Goal: Task Accomplishment & Management: Use online tool/utility

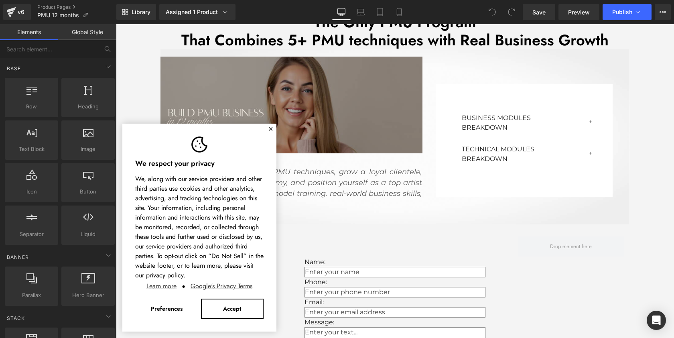
drag, startPoint x: 270, startPoint y: 130, endPoint x: 559, endPoint y: 109, distance: 289.5
click at [270, 130] on button "✕" at bounding box center [270, 129] width 5 height 5
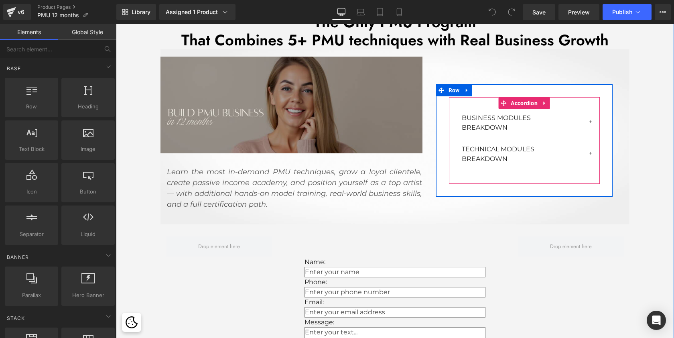
click at [587, 120] on button "button" at bounding box center [591, 122] width 16 height 27
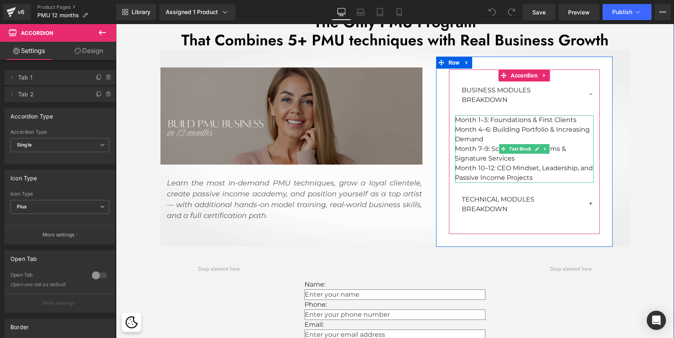
click at [562, 136] on p "Month 4–6: Building Portfolio & Increasing Demand" at bounding box center [524, 134] width 139 height 19
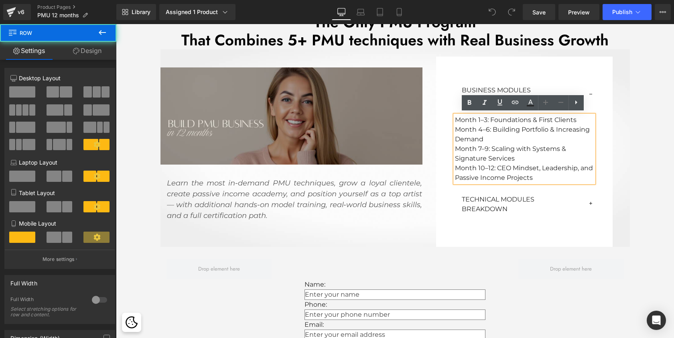
click at [626, 143] on div "Image Learn the most in-demand PMU techniques, grow a loyal clientele, create p…" at bounding box center [394, 147] width 469 height 197
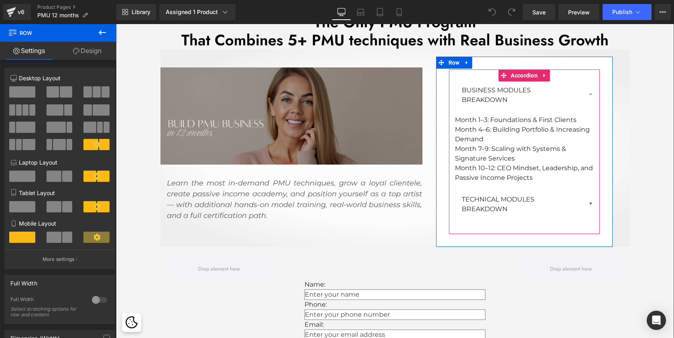
click at [591, 93] on button "button" at bounding box center [591, 94] width 16 height 27
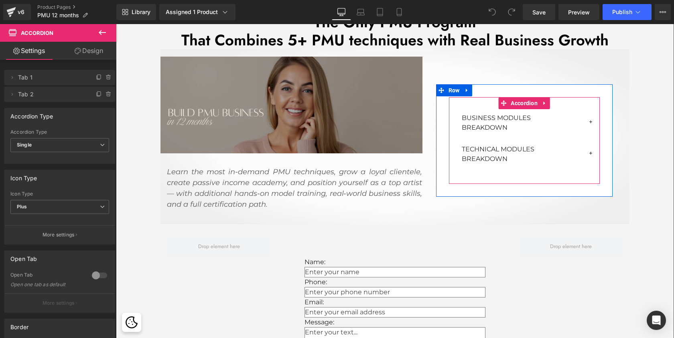
click at [587, 150] on button "button" at bounding box center [591, 153] width 16 height 27
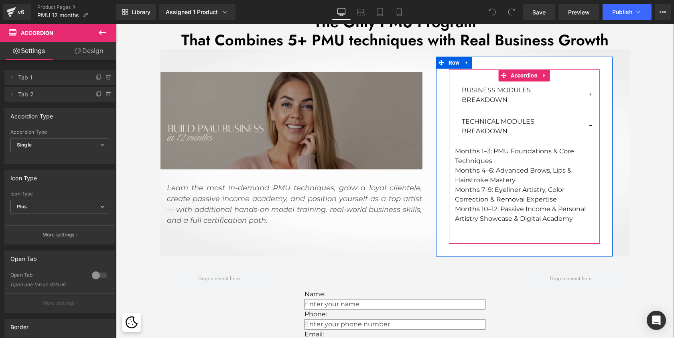
click at [590, 125] on button "button" at bounding box center [591, 126] width 16 height 27
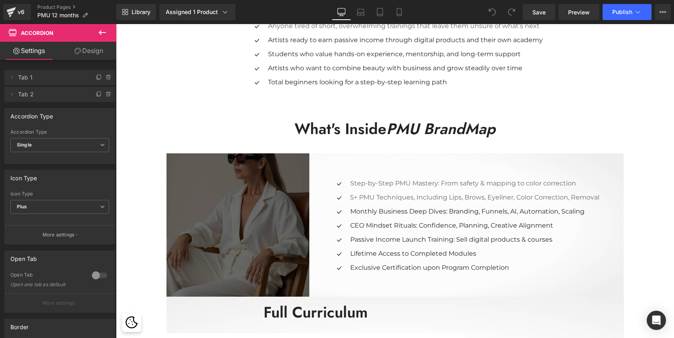
scroll to position [1014, 0]
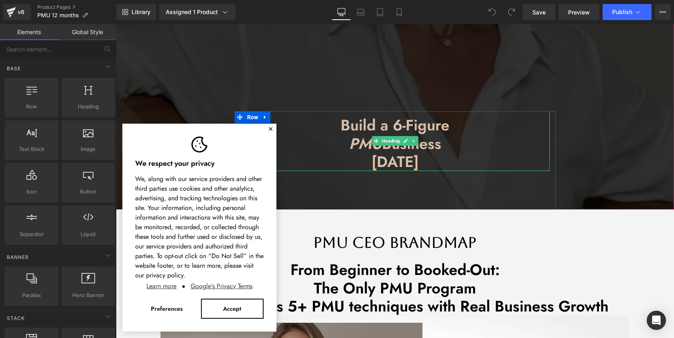
scroll to position [13, 0]
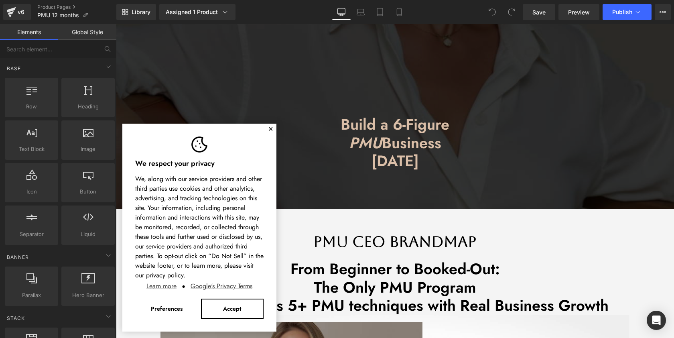
click at [270, 129] on button "✕" at bounding box center [270, 129] width 5 height 5
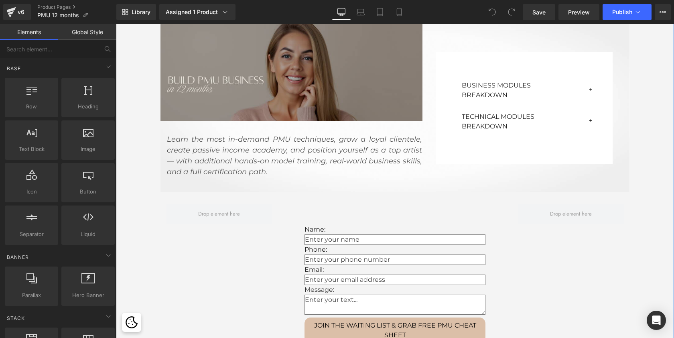
scroll to position [300, 0]
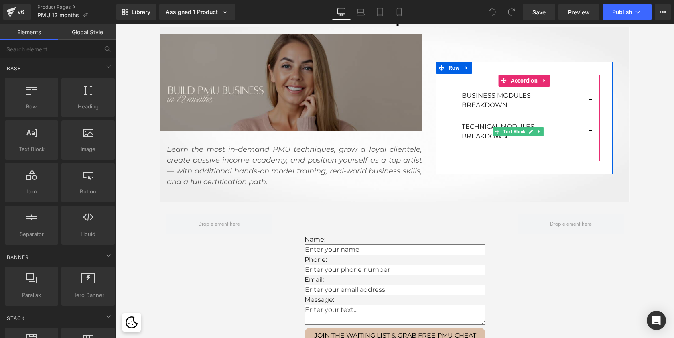
click at [516, 132] on span "Text Block" at bounding box center [513, 132] width 25 height 10
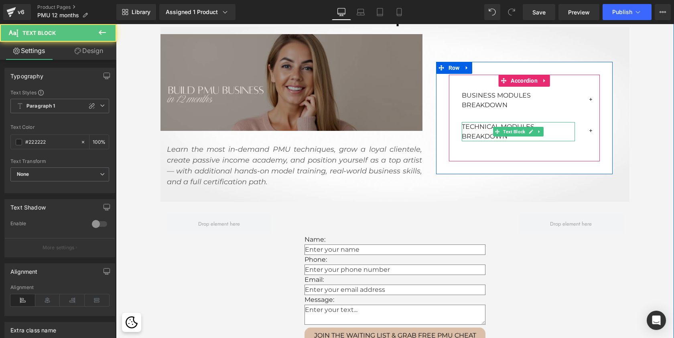
click at [557, 125] on p "TECHNICAL MODULES BREAKDOWN" at bounding box center [518, 131] width 113 height 19
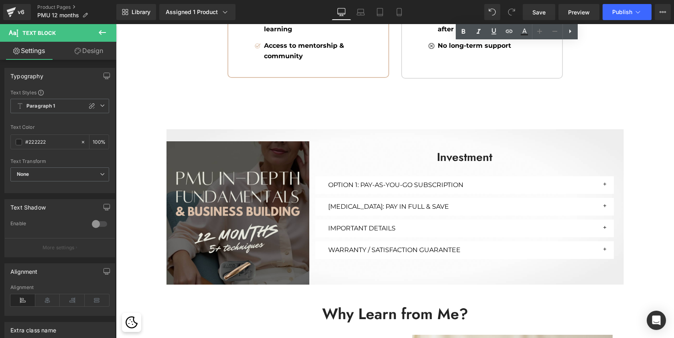
scroll to position [1805, 0]
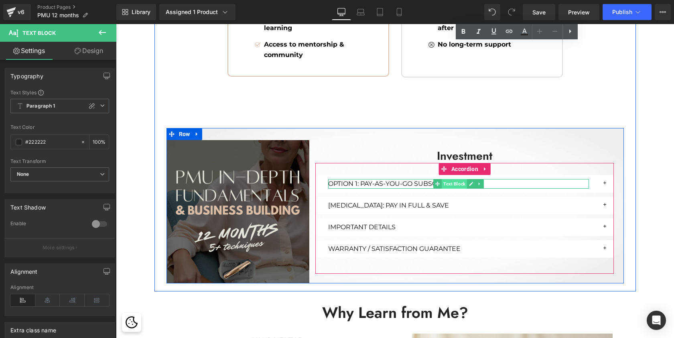
click at [453, 179] on span "Text Block" at bounding box center [454, 184] width 25 height 10
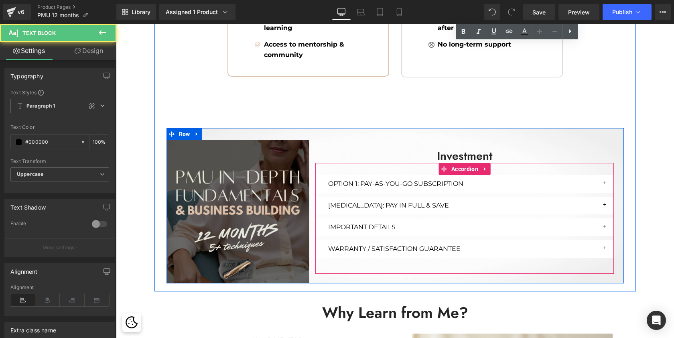
click at [604, 179] on button "button" at bounding box center [606, 184] width 16 height 18
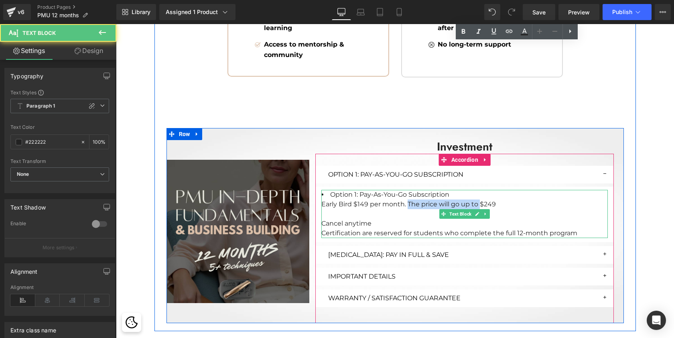
drag, startPoint x: 406, startPoint y: 200, endPoint x: 478, endPoint y: 202, distance: 71.8
click at [478, 202] on div "Early Bird $149 per month. The price will go up to $249" at bounding box center [464, 204] width 286 height 10
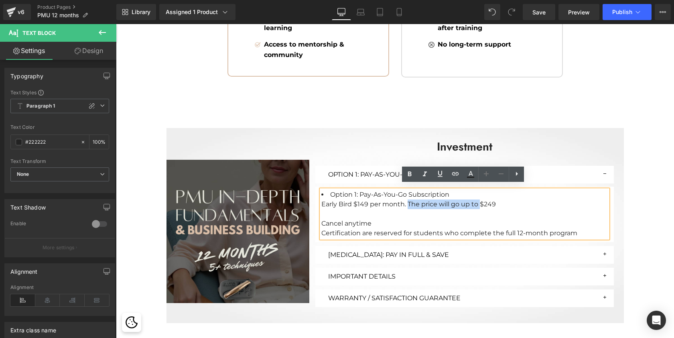
click at [483, 199] on div "Early Bird $149 per month. The price will go up to $249" at bounding box center [464, 204] width 286 height 10
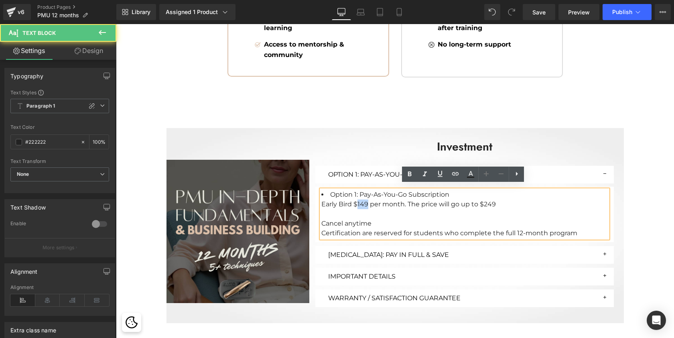
drag, startPoint x: 366, startPoint y: 200, endPoint x: 357, endPoint y: 200, distance: 8.8
click at [357, 200] on div "Early Bird $149 per month. The price will go up to $249" at bounding box center [464, 204] width 286 height 10
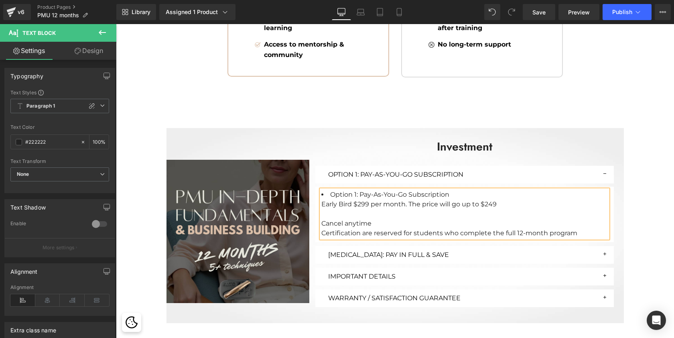
click at [487, 201] on div "Early Bird $299 per month. The price will go up to $249" at bounding box center [464, 204] width 286 height 10
click at [505, 199] on div "Early Bird $299 per month. The price will go up to $399" at bounding box center [464, 204] width 286 height 10
click at [531, 213] on div at bounding box center [464, 214] width 286 height 10
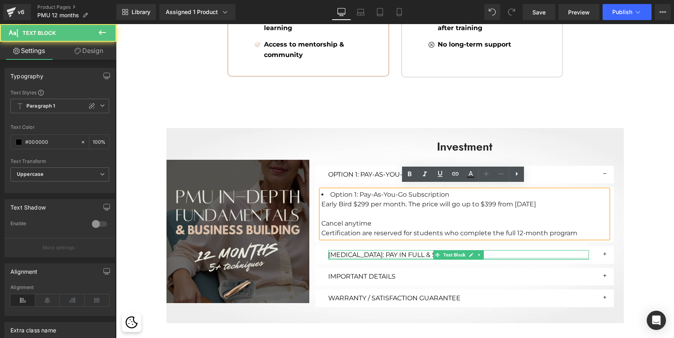
click at [485, 257] on div at bounding box center [458, 258] width 261 height 2
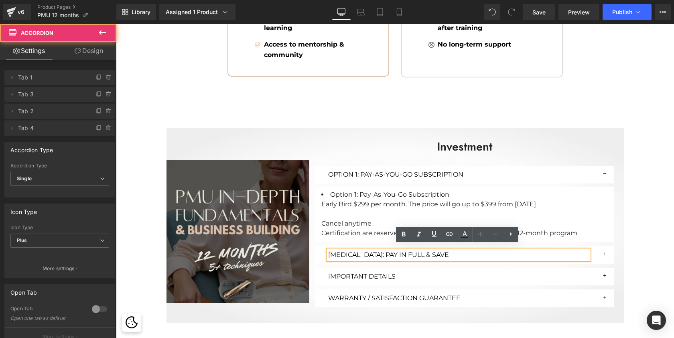
click at [606, 246] on button "button" at bounding box center [606, 255] width 16 height 18
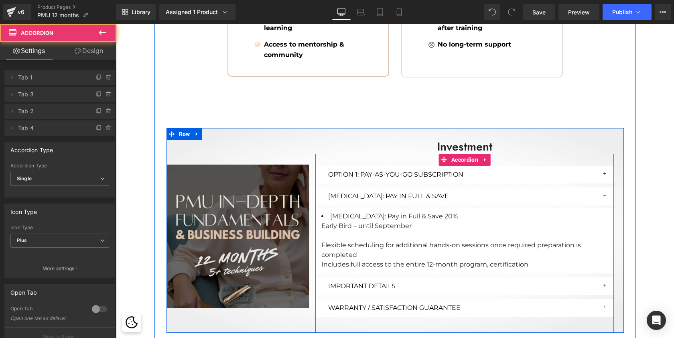
click at [605, 190] on button "button" at bounding box center [606, 196] width 16 height 18
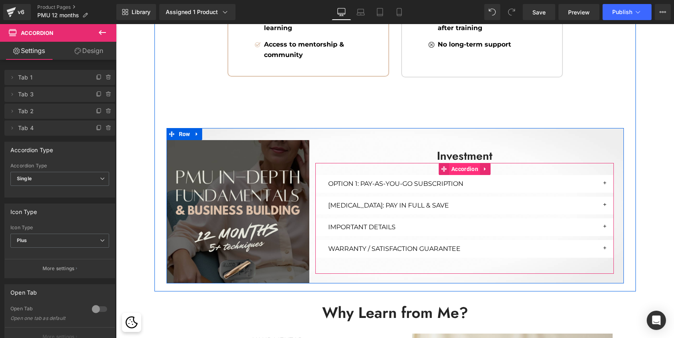
click at [468, 163] on span "Accordion" at bounding box center [464, 169] width 31 height 12
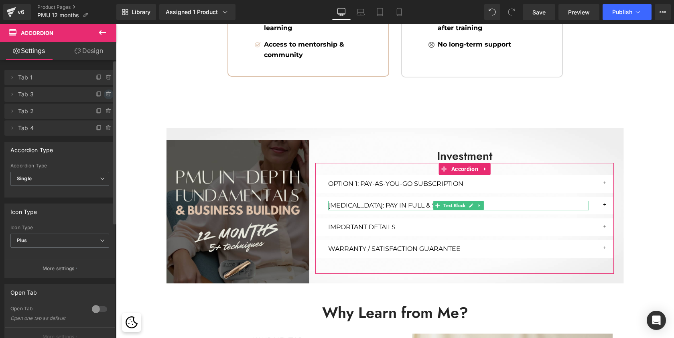
click at [105, 94] on icon at bounding box center [108, 94] width 6 height 6
click at [95, 94] on button "Delete" at bounding box center [99, 94] width 25 height 10
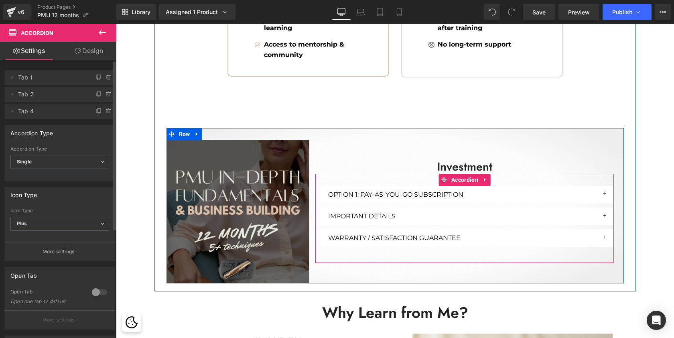
click at [604, 210] on button "button" at bounding box center [606, 216] width 16 height 18
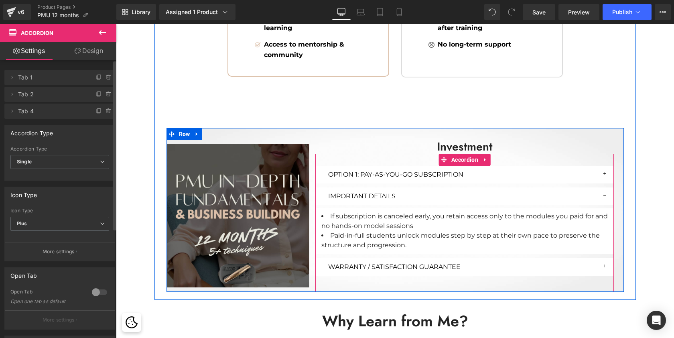
click at [604, 191] on button "button" at bounding box center [606, 196] width 16 height 18
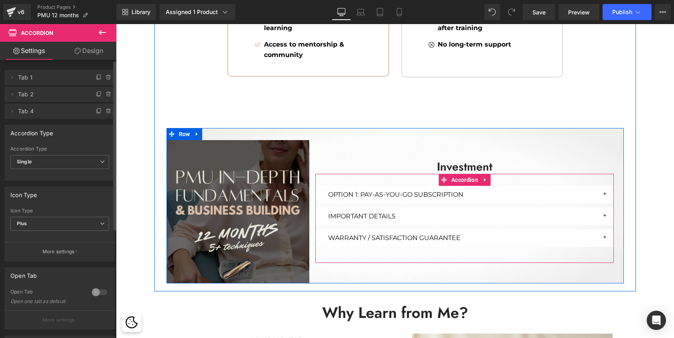
click at [604, 231] on button "button" at bounding box center [606, 238] width 16 height 18
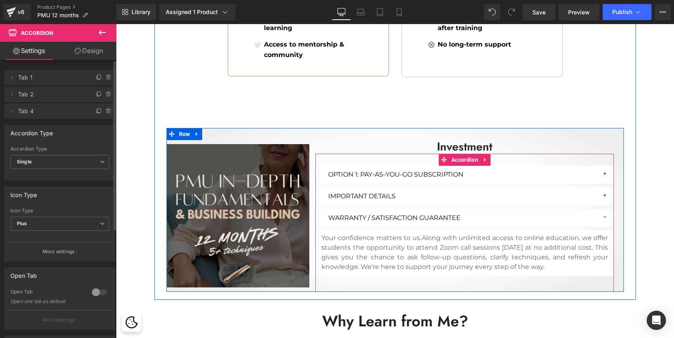
click at [604, 233] on div "Your confidence matters to us. Along with unlimited access to online education,…" at bounding box center [464, 252] width 286 height 38
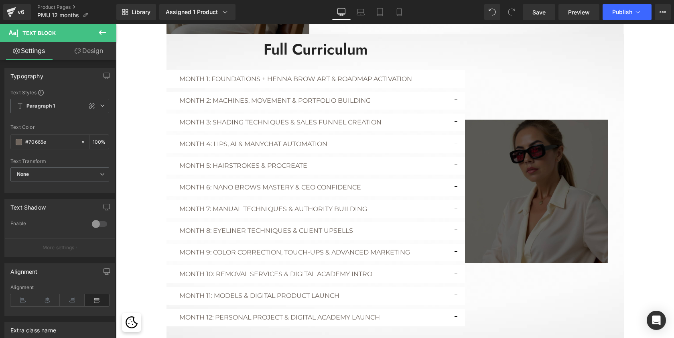
scroll to position [1271, 0]
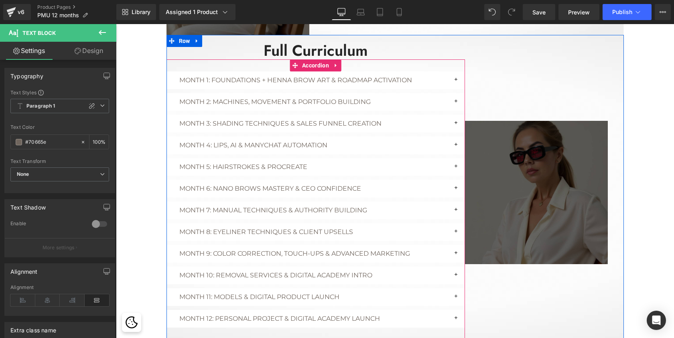
click at [453, 120] on button "button" at bounding box center [457, 124] width 16 height 18
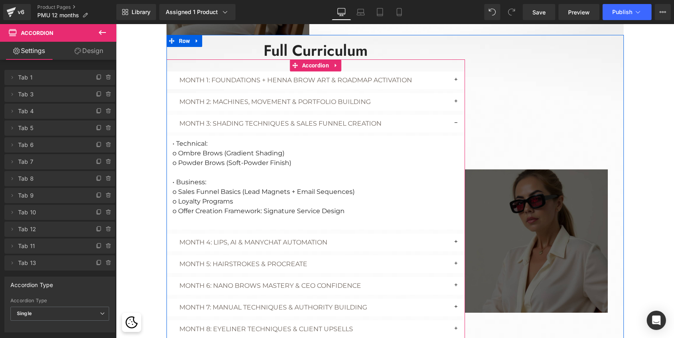
click at [453, 120] on button "button" at bounding box center [457, 124] width 16 height 18
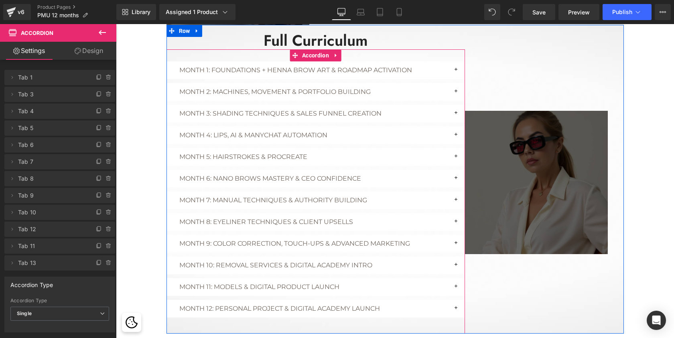
scroll to position [1282, 0]
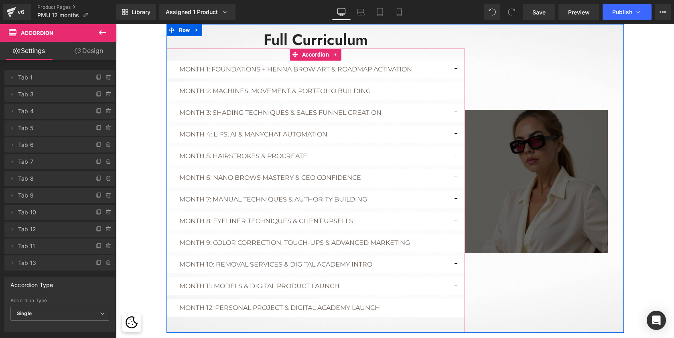
click at [454, 132] on button "button" at bounding box center [457, 135] width 16 height 18
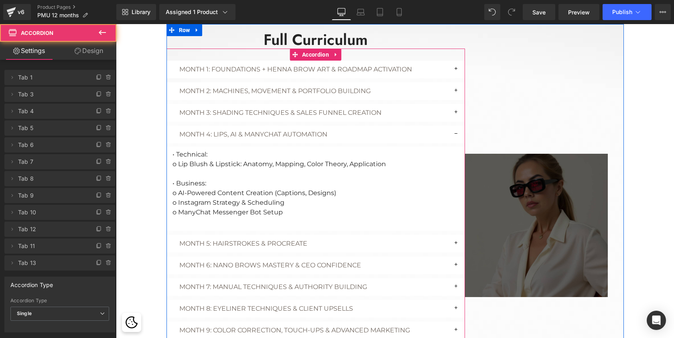
click at [454, 132] on button "button" at bounding box center [457, 135] width 16 height 18
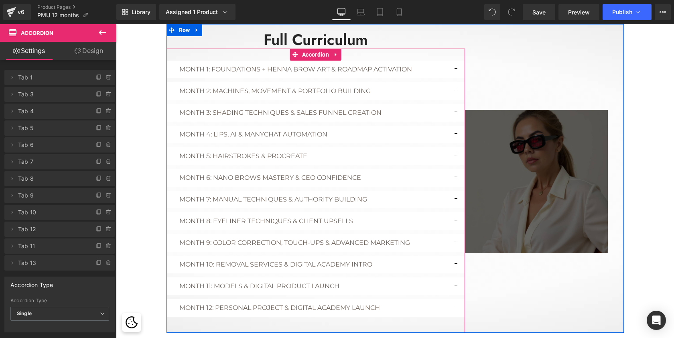
click at [454, 132] on button "button" at bounding box center [457, 135] width 16 height 18
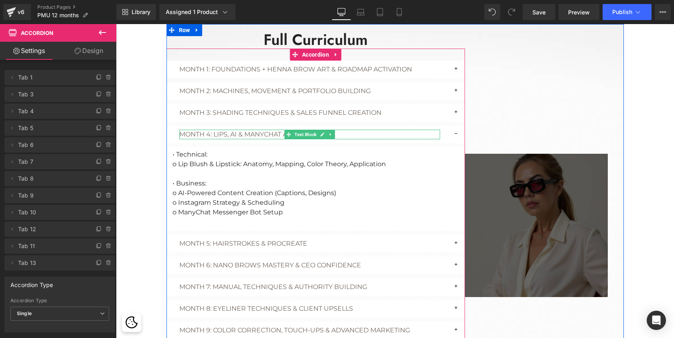
click at [220, 130] on p "Month 4: Lips, AI & ManyChat Automation" at bounding box center [309, 135] width 261 height 10
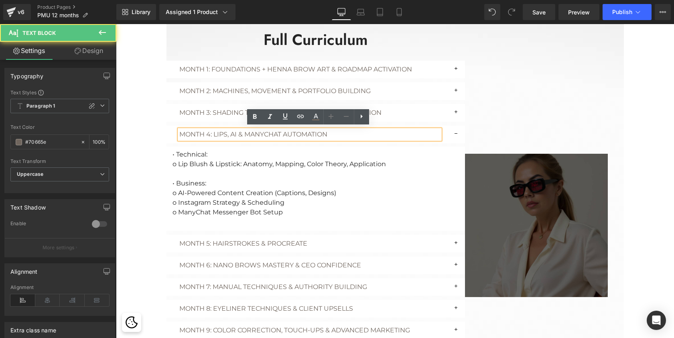
click at [220, 133] on p "Month 4: Lips, AI & ManyChat Automation" at bounding box center [309, 135] width 261 height 10
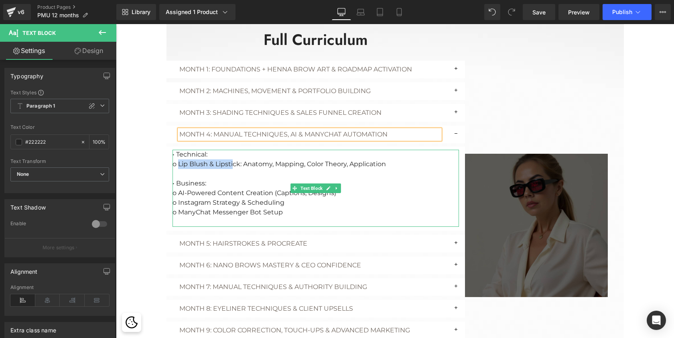
drag, startPoint x: 177, startPoint y: 160, endPoint x: 231, endPoint y: 162, distance: 54.6
click at [231, 162] on p "o Lip Blush & Lipstick: Anatomy, Mapping, Color Theory, Application" at bounding box center [315, 164] width 286 height 10
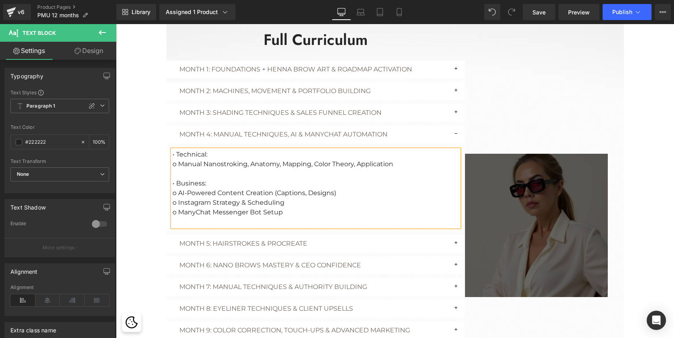
click at [263, 160] on p "o Manual Nanostroking, Anatomy, Mapping, Color Theory, Application" at bounding box center [315, 164] width 286 height 10
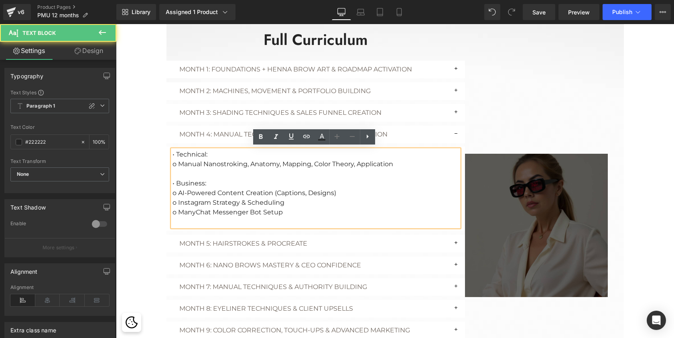
click at [263, 160] on p "o Manual Nanostroking, Anatomy, Mapping, Color Theory, Application" at bounding box center [315, 164] width 286 height 10
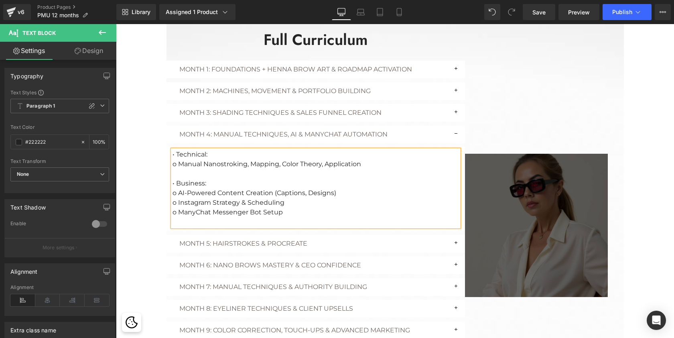
click at [160, 132] on div "Image Icon Step-by-Step PMU Mastery: From safety & mapping to color correction …" at bounding box center [394, 150] width 469 height 539
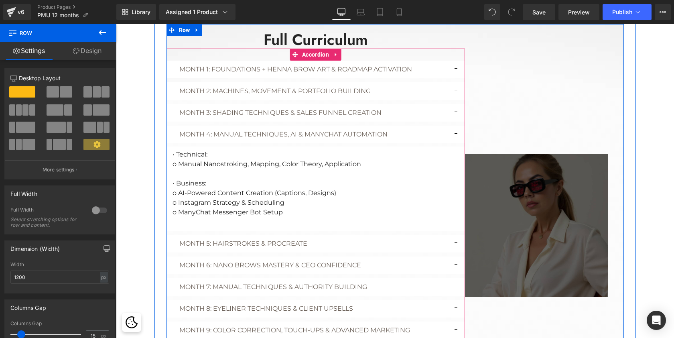
click at [456, 128] on button "button" at bounding box center [457, 135] width 16 height 18
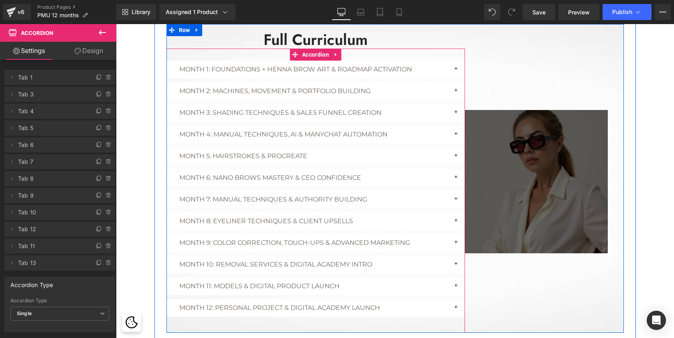
click at [457, 158] on span "button" at bounding box center [457, 158] width 0 height 0
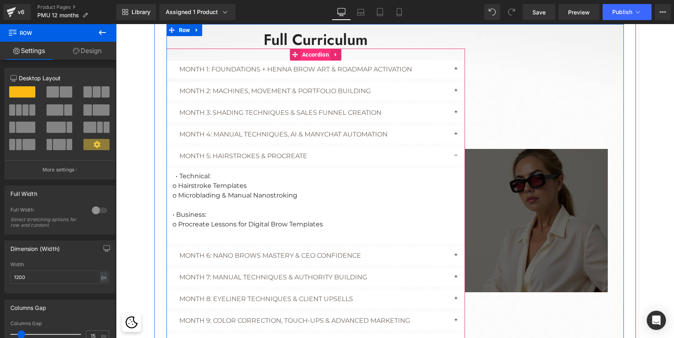
click at [314, 50] on span "Accordion" at bounding box center [315, 55] width 31 height 12
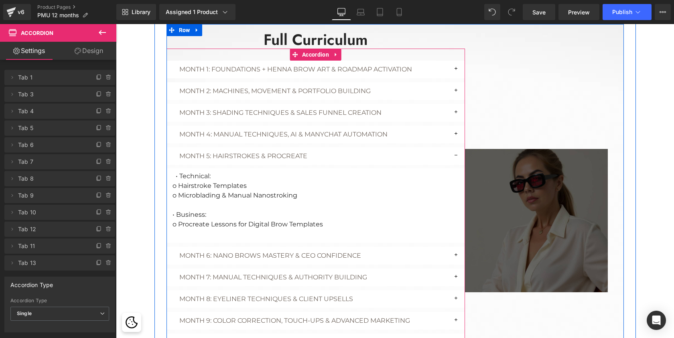
click at [454, 154] on button "button" at bounding box center [457, 156] width 16 height 18
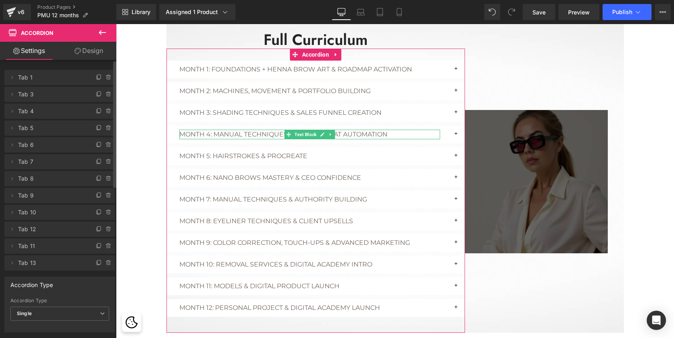
drag, startPoint x: 12, startPoint y: 142, endPoint x: 11, endPoint y: 122, distance: 20.5
click at [11, 68] on ul "Delete Cancel Tab 1 Tab 1 Name Tab 1 #FFFFFF Background #ffffff 100 % Delete Ca…" at bounding box center [59, 68] width 111 height 0
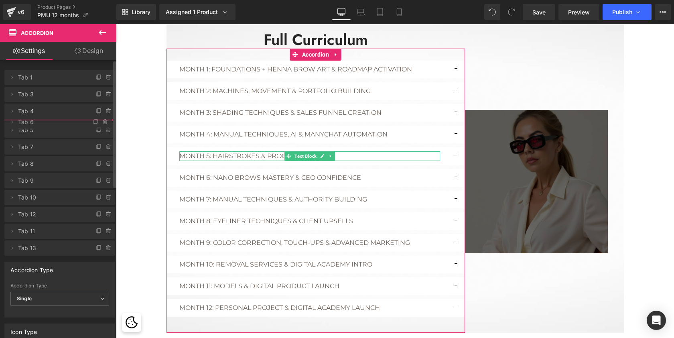
drag, startPoint x: 66, startPoint y: 146, endPoint x: 65, endPoint y: 123, distance: 22.9
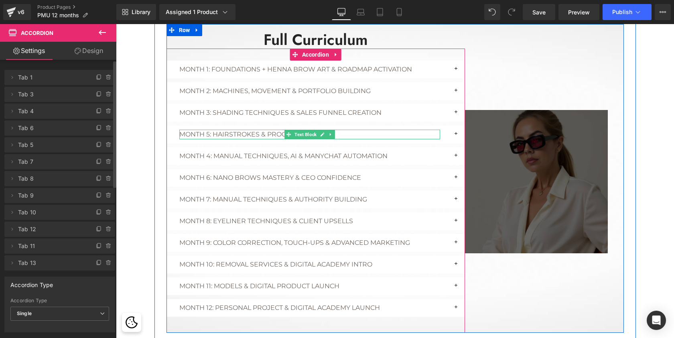
click at [208, 134] on p "Month 5: Hairstrokes & Procreate" at bounding box center [309, 135] width 261 height 10
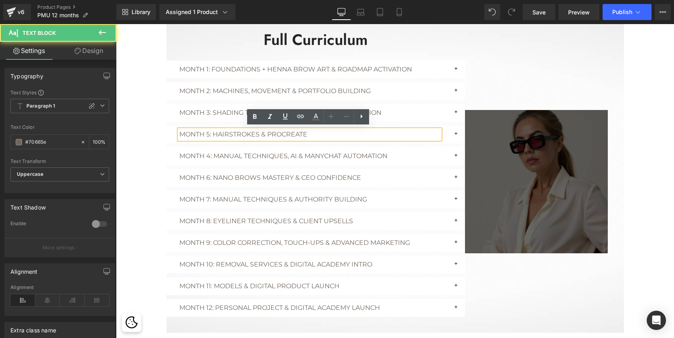
click at [208, 131] on p "Month 5: Hairstrokes & Procreate" at bounding box center [309, 135] width 261 height 10
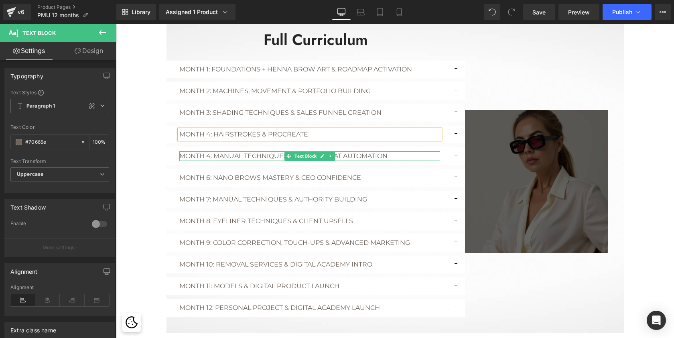
click at [208, 154] on p "Month 4: Manual techniques, AI & ManyChat Automation" at bounding box center [309, 156] width 261 height 10
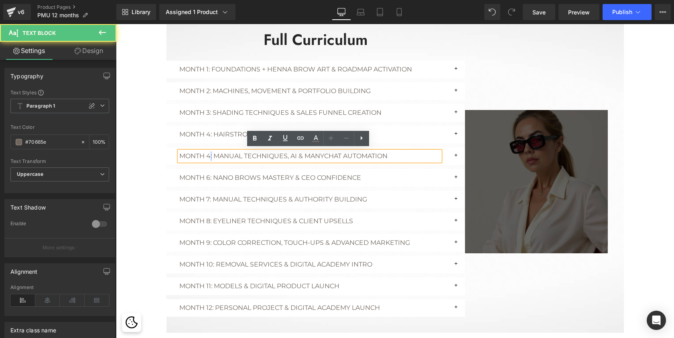
click at [208, 154] on p "Month 4: Manual techniques, AI & ManyChat Automation" at bounding box center [309, 156] width 261 height 10
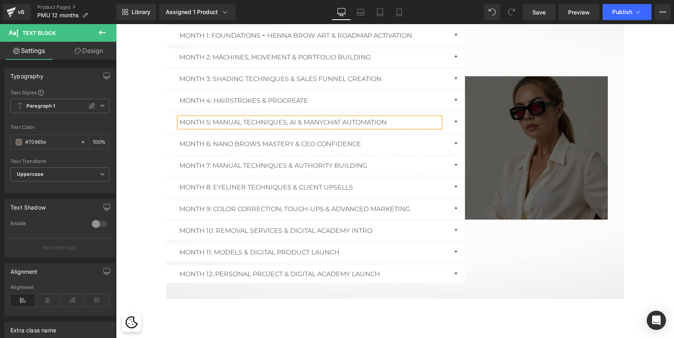
scroll to position [1318, 0]
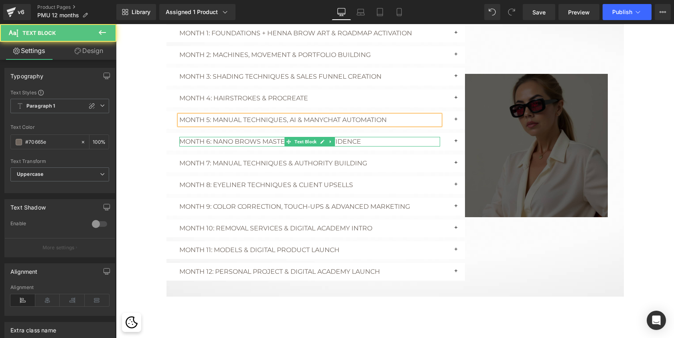
click at [229, 137] on div "Month 6: Nano Brows Mastery & CEO Confidence Text Block" at bounding box center [309, 142] width 261 height 10
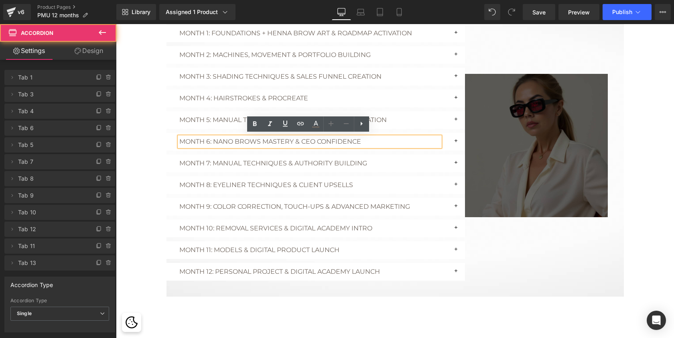
click at [454, 139] on button "button" at bounding box center [457, 142] width 16 height 18
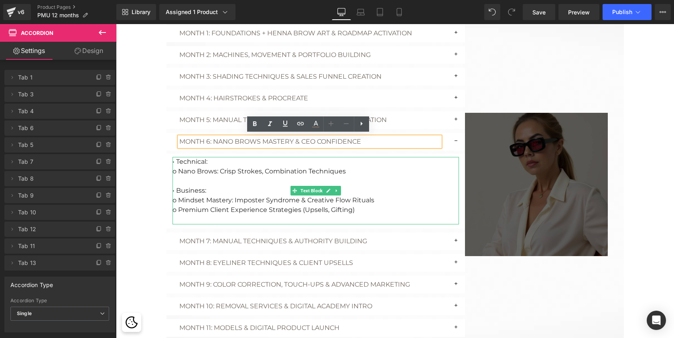
click at [217, 168] on p "o Nano Brows: Crisp Strokes, Combination Techniques" at bounding box center [315, 171] width 286 height 10
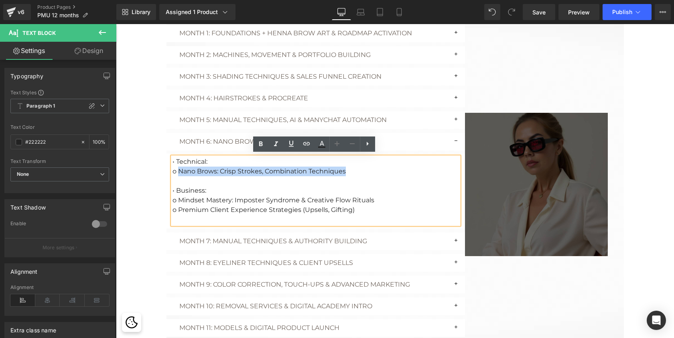
drag, startPoint x: 346, startPoint y: 170, endPoint x: 178, endPoint y: 172, distance: 167.6
click at [178, 172] on p "o Nano Brows: Crisp Strokes, Combination Techniques" at bounding box center [315, 171] width 286 height 10
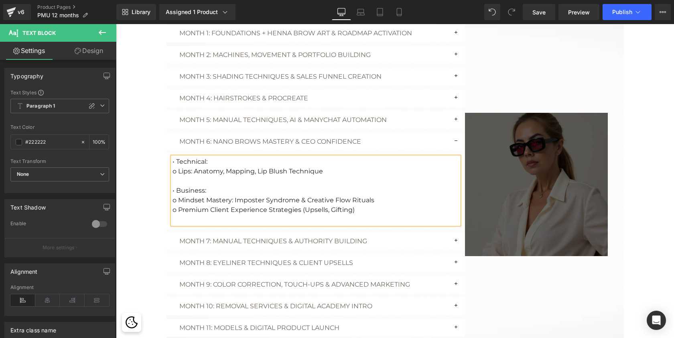
click at [136, 132] on div "Build a 6-Figure PMU Business [DATE] Heading Row Hero Banner PMU ceo BrandMAP H…" at bounding box center [395, 261] width 558 height 3111
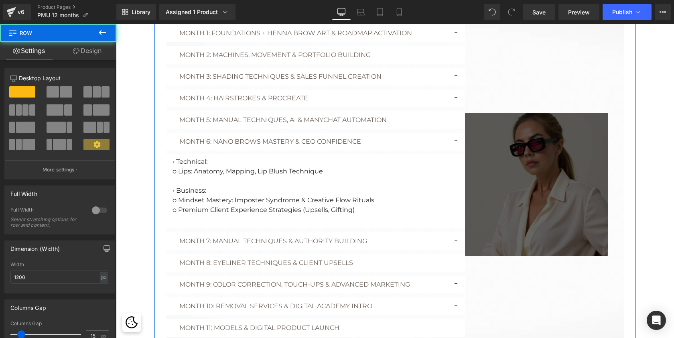
click at [155, 156] on div "What's Inside PMU BrandMap Heading Image Icon Step-by-Step PMU Mastery: From sa…" at bounding box center [394, 335] width 481 height 1049
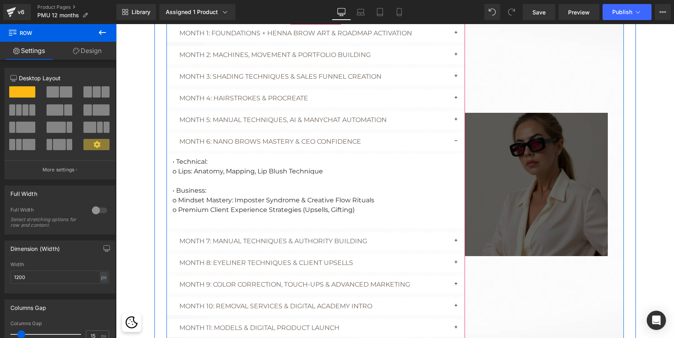
click at [385, 154] on article "• Technical: o Lips: Anatomy, Mapping, Lip Blush Technique • Business: o Mindse…" at bounding box center [315, 191] width 298 height 75
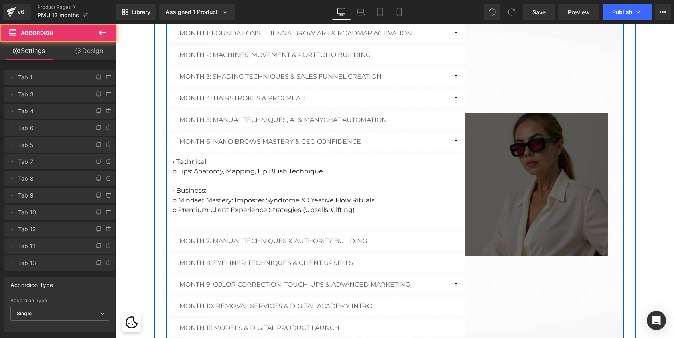
click at [455, 138] on button "button" at bounding box center [457, 142] width 16 height 18
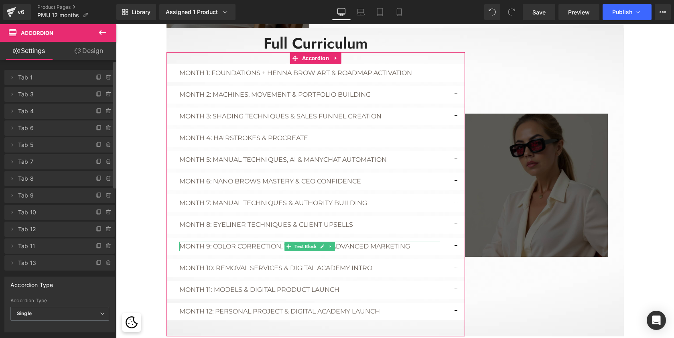
scroll to position [2, 0]
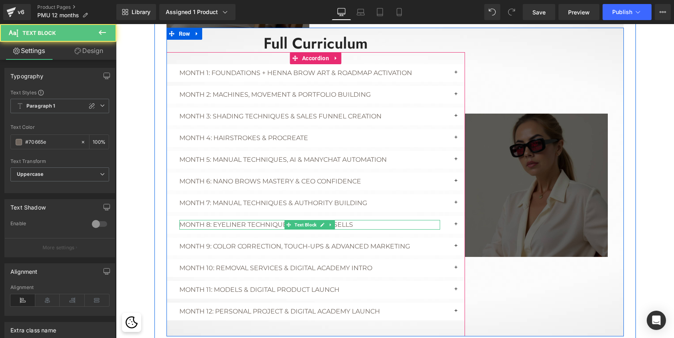
click at [264, 223] on p "Month 8: Eyeliner Techniques & Client Upsells" at bounding box center [309, 225] width 261 height 10
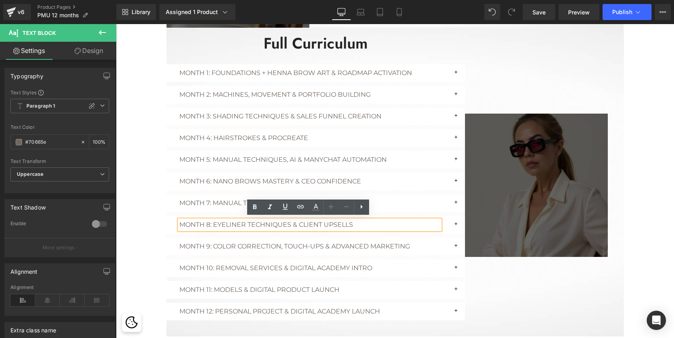
click at [451, 222] on button "button" at bounding box center [457, 225] width 16 height 18
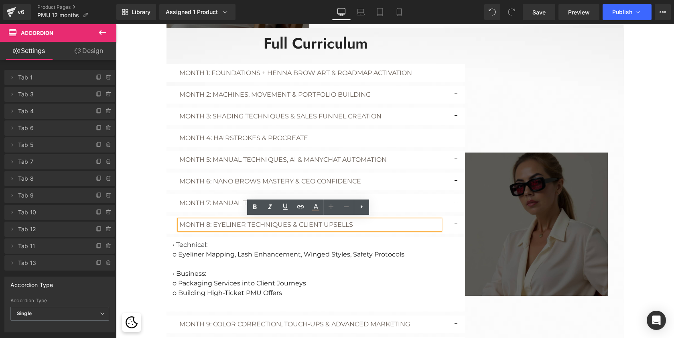
click at [453, 222] on button "button" at bounding box center [457, 225] width 16 height 18
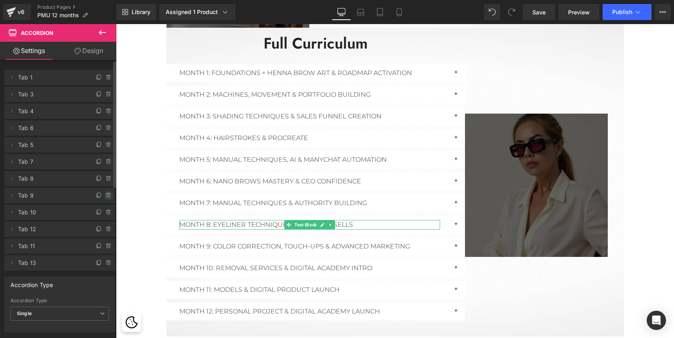
click at [104, 192] on span at bounding box center [109, 195] width 10 height 10
click at [104, 193] on button "Delete" at bounding box center [99, 195] width 25 height 10
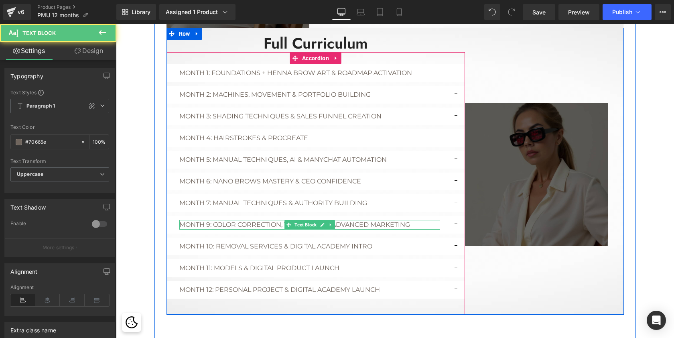
click at [208, 221] on p "Month 9: Color Correction, Touch-Ups & Advanced Marketing" at bounding box center [309, 225] width 261 height 10
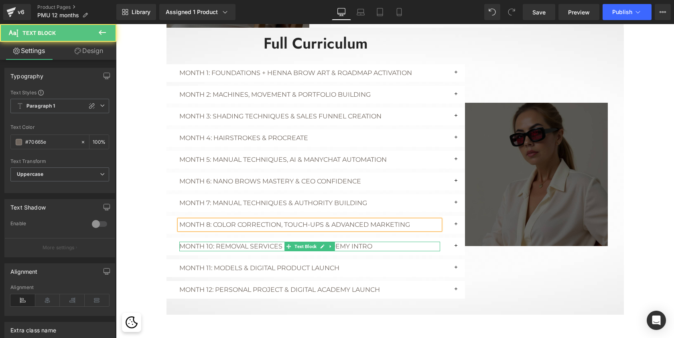
click at [210, 242] on p "Month 10: Removal Services & Digital ACADEMY INTRO" at bounding box center [309, 246] width 261 height 10
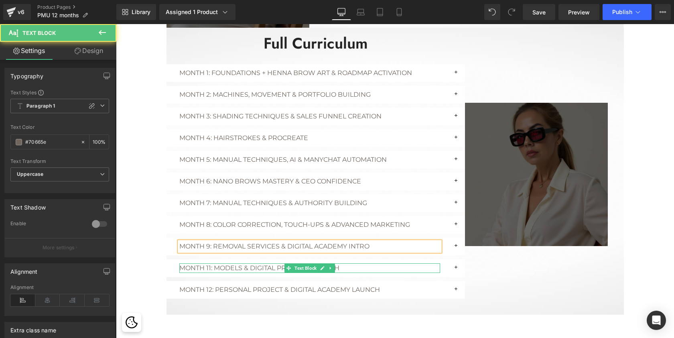
click at [208, 264] on p "MONTH 11: MODELS & DIGITAL PRODUCT LAUNCH" at bounding box center [309, 268] width 261 height 10
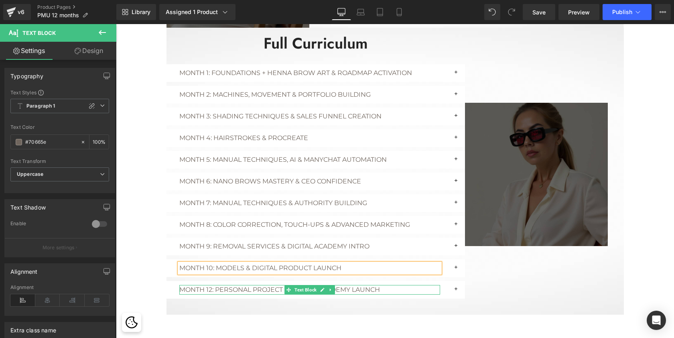
click at [209, 286] on p "MONTH 12: PERSONAL PROJECT & DIGITAL ACADEMY LAUNCH" at bounding box center [309, 290] width 261 height 10
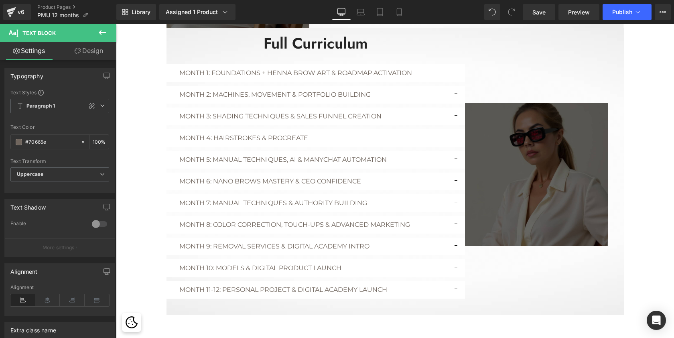
click at [141, 226] on div "Build a 6-Figure PMU Business [DATE] Heading Row Hero Banner PMU ceo BrandMAP H…" at bounding box center [395, 251] width 558 height 3011
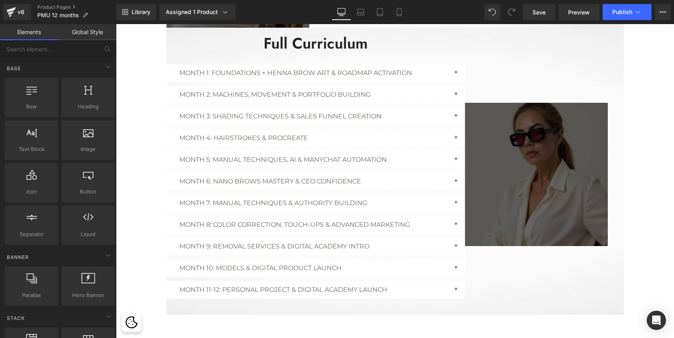
scroll to position [1256, 0]
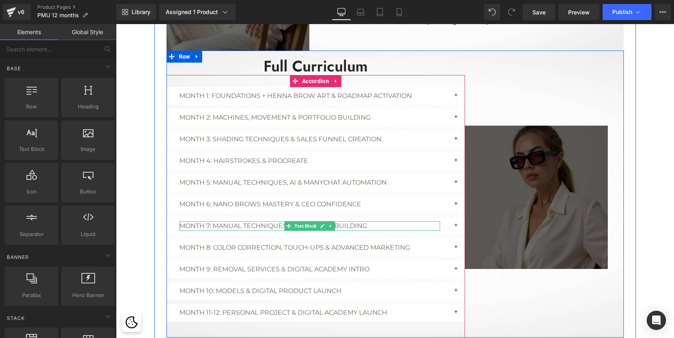
click at [234, 224] on p "Month 7: Manual Techniques & Authority Building" at bounding box center [309, 226] width 261 height 10
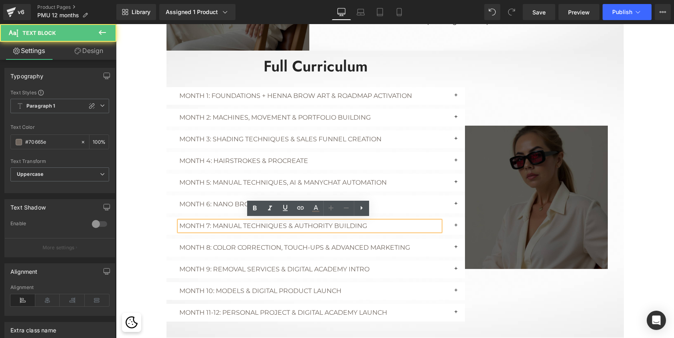
click at [217, 222] on p "Month 7: Manual Techniques & Authority Building" at bounding box center [309, 226] width 261 height 10
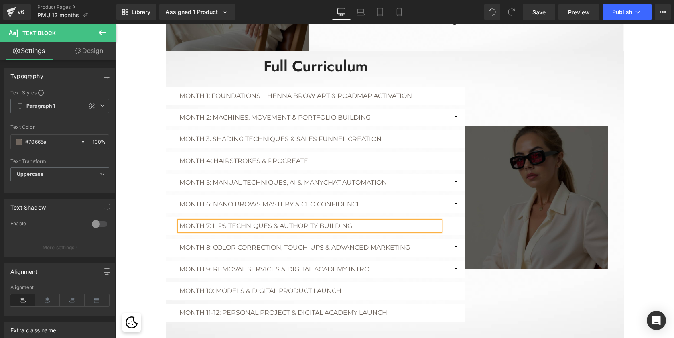
click at [248, 222] on p "Month 7: LIPS Techniques & Authority Building" at bounding box center [309, 226] width 261 height 10
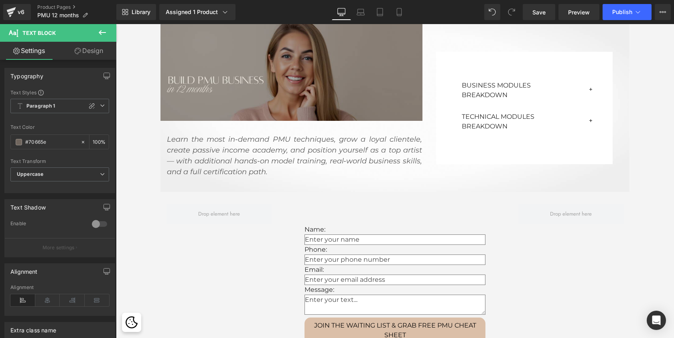
scroll to position [270, 0]
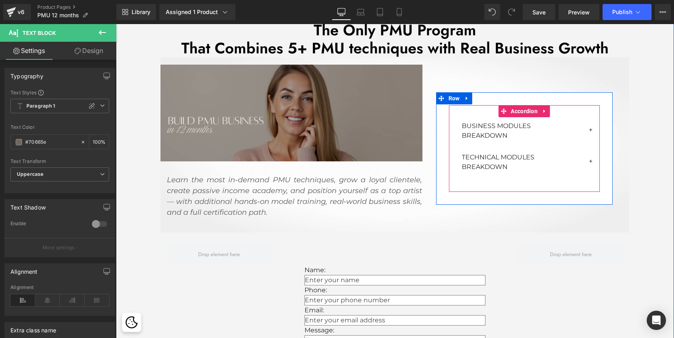
click at [587, 128] on button "button" at bounding box center [591, 130] width 16 height 27
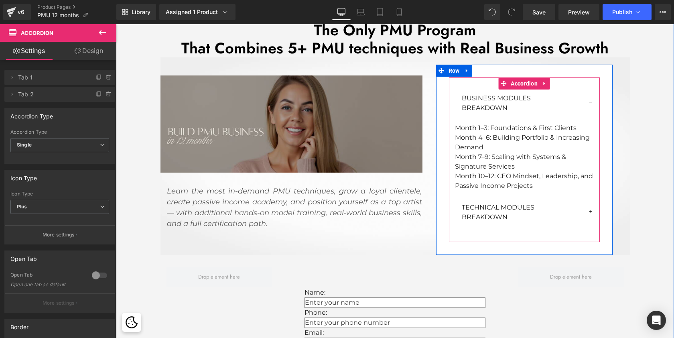
click at [591, 99] on button "button" at bounding box center [591, 102] width 16 height 27
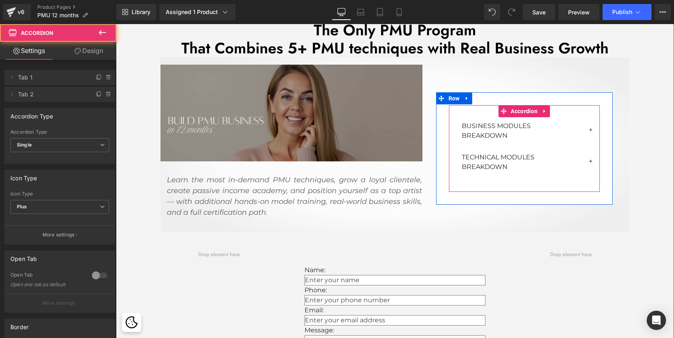
click at [588, 159] on button "button" at bounding box center [591, 161] width 16 height 27
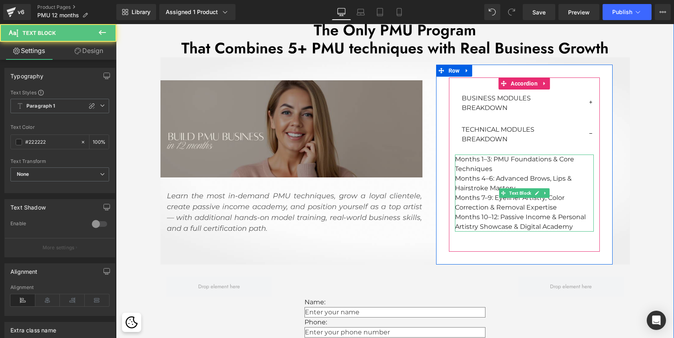
click at [524, 212] on p "Months 10–12: Passive Income & Personal Artistry Showcase & Digital Academy" at bounding box center [524, 221] width 139 height 19
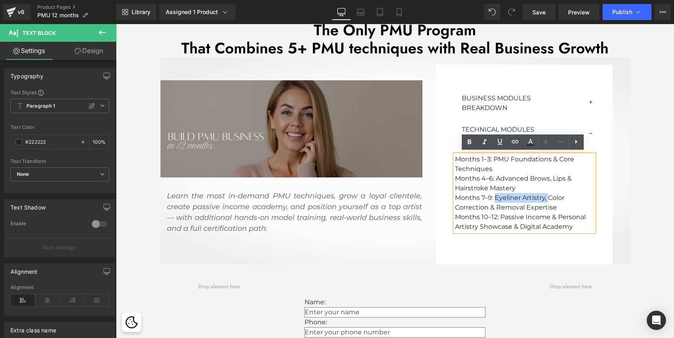
drag, startPoint x: 494, startPoint y: 195, endPoint x: 547, endPoint y: 194, distance: 53.8
click at [547, 194] on p "Months 7–9: Eyeliner Artistry, Color Correction & Removal Expertise" at bounding box center [524, 202] width 139 height 19
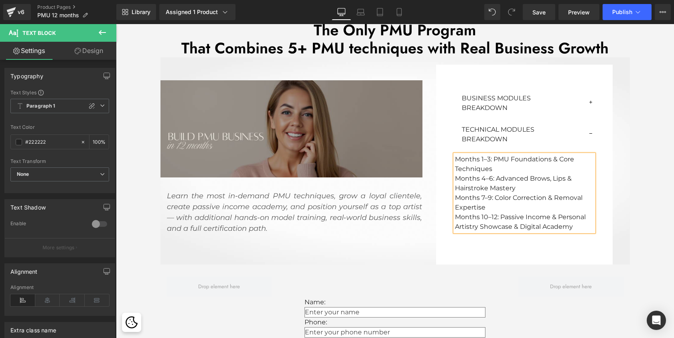
click at [620, 192] on div "Image Learn the most in-demand PMU techniques, grow a loyal clientele, create p…" at bounding box center [394, 160] width 469 height 207
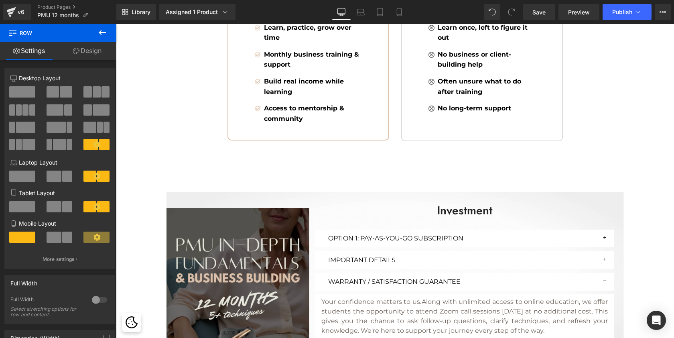
scroll to position [1782, 0]
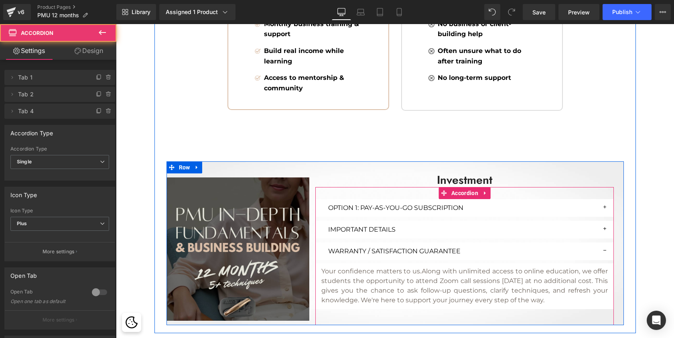
click at [589, 201] on div "OPTION 1: PAY-AS-YOU-GO SUBSCRIPTION Text Block" at bounding box center [464, 208] width 298 height 18
click at [602, 203] on button "button" at bounding box center [606, 208] width 16 height 18
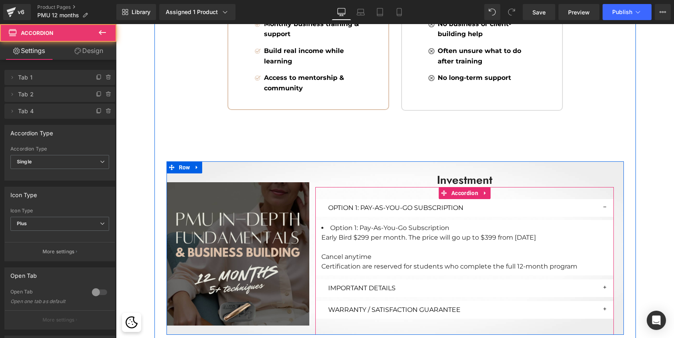
click at [602, 203] on button "button" at bounding box center [606, 208] width 16 height 18
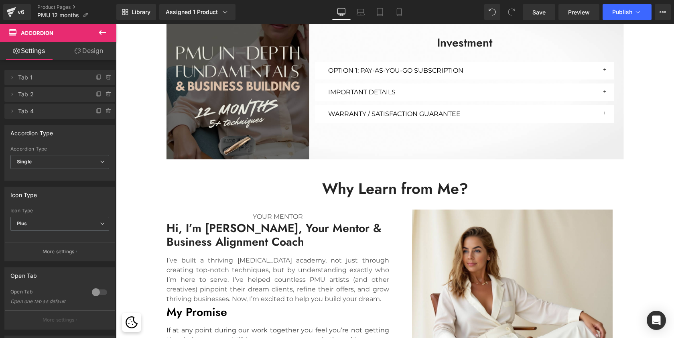
scroll to position [1938, 0]
click at [102, 34] on icon at bounding box center [102, 33] width 10 height 10
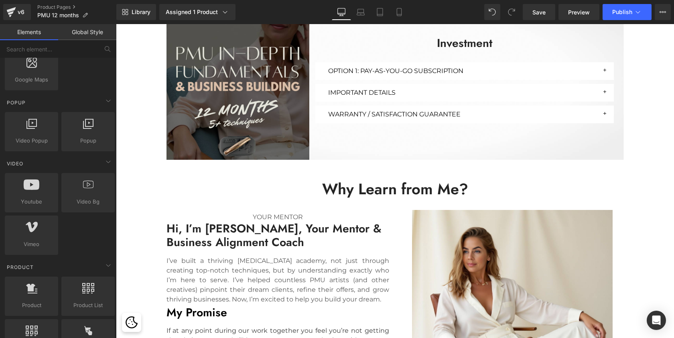
scroll to position [484, 0]
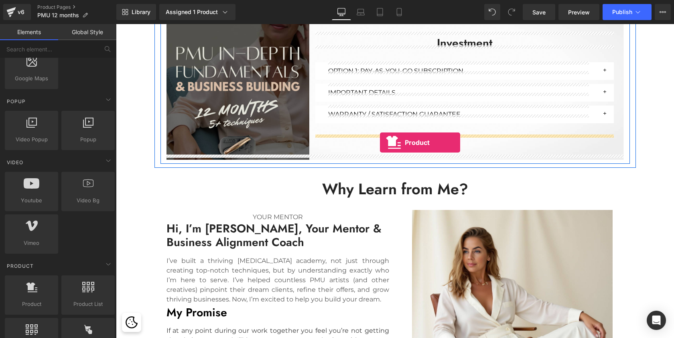
drag, startPoint x: 146, startPoint y: 316, endPoint x: 380, endPoint y: 142, distance: 290.7
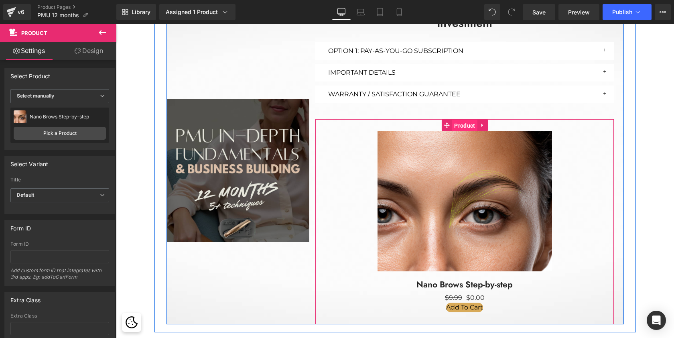
click at [460, 120] on span "Product" at bounding box center [464, 126] width 25 height 12
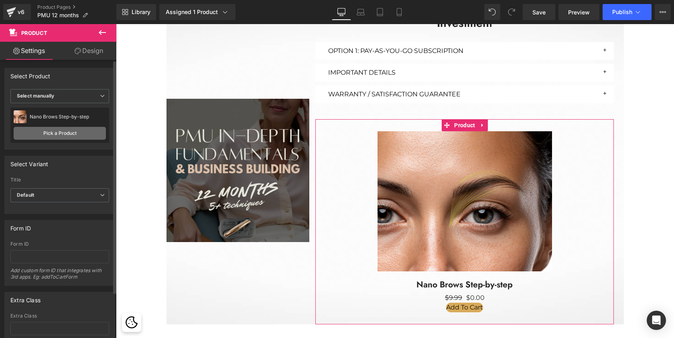
click at [70, 132] on link "Pick a Product" at bounding box center [60, 133] width 92 height 13
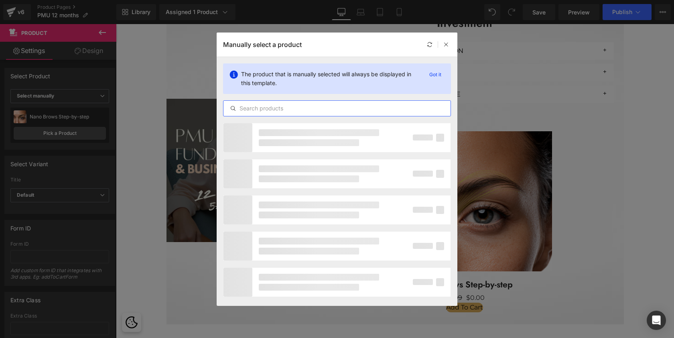
click at [283, 109] on input "text" at bounding box center [336, 108] width 227 height 10
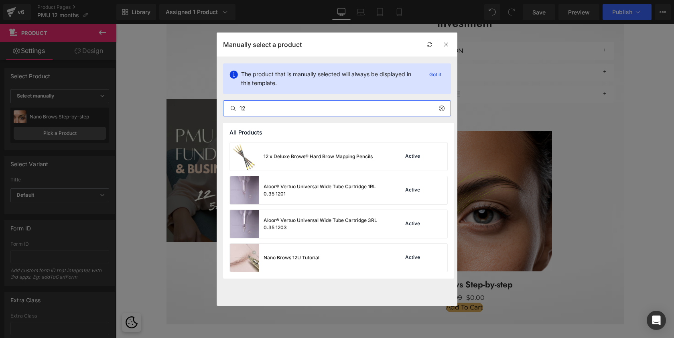
type input "1"
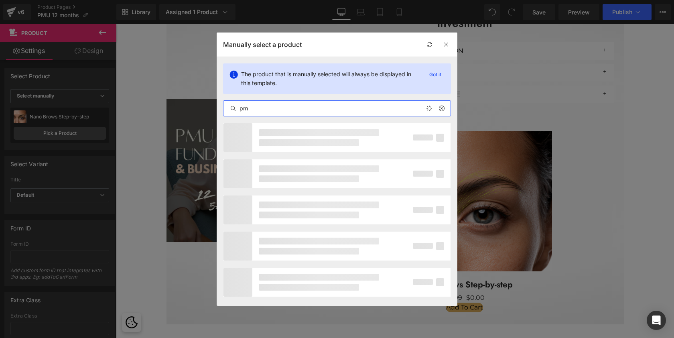
type input "pmu"
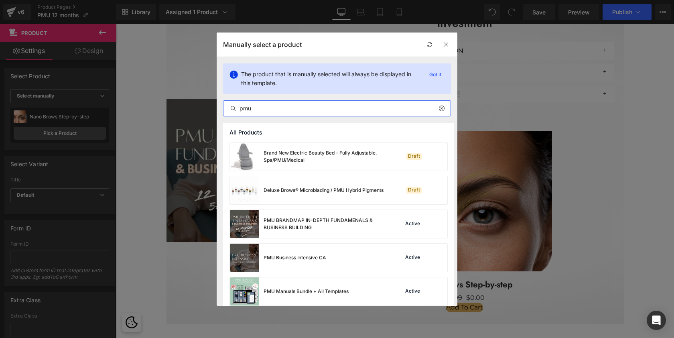
scroll to position [5, 0]
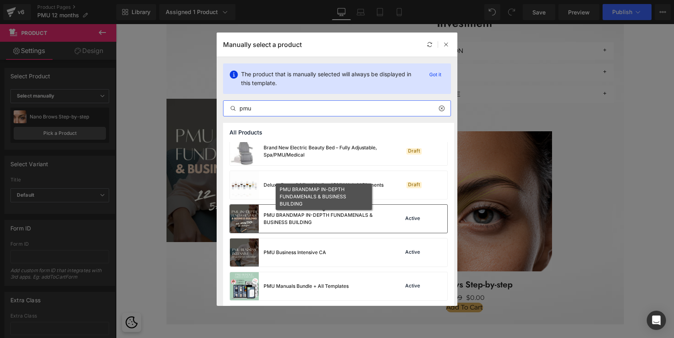
click at [306, 223] on div "PMU BRANDMAP IN-DEPTH FUNDAMENALS & BUSINESS BUILDING" at bounding box center [323, 218] width 120 height 14
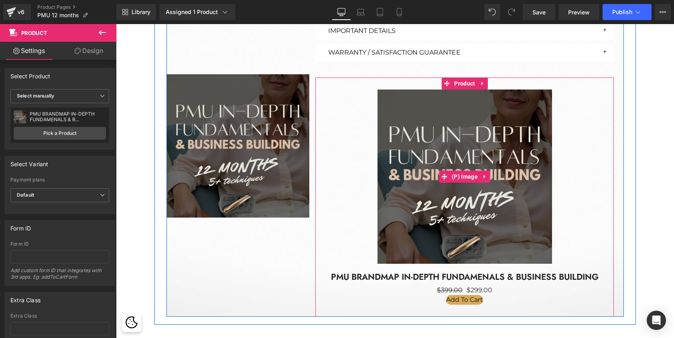
scroll to position [1981, 0]
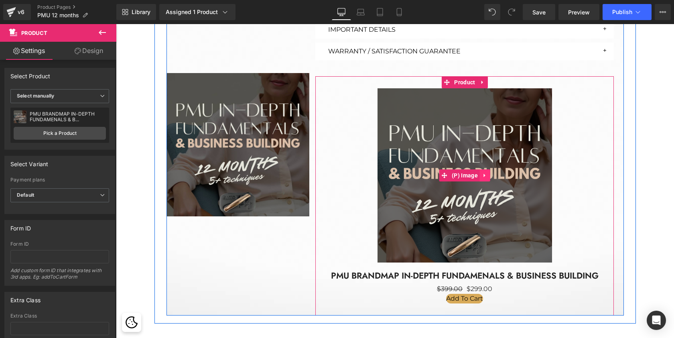
click at [484, 174] on icon at bounding box center [485, 176] width 2 height 4
click at [488, 172] on icon at bounding box center [490, 175] width 6 height 6
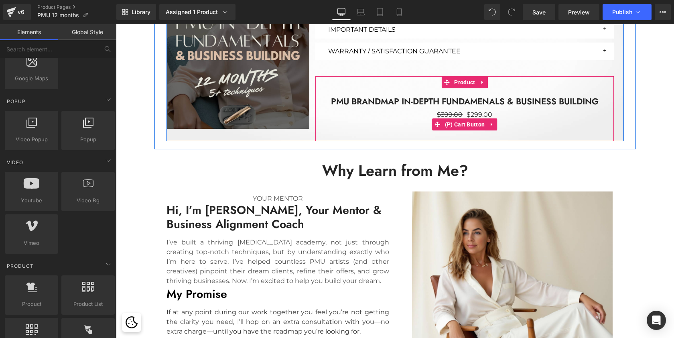
click at [463, 122] on span "(P) Cart Button" at bounding box center [465, 124] width 44 height 12
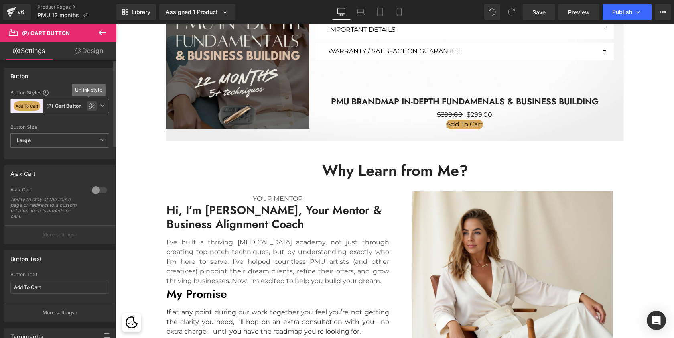
click at [89, 107] on icon at bounding box center [92, 106] width 6 height 6
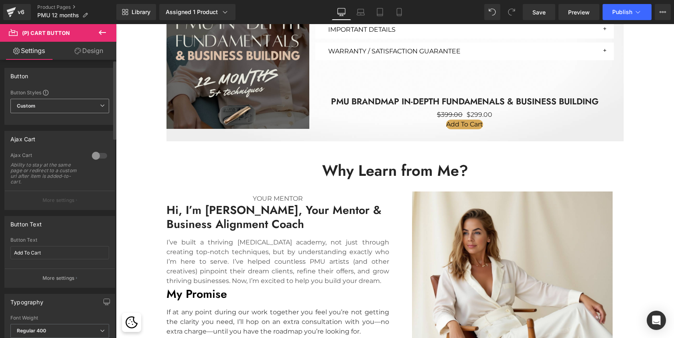
click at [94, 52] on link "Design" at bounding box center [89, 51] width 58 height 18
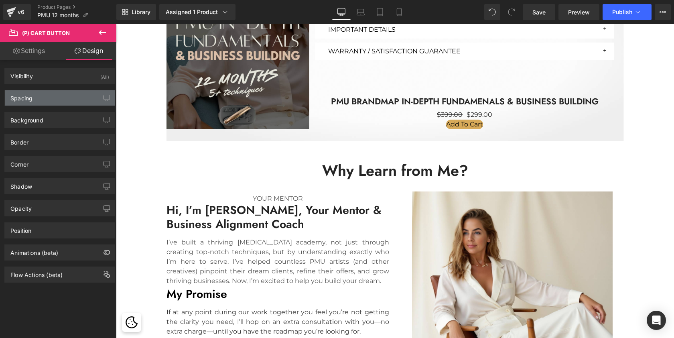
click at [31, 99] on div "Spacing" at bounding box center [21, 95] width 22 height 11
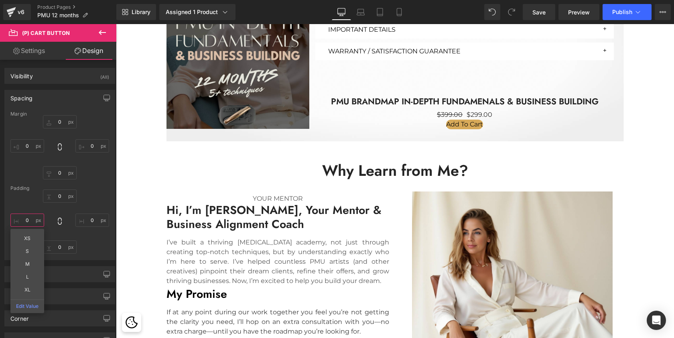
click at [28, 219] on input "0" at bounding box center [27, 219] width 34 height 13
click at [93, 219] on input "0" at bounding box center [92, 219] width 34 height 13
click at [59, 194] on input "0" at bounding box center [60, 195] width 34 height 13
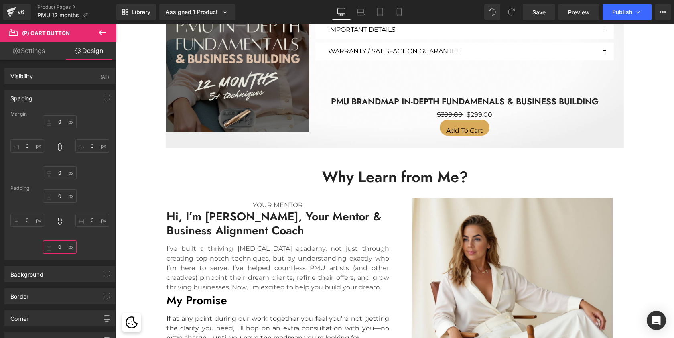
click at [59, 244] on input "0" at bounding box center [60, 246] width 34 height 13
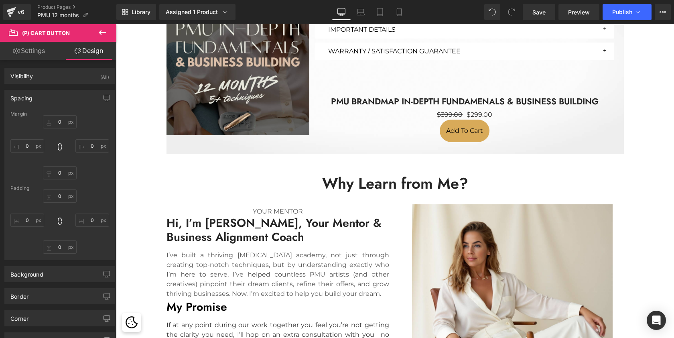
click at [89, 53] on link "Design" at bounding box center [89, 51] width 58 height 18
click at [102, 28] on icon at bounding box center [102, 33] width 10 height 10
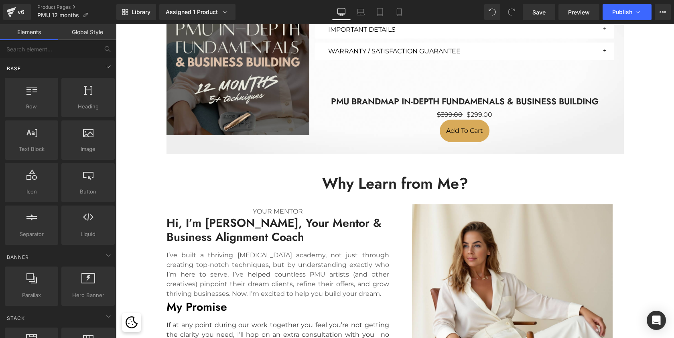
scroll to position [0, 0]
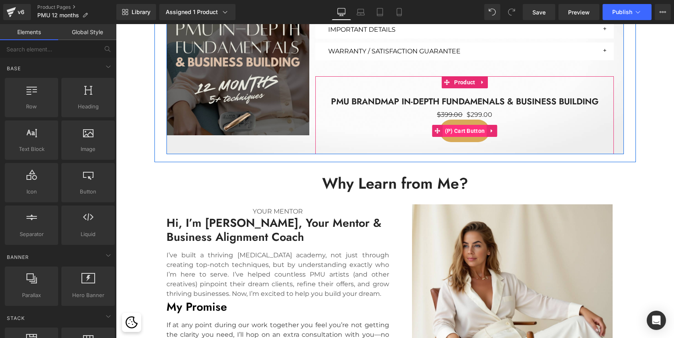
click at [459, 125] on span "(P) Cart Button" at bounding box center [465, 131] width 44 height 12
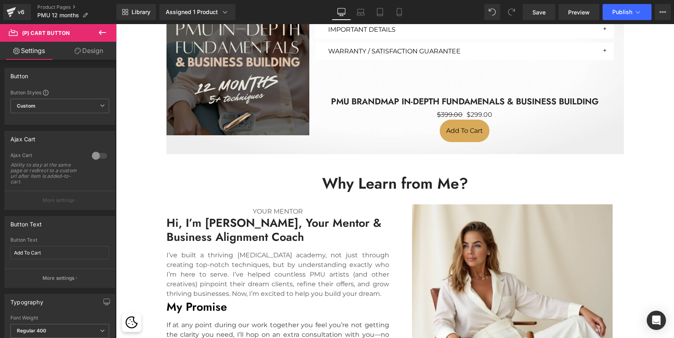
click at [96, 52] on link "Design" at bounding box center [89, 51] width 58 height 18
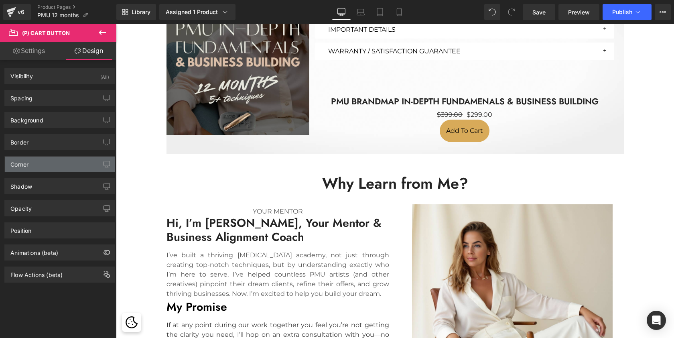
click at [42, 161] on div "Corner" at bounding box center [60, 163] width 110 height 15
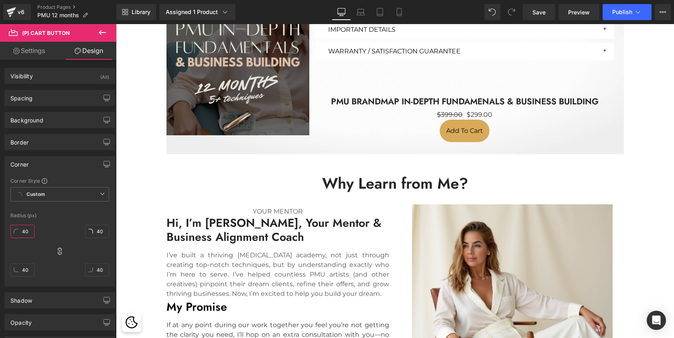
click at [24, 231] on input "40" at bounding box center [22, 231] width 24 height 13
type input "10"
click at [47, 160] on div "Corner" at bounding box center [60, 163] width 110 height 15
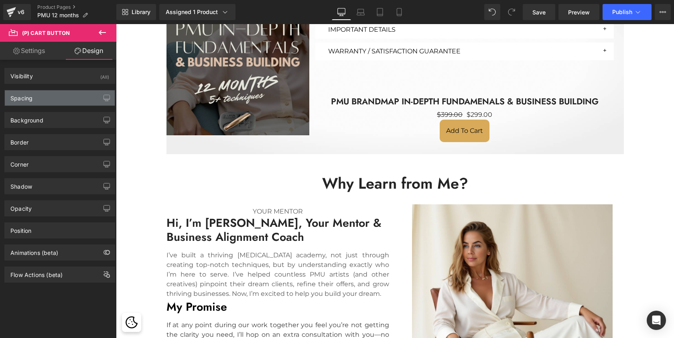
click at [82, 96] on div "Spacing" at bounding box center [60, 97] width 110 height 15
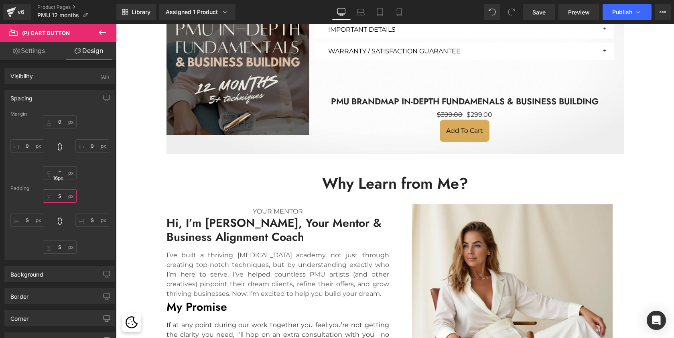
click at [60, 198] on input "S" at bounding box center [60, 195] width 34 height 13
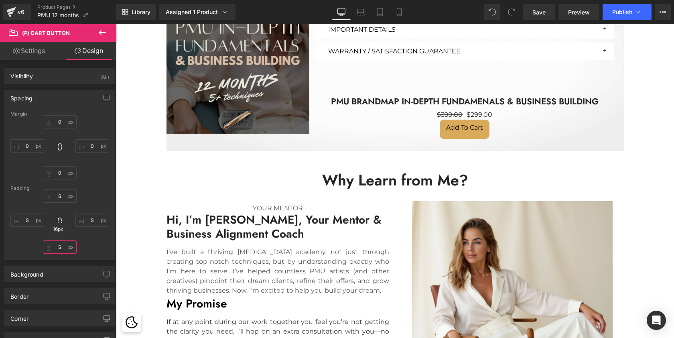
click at [59, 250] on input "S" at bounding box center [60, 246] width 34 height 13
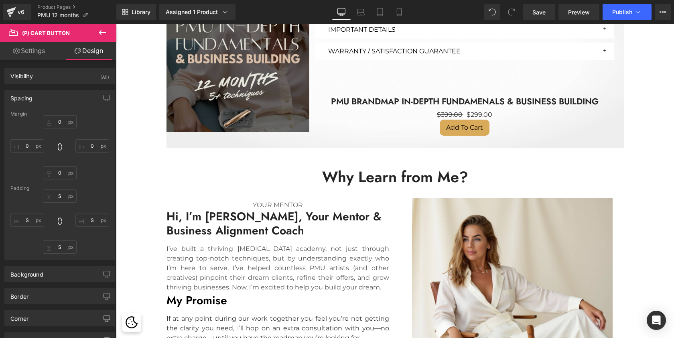
click at [35, 51] on link "Settings" at bounding box center [29, 51] width 58 height 18
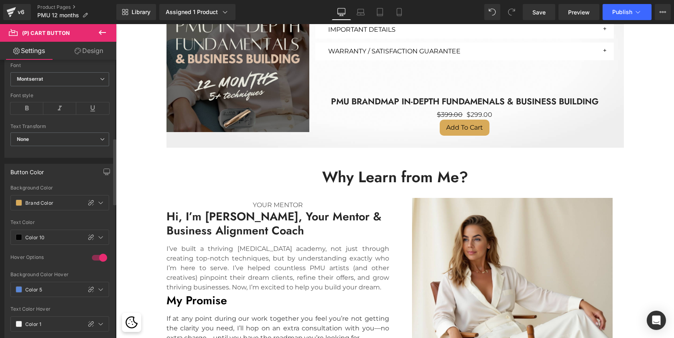
scroll to position [333, 0]
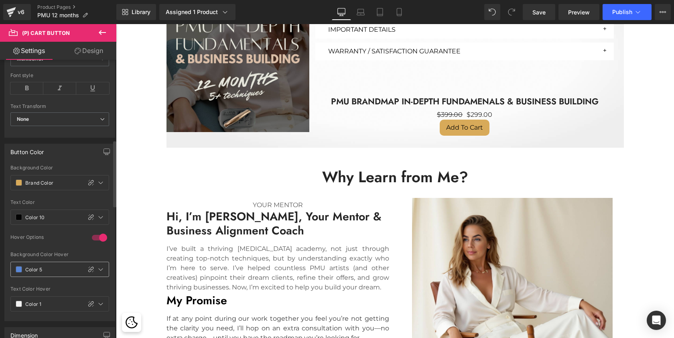
click at [20, 267] on span at bounding box center [19, 269] width 6 height 6
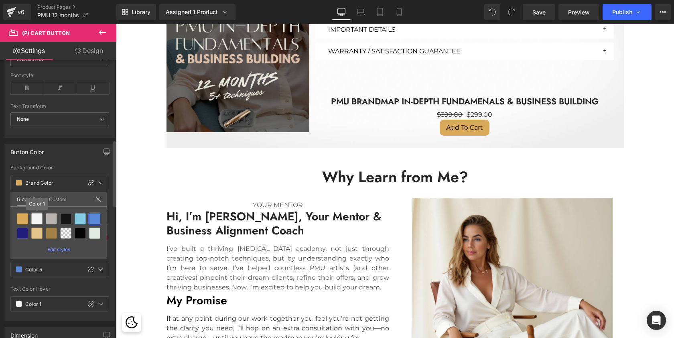
click at [35, 219] on div at bounding box center [36, 218] width 11 height 11
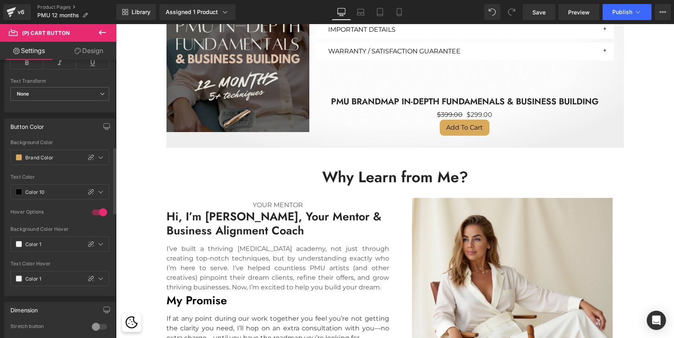
scroll to position [363, 0]
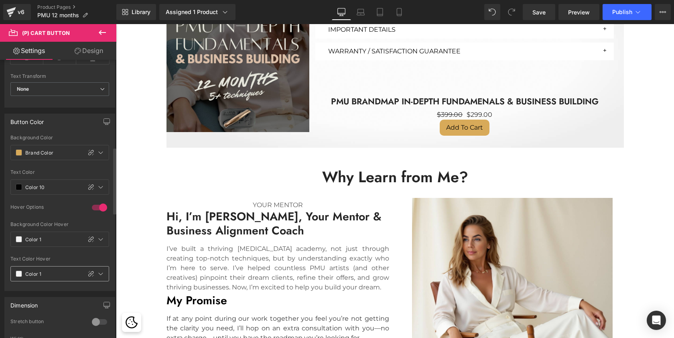
click at [19, 273] on span at bounding box center [19, 273] width 6 height 6
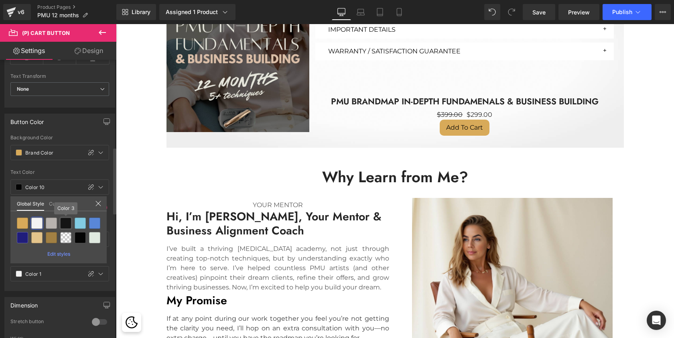
click at [67, 223] on div at bounding box center [65, 222] width 11 height 11
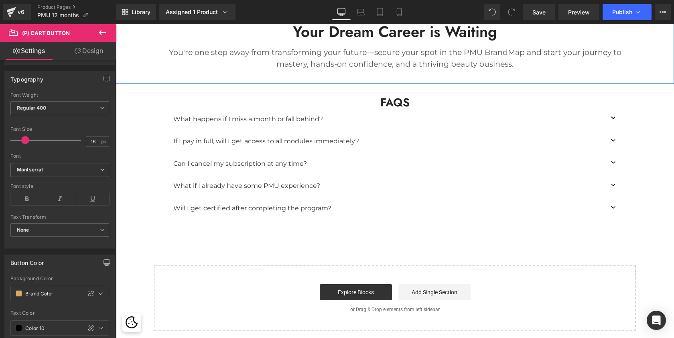
scroll to position [2763, 0]
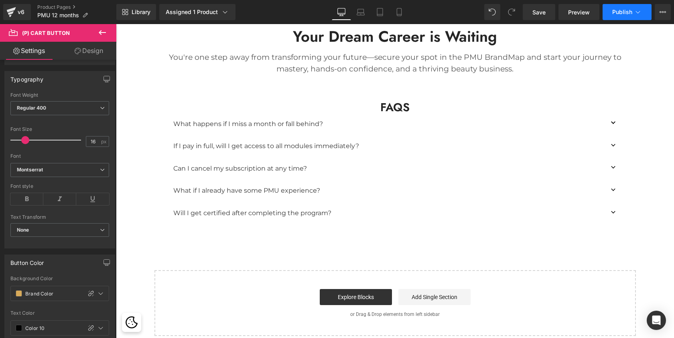
click at [627, 9] on span "Publish" at bounding box center [622, 12] width 20 height 6
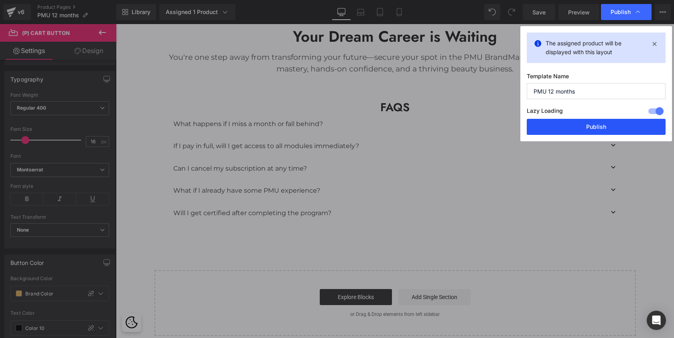
click at [592, 126] on button "Publish" at bounding box center [596, 127] width 139 height 16
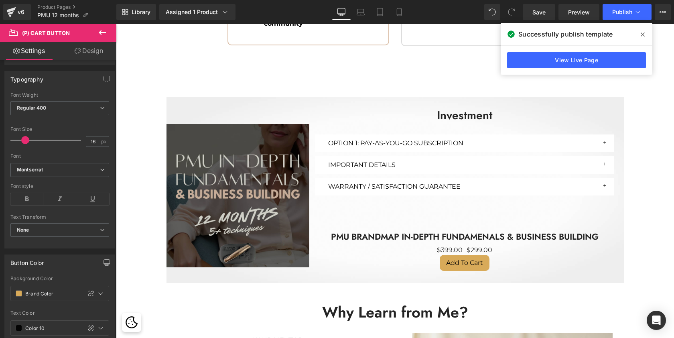
scroll to position [1845, 0]
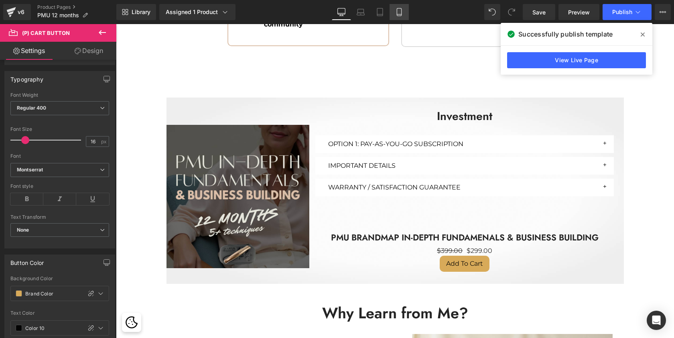
click at [401, 12] on icon at bounding box center [399, 12] width 8 height 8
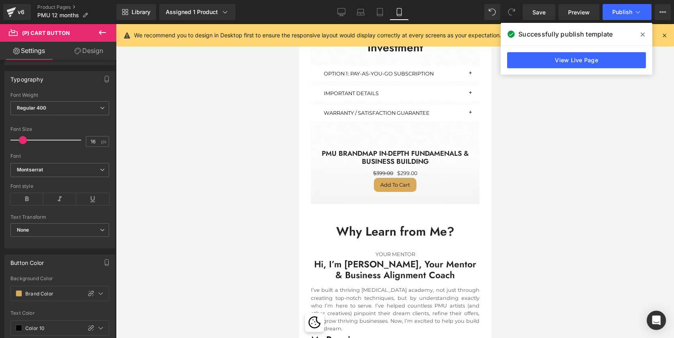
scroll to position [2615, 0]
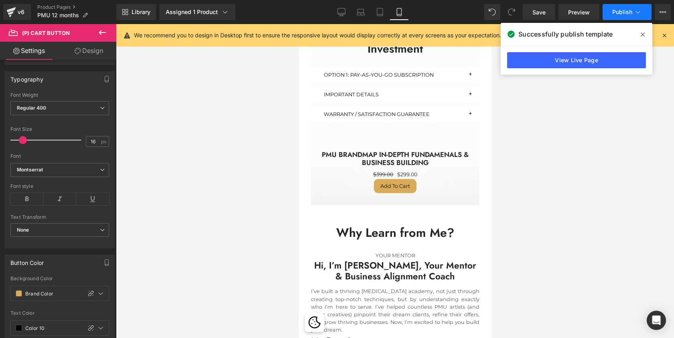
click at [618, 14] on span "Publish" at bounding box center [622, 12] width 20 height 6
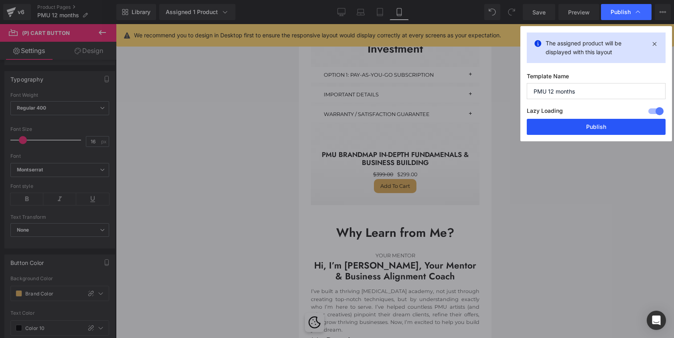
click at [585, 128] on button "Publish" at bounding box center [596, 127] width 139 height 16
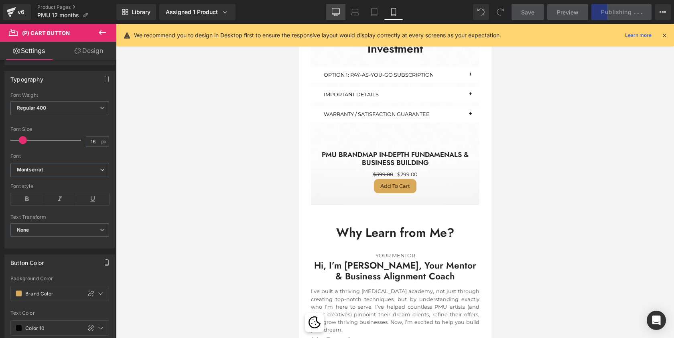
click at [335, 15] on icon at bounding box center [335, 15] width 2 height 2
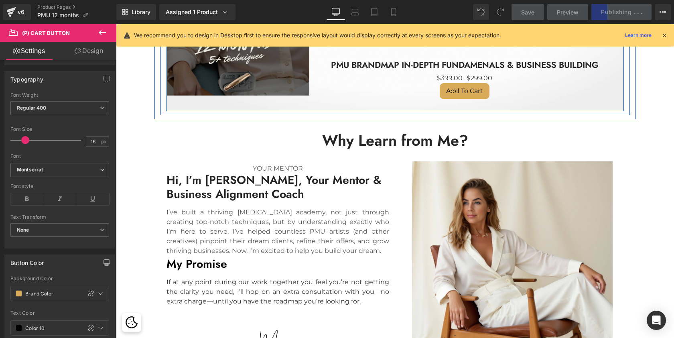
scroll to position [2021, 0]
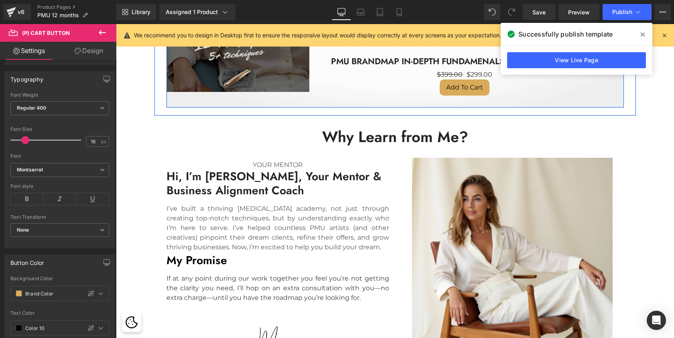
click at [102, 35] on icon at bounding box center [102, 33] width 10 height 10
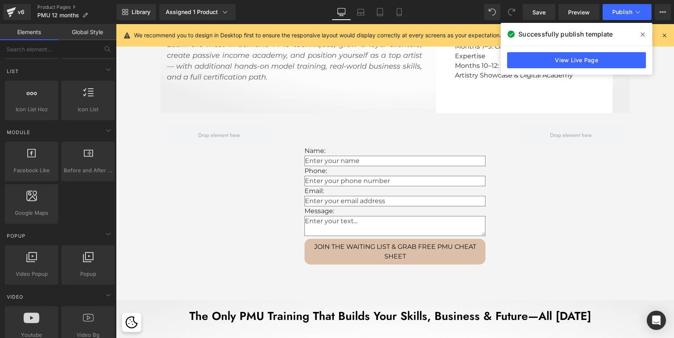
scroll to position [433, 0]
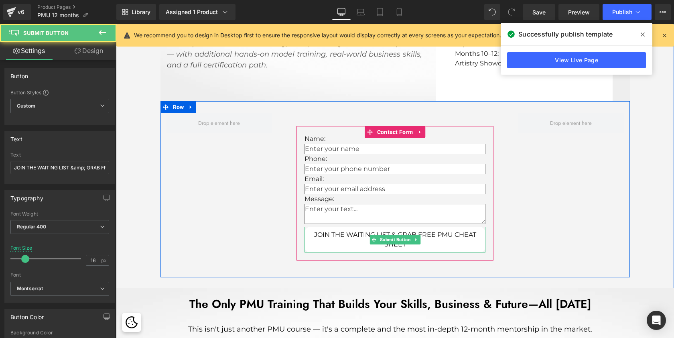
click at [369, 230] on button "JOIN THE WAITING LIST & GRAB FREE PMU CHEAT SHEET" at bounding box center [394, 240] width 181 height 26
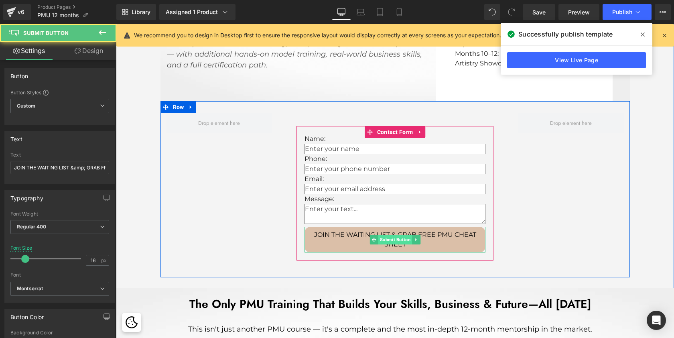
click at [391, 236] on span "Submit Button" at bounding box center [395, 240] width 34 height 10
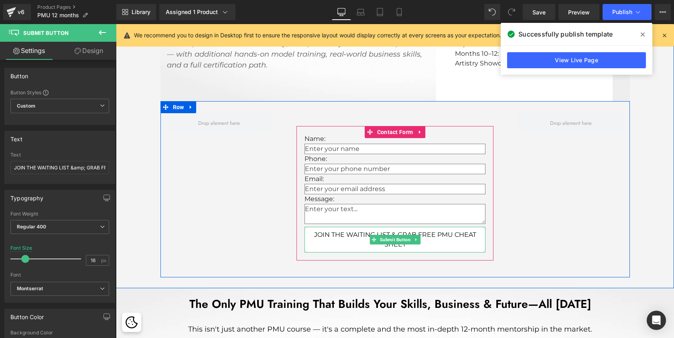
click at [356, 231] on button "JOIN THE WAITING LIST & GRAB FREE PMU CHEAT SHEET" at bounding box center [394, 240] width 181 height 26
click at [339, 234] on button "JOIN THE WAITING LIST & GRAB FREE PMU CHEAT SHEET" at bounding box center [394, 240] width 181 height 26
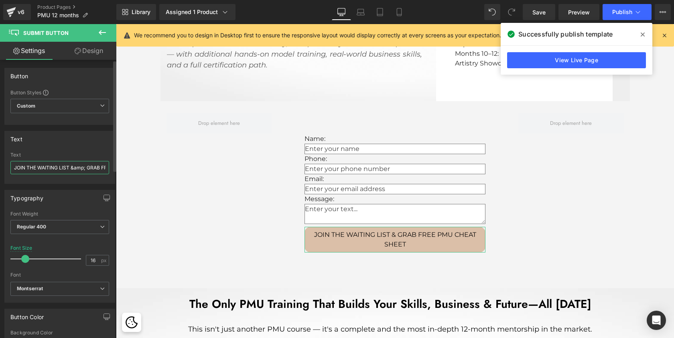
click at [53, 172] on input "JOIN THE WAITING LIST &amp; GRAB FREE PMU CHEAT SHEET" at bounding box center [59, 167] width 99 height 13
click at [51, 168] on input "JOIN THE WAITING LIST &amp; GRAB FREE PMU CHEAT SHEET" at bounding box center [59, 167] width 99 height 13
type input "JOIN THE LIST &amp; GRAB FREE PMU CHEAT SHEET"
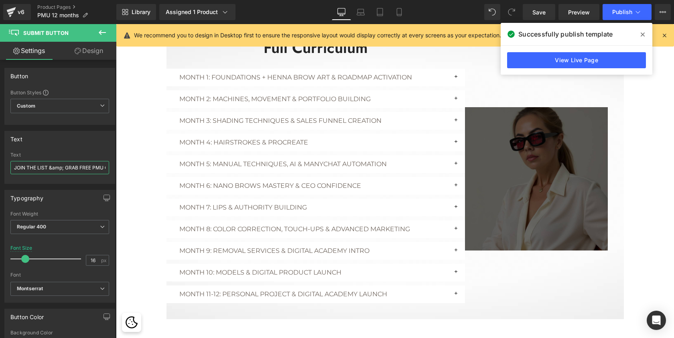
scroll to position [1296, 0]
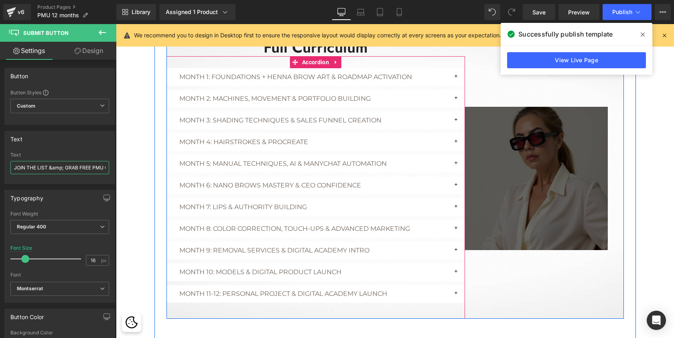
click at [454, 269] on div "Build a 6-Figure PMU Business [DATE] Heading Row Hero Banner PMU ceo BrandMAP H…" at bounding box center [395, 260] width 558 height 3065
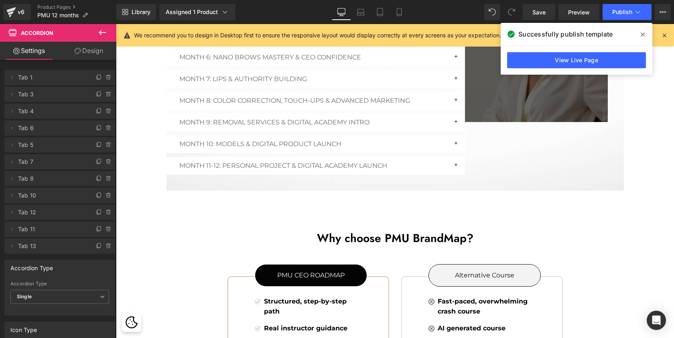
scroll to position [1413, 0]
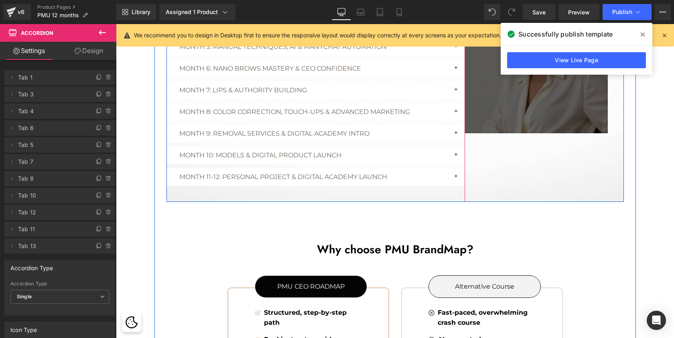
click at [455, 153] on button "button" at bounding box center [457, 155] width 16 height 18
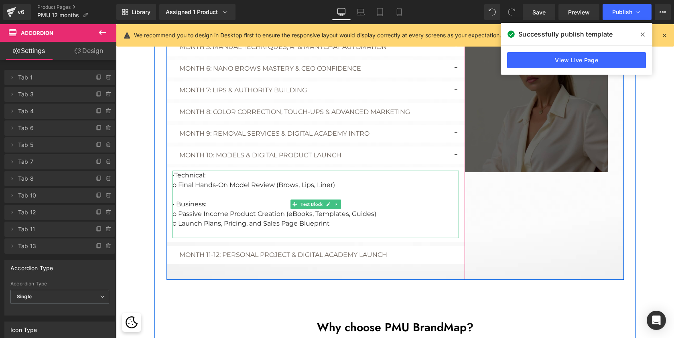
click at [342, 182] on p "o Final Hands-On Model Review (Brows, Lips, Liner)" at bounding box center [315, 185] width 286 height 10
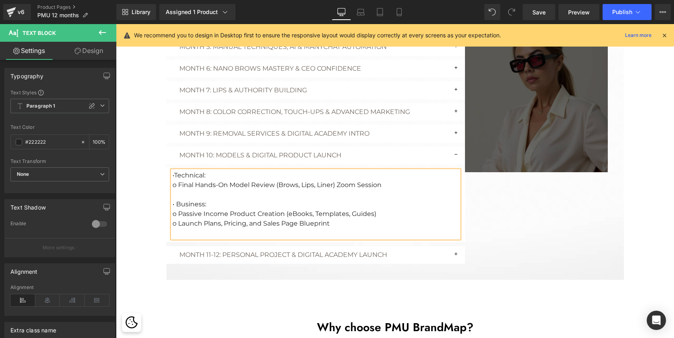
click at [456, 152] on button "button" at bounding box center [457, 155] width 16 height 18
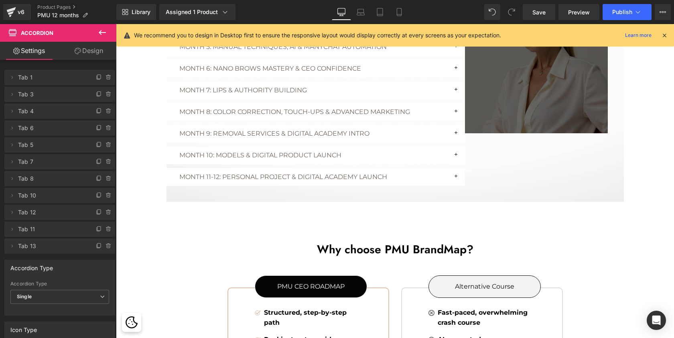
click at [456, 174] on button "button" at bounding box center [457, 177] width 16 height 18
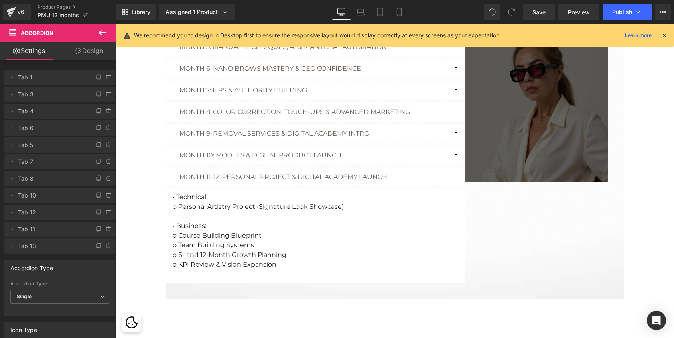
click at [454, 174] on button "button" at bounding box center [457, 177] width 16 height 18
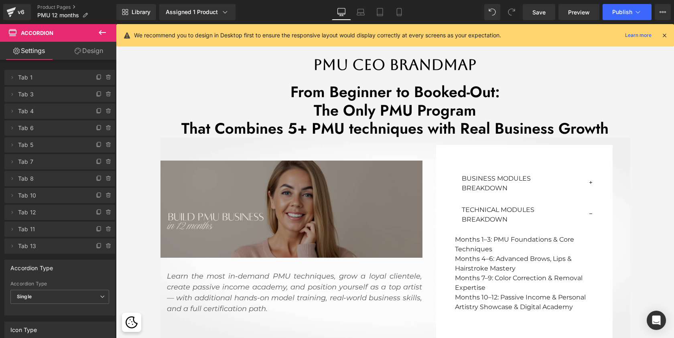
scroll to position [187, 0]
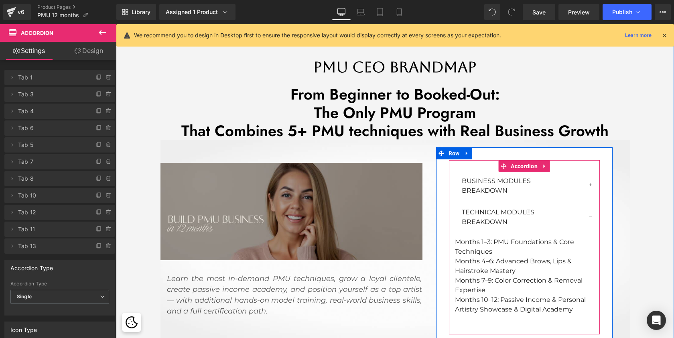
click at [589, 216] on button "button" at bounding box center [591, 216] width 16 height 27
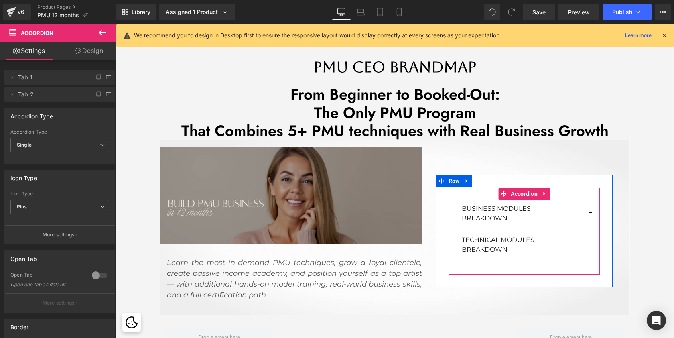
click at [587, 209] on button "button" at bounding box center [591, 213] width 16 height 27
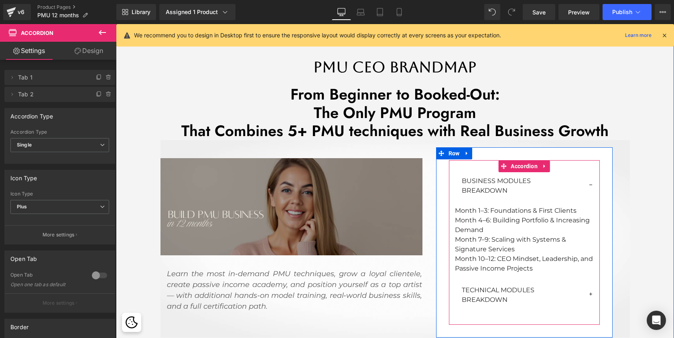
click at [589, 186] on button "button" at bounding box center [591, 185] width 16 height 27
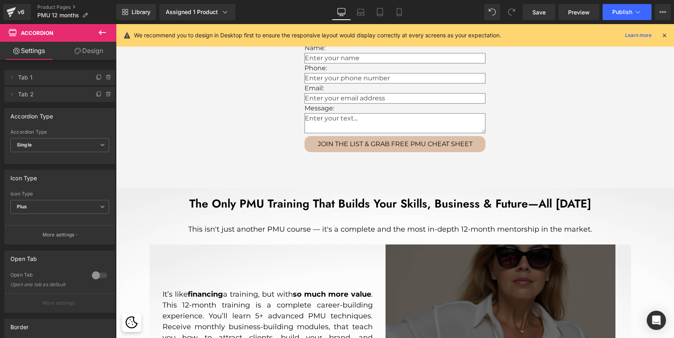
scroll to position [492, 0]
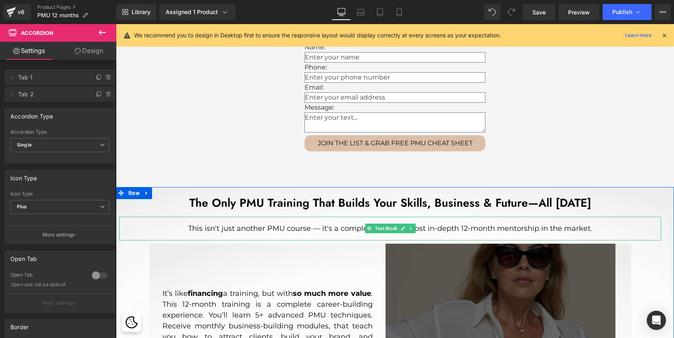
click at [602, 228] on div "This isn't just another PMU course — it's a complete and the most in-depth 12-m…" at bounding box center [390, 229] width 542 height 24
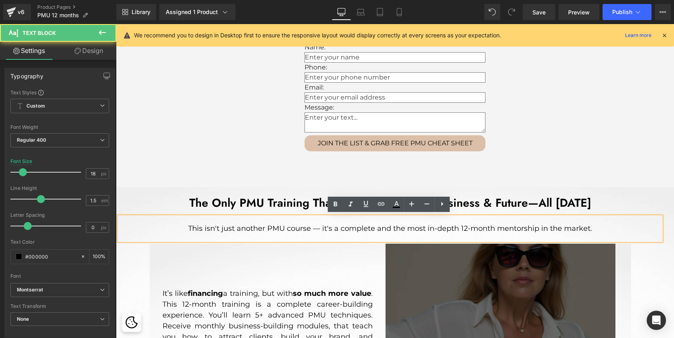
click at [599, 227] on div "This isn't just another PMU course — it's a complete and the most in-depth 12-m…" at bounding box center [390, 229] width 542 height 24
click at [594, 225] on div "This isn't just another PMU course — it's a complete and the most in-depth 12-m…" at bounding box center [390, 229] width 542 height 24
click at [592, 226] on div "This isn't just another PMU course — it's a complete and the most in-depth 12-m…" at bounding box center [390, 229] width 542 height 24
click at [583, 221] on div "This isn't just another PMU course — it's a complete and the most in-depth 12-m…" at bounding box center [390, 229] width 542 height 24
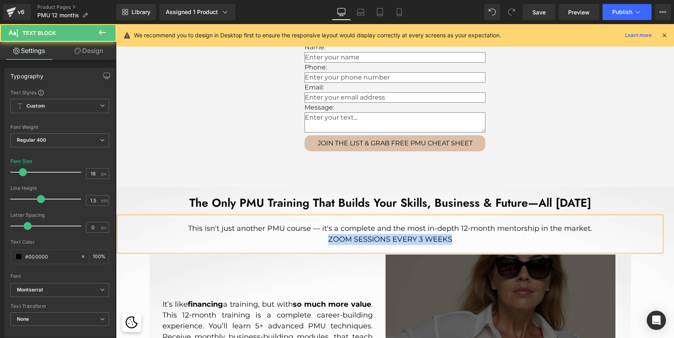
drag, startPoint x: 452, startPoint y: 236, endPoint x: 328, endPoint y: 234, distance: 124.7
click at [328, 234] on div "ZOOM SESSIONS EVERY 3 WEEKS" at bounding box center [390, 239] width 529 height 11
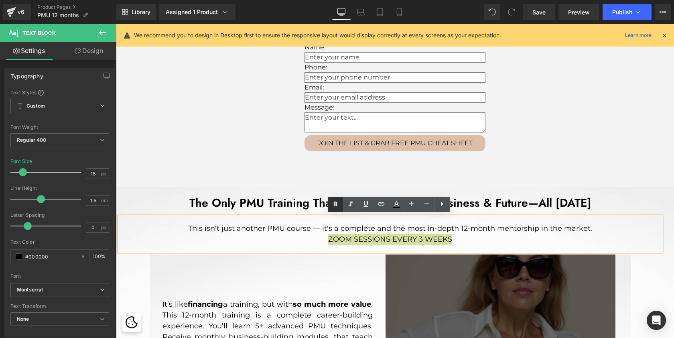
click at [337, 201] on icon at bounding box center [335, 204] width 10 height 10
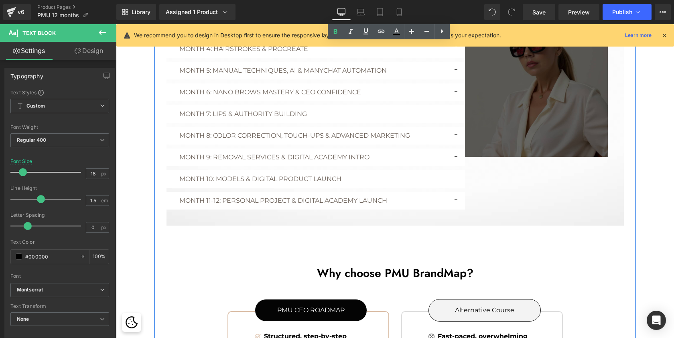
scroll to position [1388, 0]
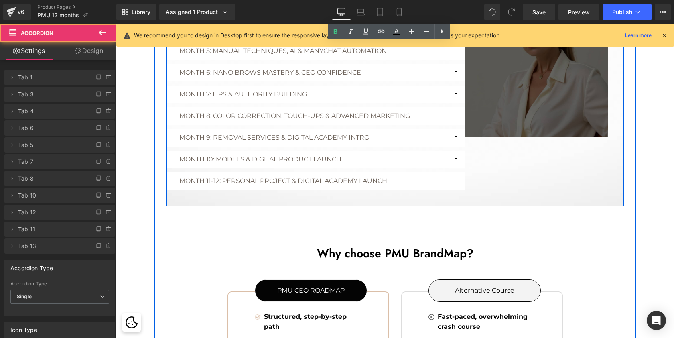
click at [452, 178] on button "button" at bounding box center [457, 181] width 16 height 18
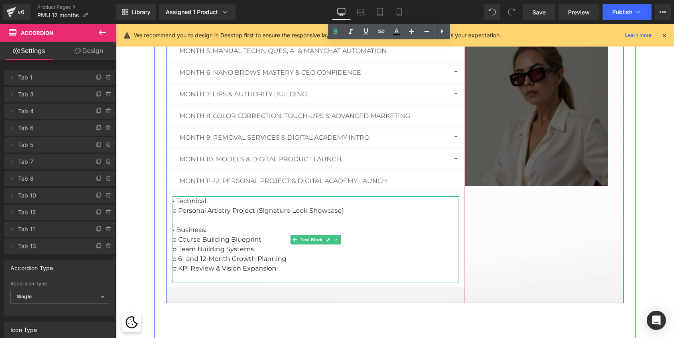
click at [219, 208] on p "o Personal Artistry Project (Signature Look Showcase)" at bounding box center [315, 211] width 286 height 10
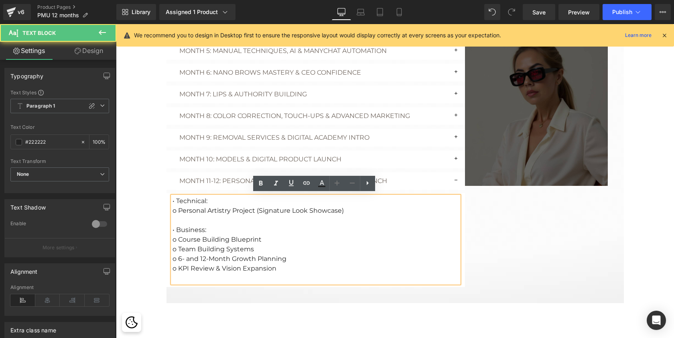
click at [219, 208] on p "o Personal Artistry Project (Signature Look Showcase)" at bounding box center [315, 211] width 286 height 10
click at [346, 210] on p "o Personal Artistry Project (Signature Look Showcase)" at bounding box center [315, 211] width 286 height 10
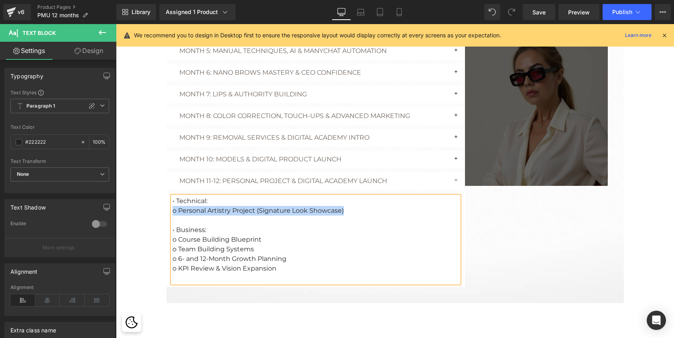
drag, startPoint x: 345, startPoint y: 207, endPoint x: 168, endPoint y: 206, distance: 176.8
click at [168, 206] on article "• Technical: o Personal Artistry Project (Signature Look Showcase) • Business: …" at bounding box center [315, 240] width 298 height 94
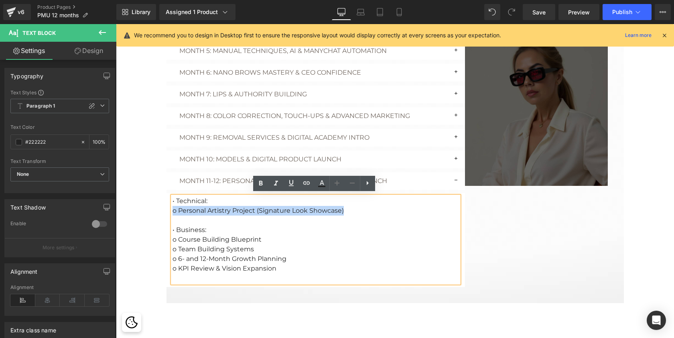
copy p "o Personal Artistry Project (Signature Look Showcase)"
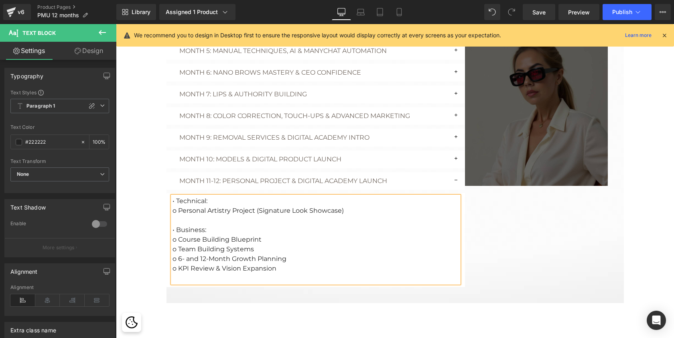
click at [208, 200] on p "• Technical:" at bounding box center [315, 201] width 286 height 10
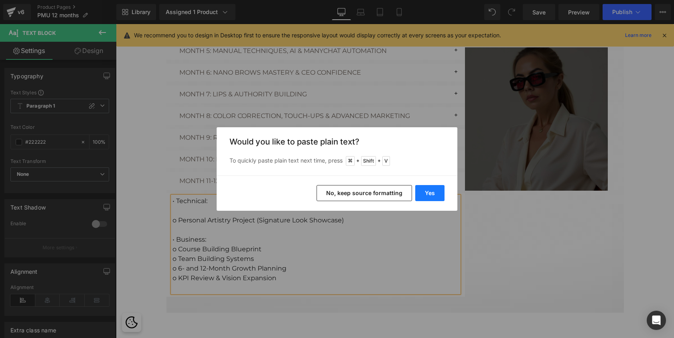
click at [431, 190] on button "Yes" at bounding box center [429, 193] width 29 height 16
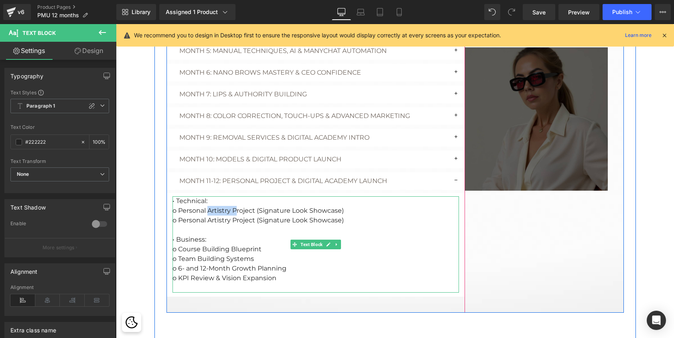
drag, startPoint x: 207, startPoint y: 207, endPoint x: 233, endPoint y: 205, distance: 26.6
click at [233, 206] on p "o Personal Artistry Project (Signature Look Showcase)" at bounding box center [315, 211] width 286 height 10
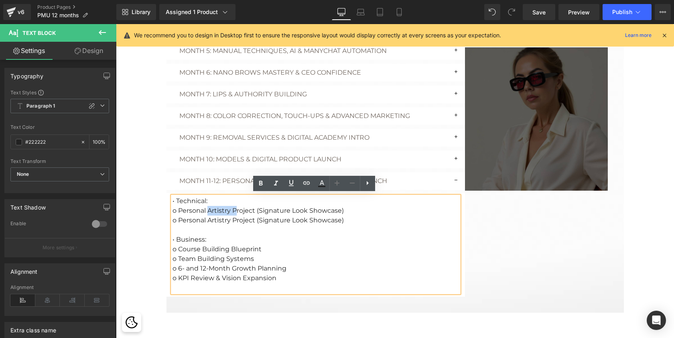
click at [209, 208] on p "o Personal Artistry Project (Signature Look Showcase)" at bounding box center [315, 211] width 286 height 10
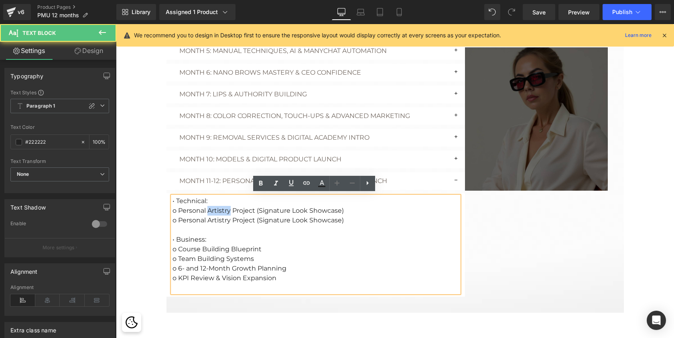
click at [209, 208] on p "o Personal Artistry Project (Signature Look Showcase)" at bounding box center [315, 211] width 286 height 10
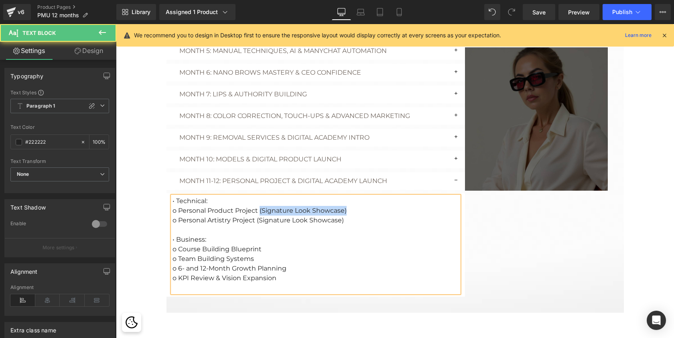
drag, startPoint x: 259, startPoint y: 208, endPoint x: 355, endPoint y: 208, distance: 96.2
click at [355, 208] on p "o Personal Product Project (Signature Look Showcase)" at bounding box center [315, 211] width 286 height 10
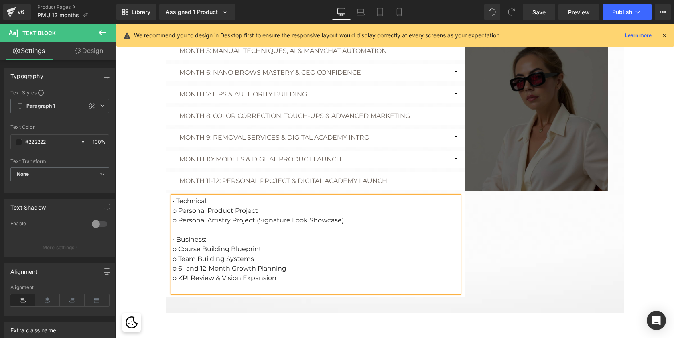
click at [452, 177] on button "button" at bounding box center [457, 181] width 16 height 18
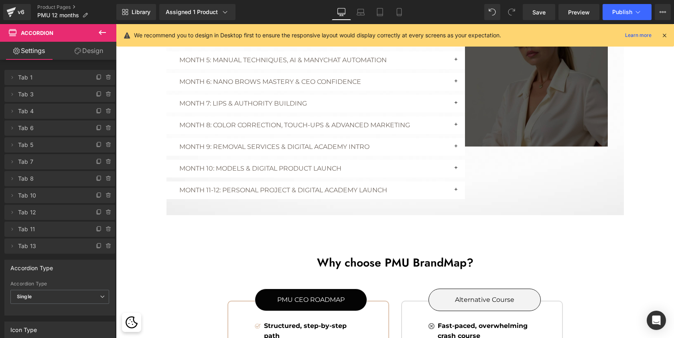
scroll to position [1363, 0]
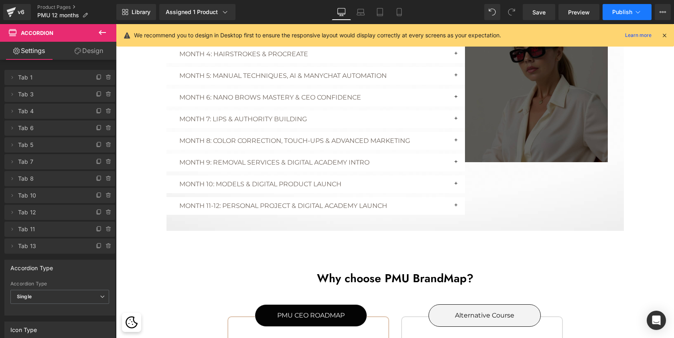
click at [625, 12] on span "Publish" at bounding box center [622, 12] width 20 height 6
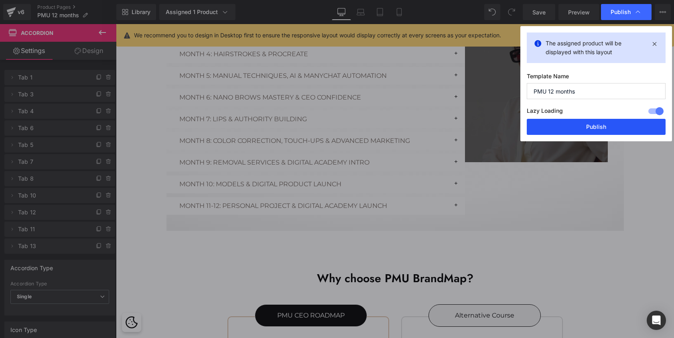
click at [594, 128] on button "Publish" at bounding box center [596, 127] width 139 height 16
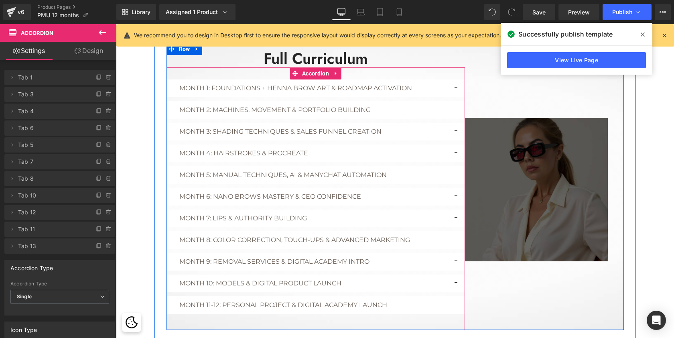
scroll to position [1264, 0]
click at [452, 131] on button "button" at bounding box center [457, 132] width 16 height 18
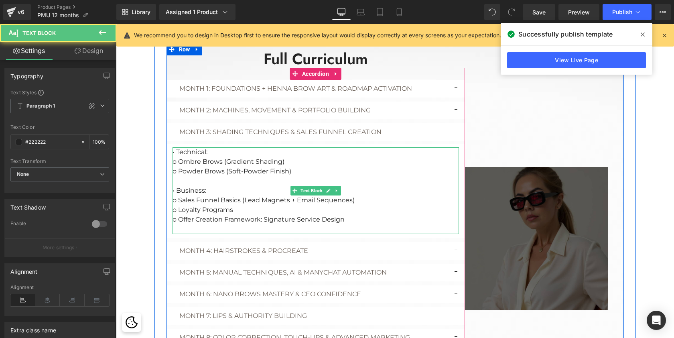
click at [373, 216] on p "o Offer Creation Framework: Signature Service Design" at bounding box center [315, 220] width 286 height 10
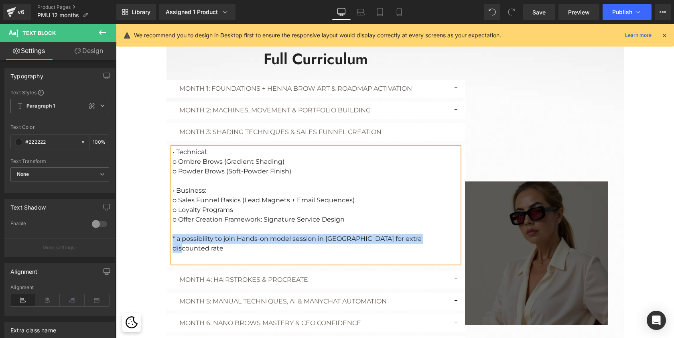
drag, startPoint x: 429, startPoint y: 236, endPoint x: 169, endPoint y: 233, distance: 260.7
click at [172, 233] on div "• Technical: o Ombre Brows (Gradient Shading) o Powder Brows (Soft-Powder Finis…" at bounding box center [315, 204] width 286 height 115
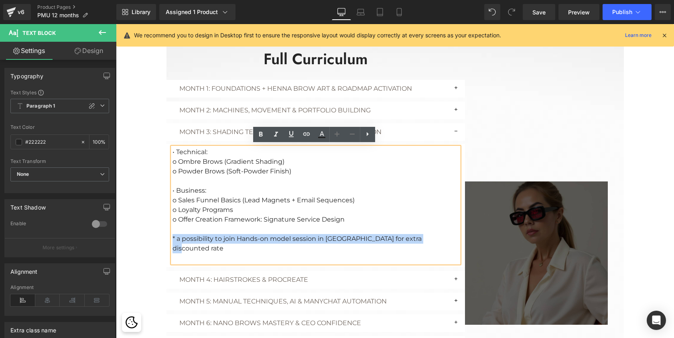
copy p "* a possibility to join Hands-on model session in [GEOGRAPHIC_DATA] for extra d…"
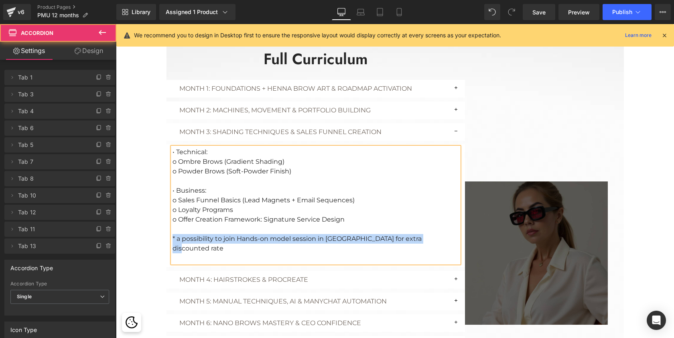
click at [452, 127] on button "button" at bounding box center [457, 132] width 16 height 18
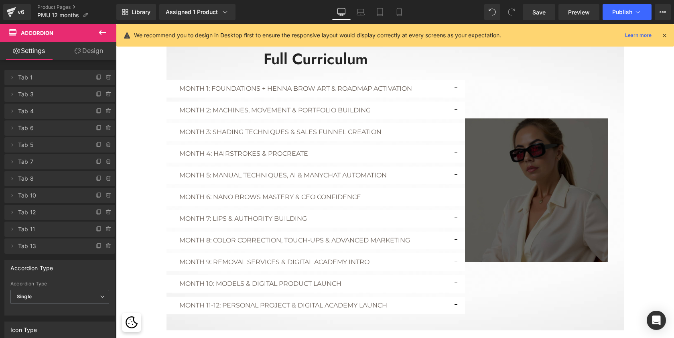
click at [453, 194] on button "button" at bounding box center [457, 197] width 16 height 18
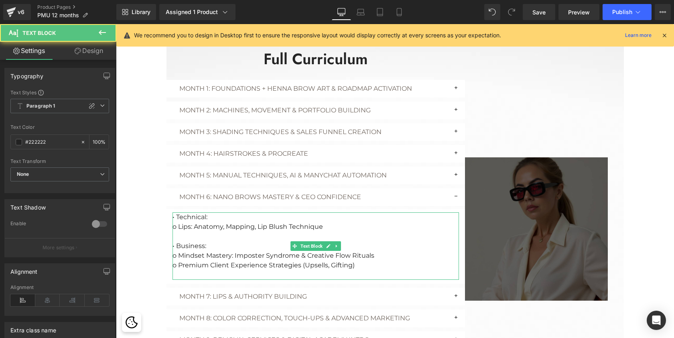
click at [369, 266] on p "o Premium Client Experience Strategies (Upsells, Gifting)" at bounding box center [315, 265] width 286 height 10
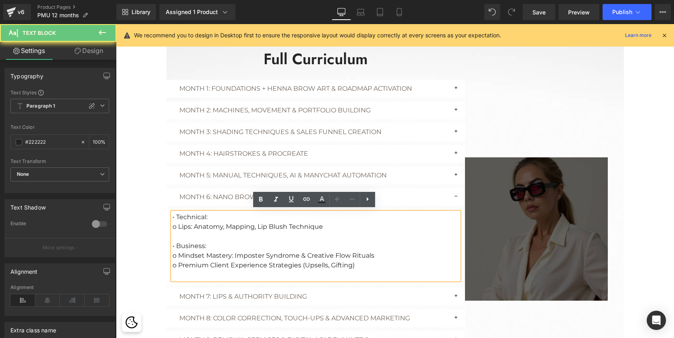
click at [343, 275] on p at bounding box center [315, 275] width 286 height 10
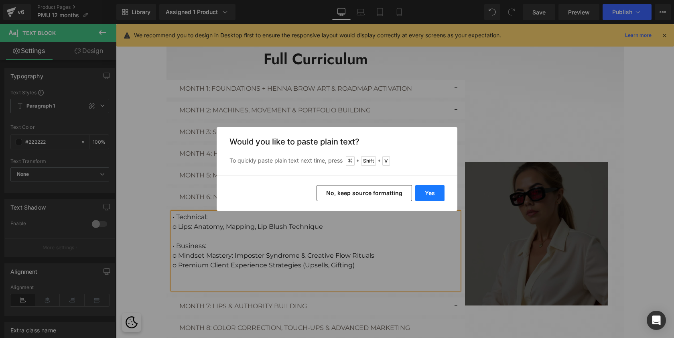
click at [436, 192] on button "Yes" at bounding box center [429, 193] width 29 height 16
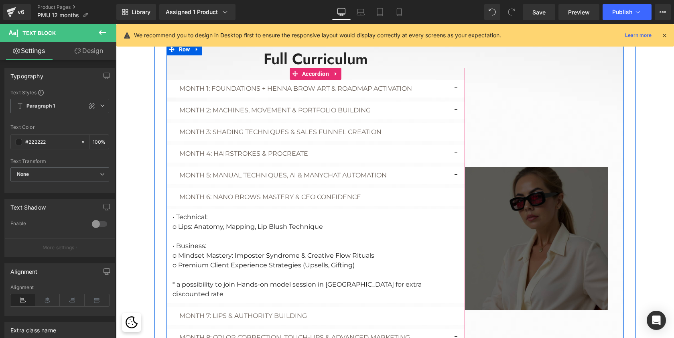
click at [454, 193] on button "button" at bounding box center [457, 197] width 16 height 18
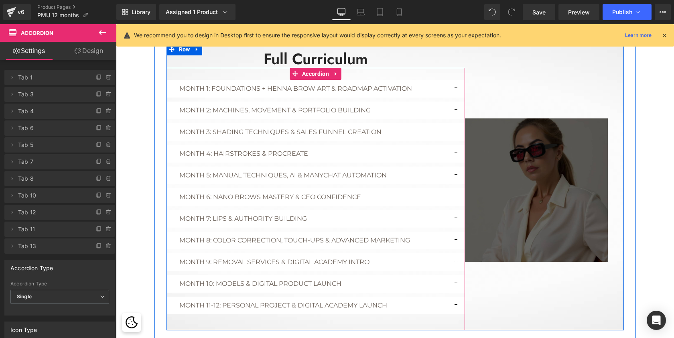
click at [455, 213] on button "button" at bounding box center [457, 219] width 16 height 18
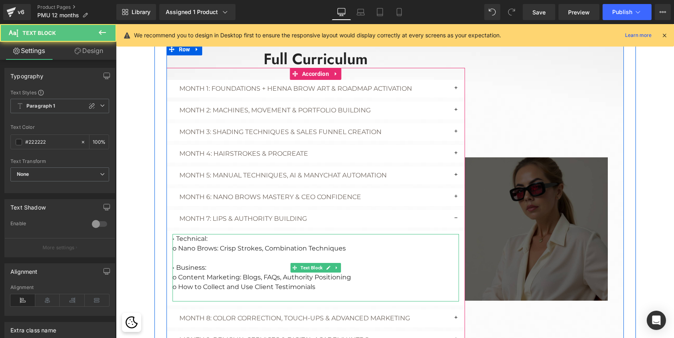
click at [354, 292] on p at bounding box center [315, 297] width 286 height 10
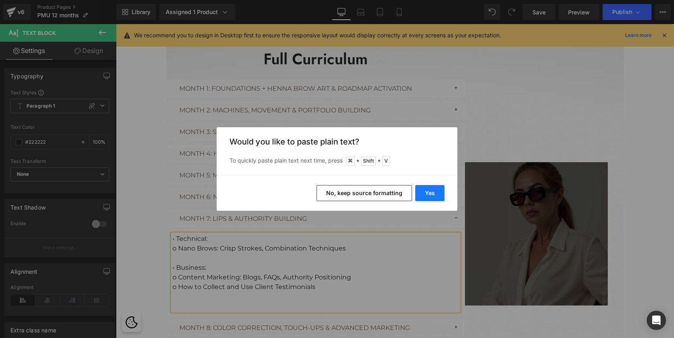
click at [430, 192] on button "Yes" at bounding box center [429, 193] width 29 height 16
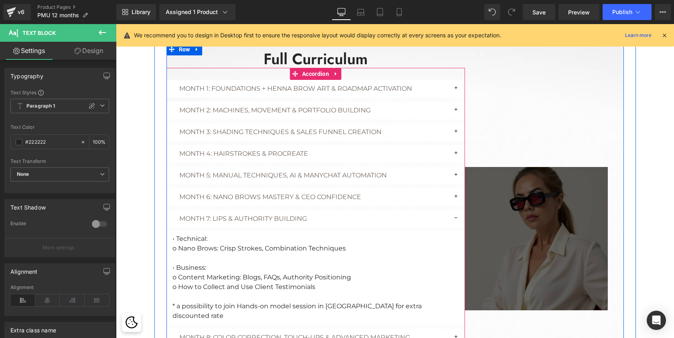
click at [454, 213] on button "button" at bounding box center [457, 219] width 16 height 18
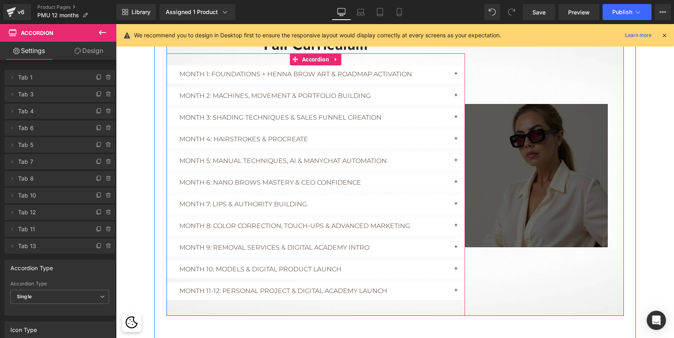
scroll to position [1279, 0]
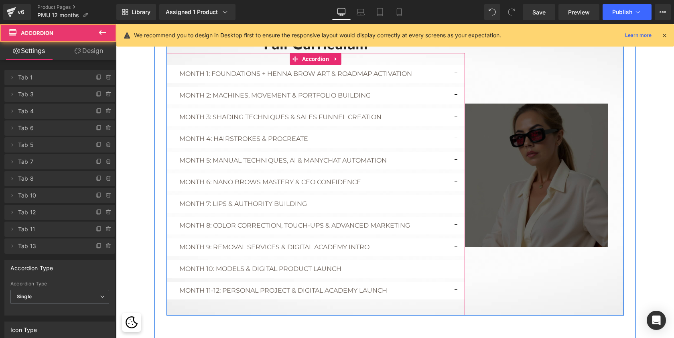
click at [454, 243] on button "button" at bounding box center [457, 247] width 16 height 18
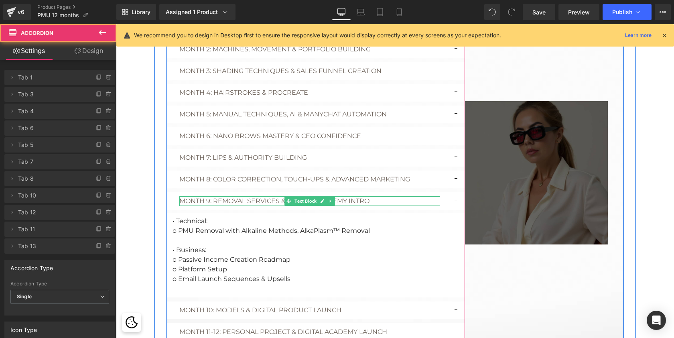
scroll to position [1332, 0]
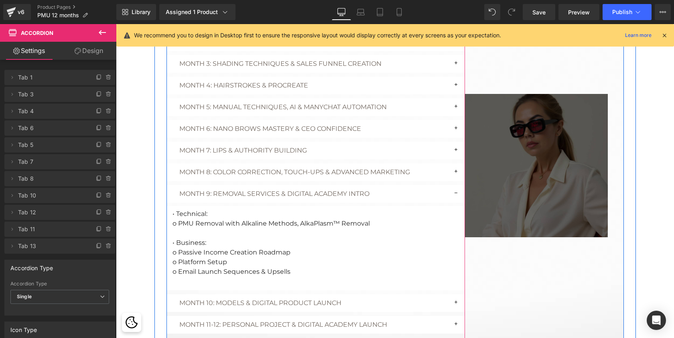
click at [319, 276] on p at bounding box center [315, 281] width 286 height 10
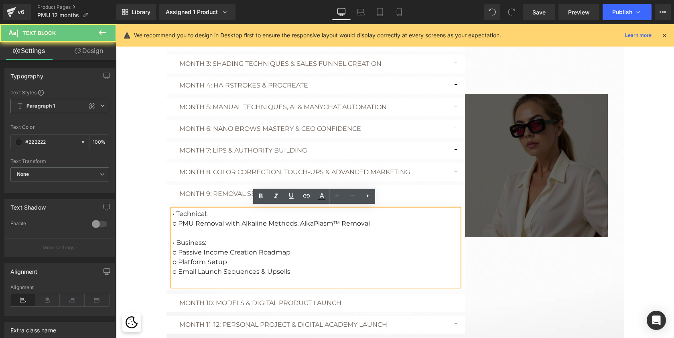
click at [311, 276] on p at bounding box center [315, 281] width 286 height 10
click at [299, 267] on p "o Email Launch Sequences & Upsells" at bounding box center [315, 272] width 286 height 10
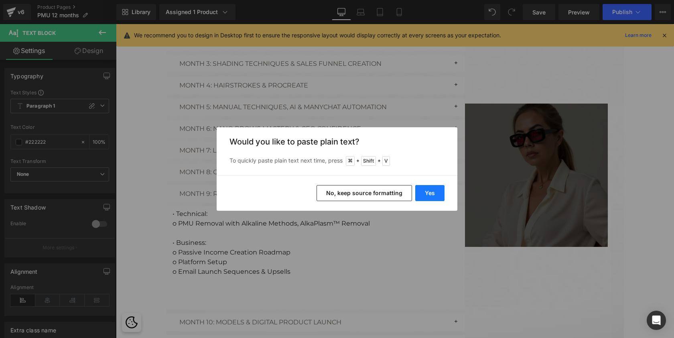
click at [435, 190] on button "Yes" at bounding box center [429, 193] width 29 height 16
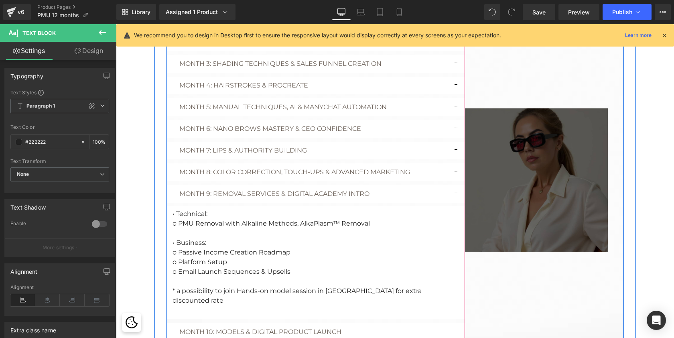
click at [454, 191] on button "button" at bounding box center [457, 194] width 16 height 18
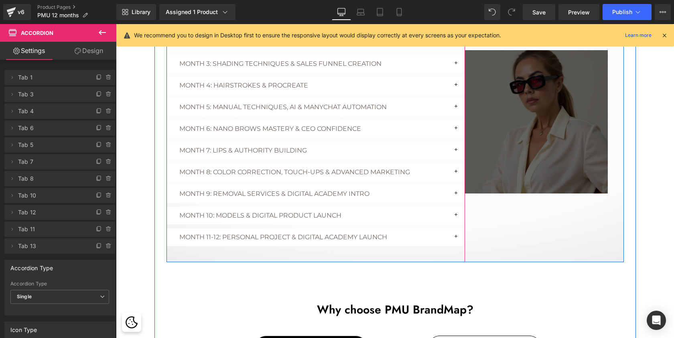
click at [455, 231] on button "button" at bounding box center [457, 237] width 16 height 18
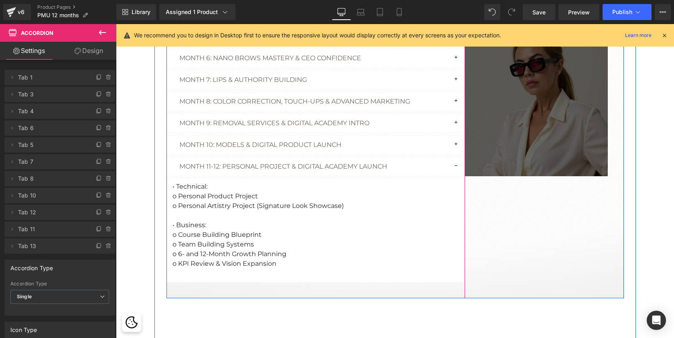
scroll to position [1403, 0]
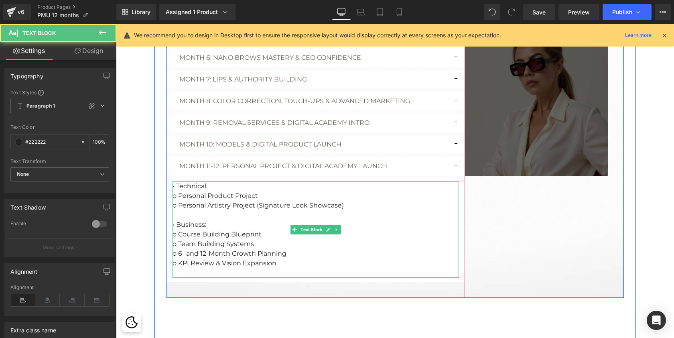
click at [340, 268] on p at bounding box center [315, 273] width 286 height 10
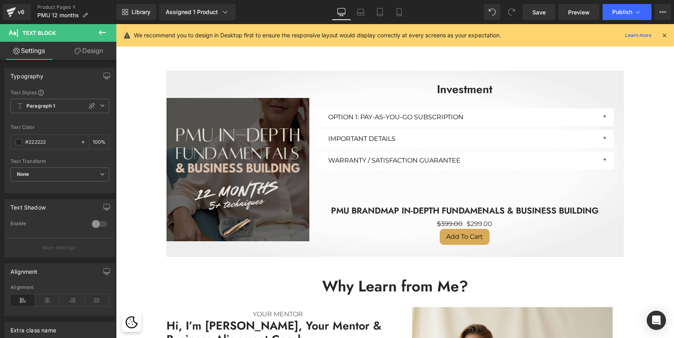
scroll to position [1928, 0]
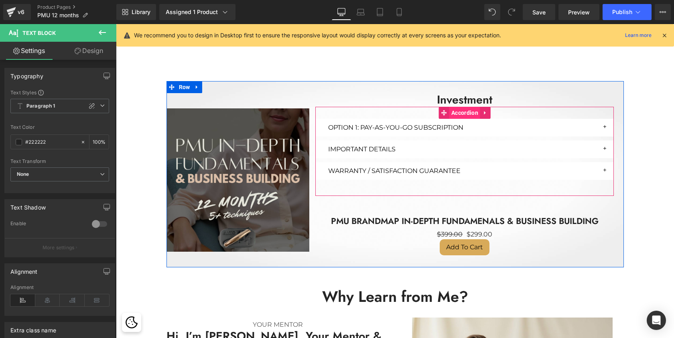
click at [466, 107] on span "Accordion" at bounding box center [464, 113] width 31 height 12
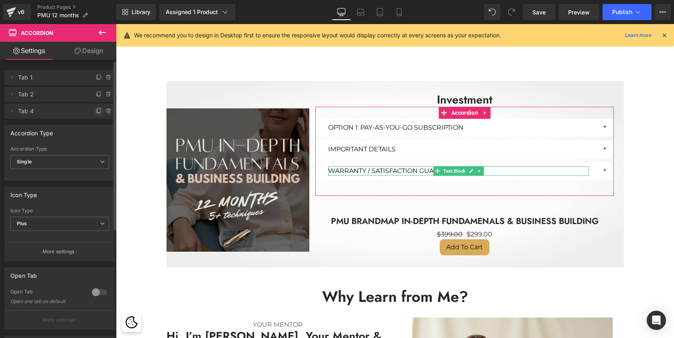
click at [96, 113] on icon at bounding box center [99, 111] width 6 height 6
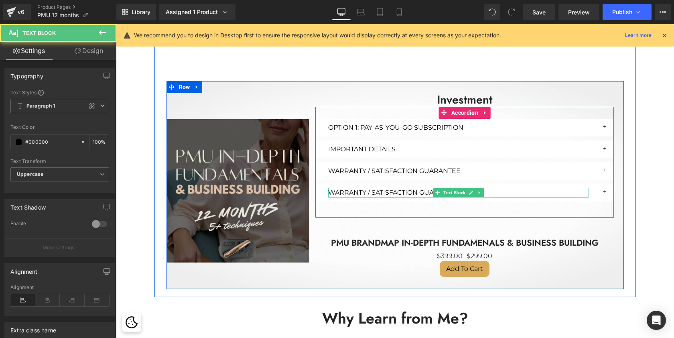
click at [353, 188] on p "Warranty / Satisfaction Guarantee" at bounding box center [458, 193] width 261 height 10
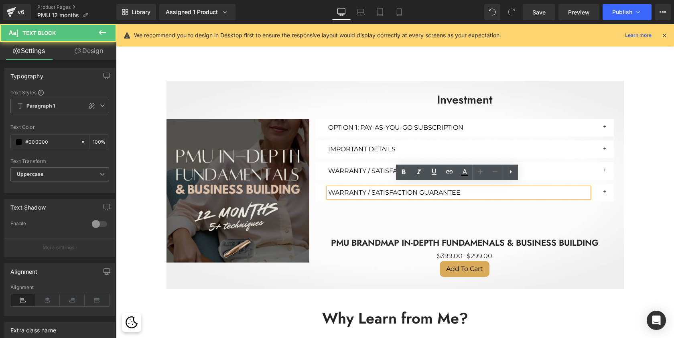
click at [366, 188] on p "Warranty / Satisfaction Guarantee" at bounding box center [458, 193] width 261 height 10
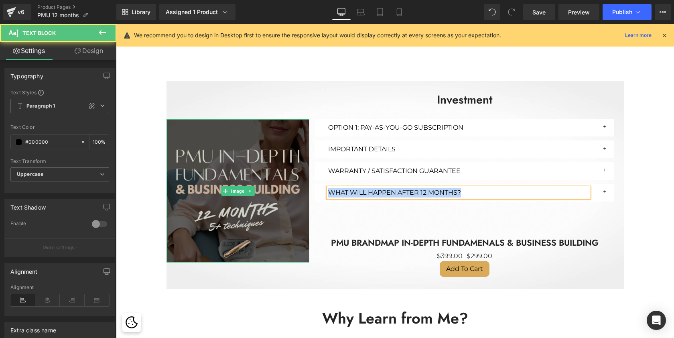
drag, startPoint x: 468, startPoint y: 188, endPoint x: 294, endPoint y: 175, distance: 174.9
click at [294, 175] on div "Image Investment Heading OPTION 1: PAY-AS-YOU-GO SUBSCRIPTION Text Block Option…" at bounding box center [394, 185] width 457 height 208
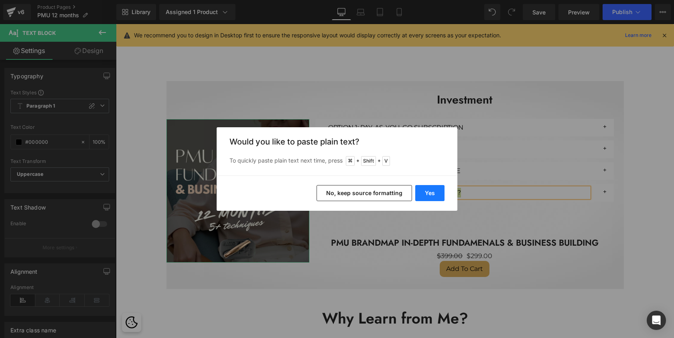
click at [435, 188] on button "Yes" at bounding box center [429, 193] width 29 height 16
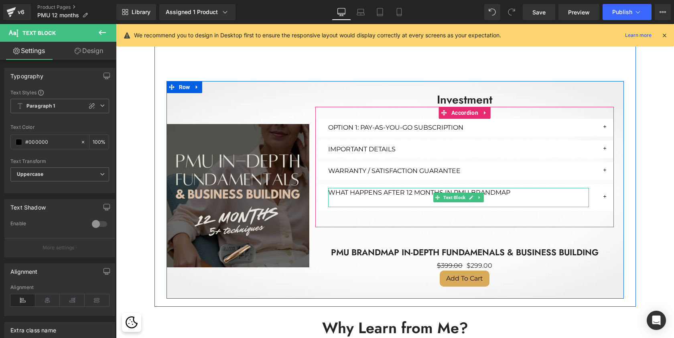
click at [531, 188] on p "What Happens After 12 Months in PMU BrandMAP" at bounding box center [458, 193] width 261 height 10
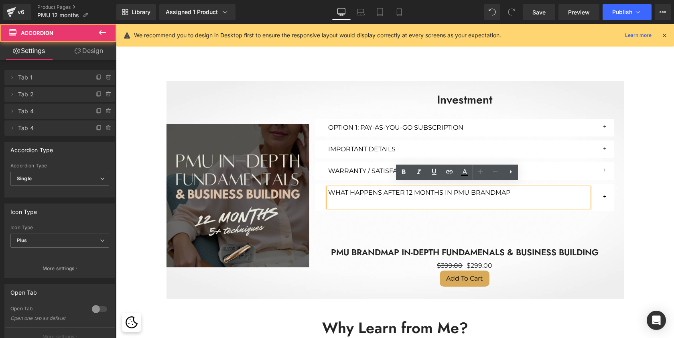
click at [605, 190] on button "button" at bounding box center [606, 197] width 16 height 27
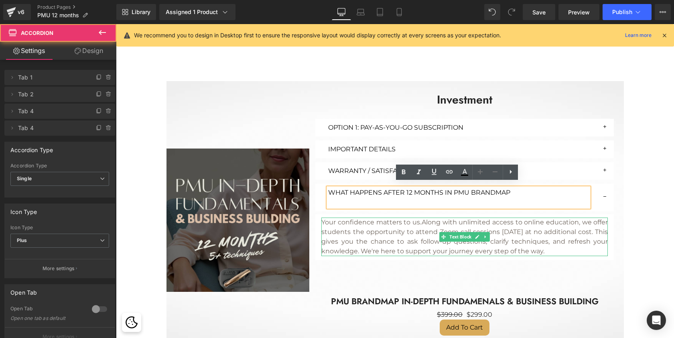
click at [362, 220] on div "Your confidence matters to us. Along with unlimited access to online education,…" at bounding box center [464, 236] width 286 height 38
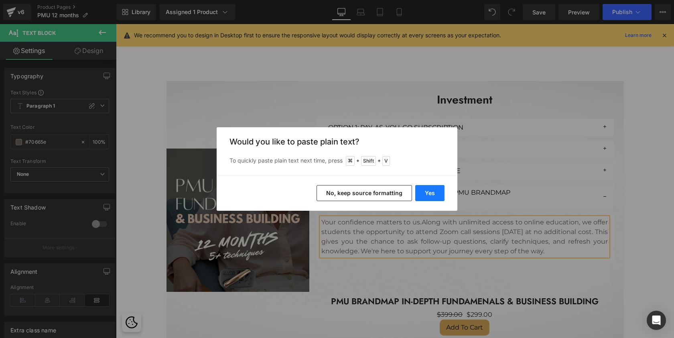
click at [433, 192] on button "Yes" at bounding box center [429, 193] width 29 height 16
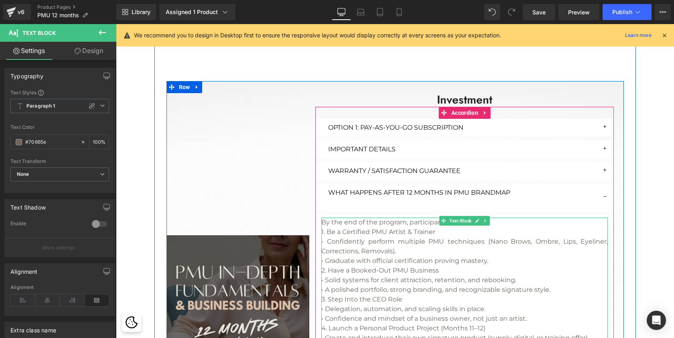
click at [512, 221] on div "By the end of the program, participants will: 1. Be a Certified PMU Artist & Tr…" at bounding box center [464, 323] width 286 height 212
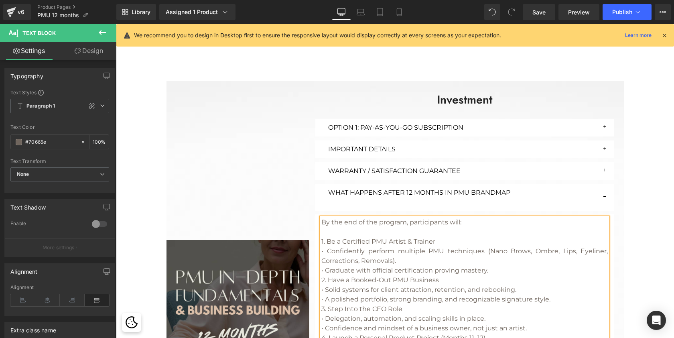
click at [503, 265] on div "• Graduate with official certification proving mastery." at bounding box center [464, 270] width 286 height 10
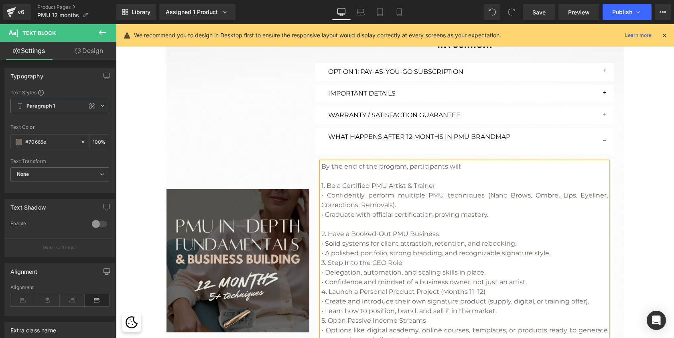
scroll to position [1987, 0]
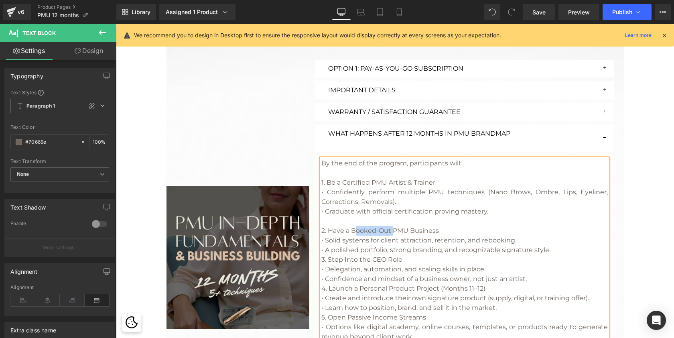
drag, startPoint x: 391, startPoint y: 225, endPoint x: 353, endPoint y: 223, distance: 37.3
click at [353, 226] on div "2. Have a Booked-Out PMU Business" at bounding box center [464, 231] width 286 height 10
click at [359, 226] on div "2. Have a Ready PMU Business" at bounding box center [464, 231] width 286 height 10
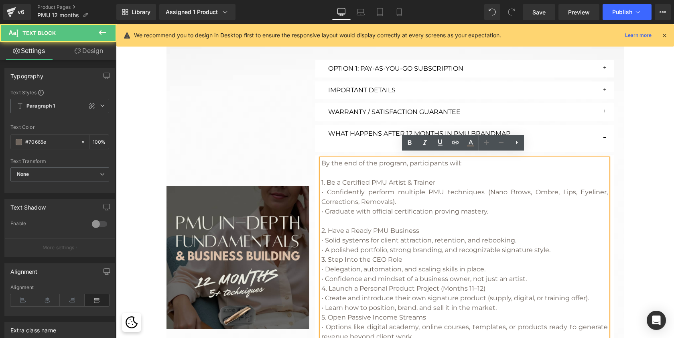
click at [557, 245] on div "• A polished portfolio, strong branding, and recognizable signature style." at bounding box center [464, 250] width 286 height 10
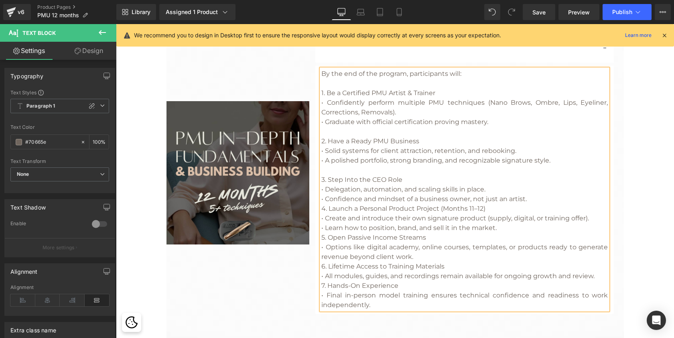
scroll to position [2078, 0]
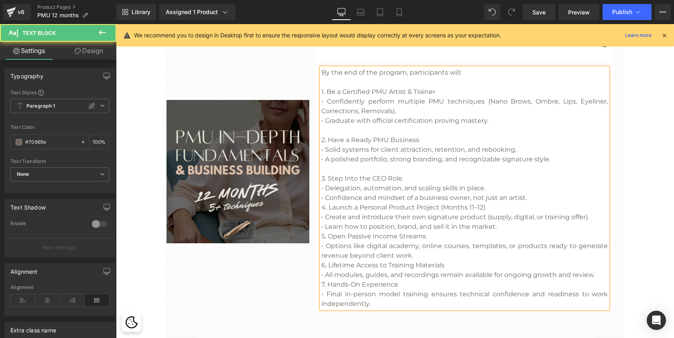
click at [519, 203] on div "4. Launch a Personal Product Project (Months 11–12)" at bounding box center [464, 208] width 286 height 10
click at [538, 193] on div "• Confidence and mindset of a business owner, not just an artist." at bounding box center [464, 198] width 286 height 10
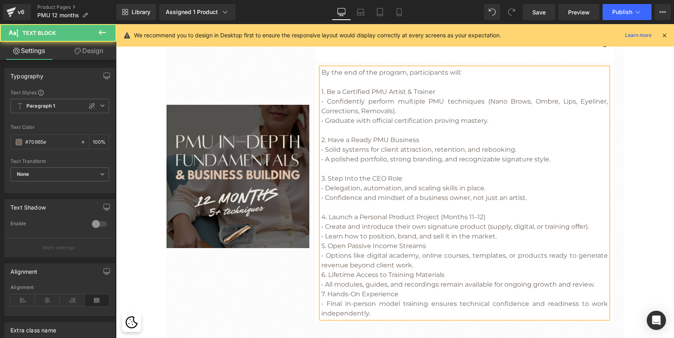
click at [510, 233] on div "• Learn how to position, brand, and sell it in the market." at bounding box center [464, 236] width 286 height 10
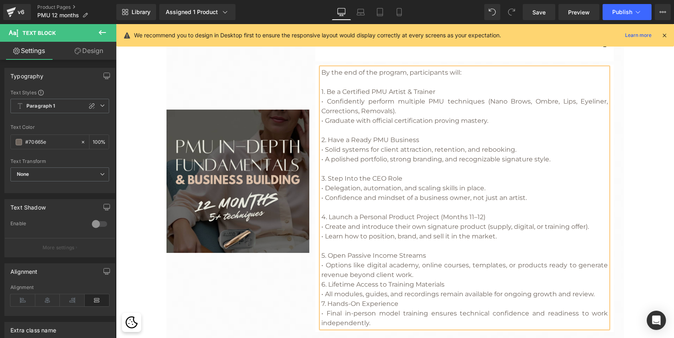
scroll to position [2087, 0]
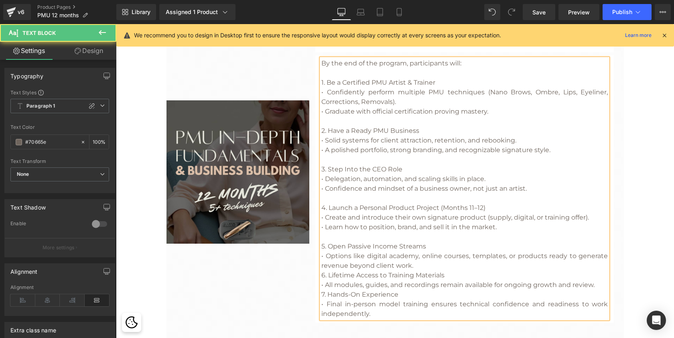
click at [424, 262] on div "• Options like digital academy, online courses, templates, or products ready to…" at bounding box center [464, 260] width 286 height 19
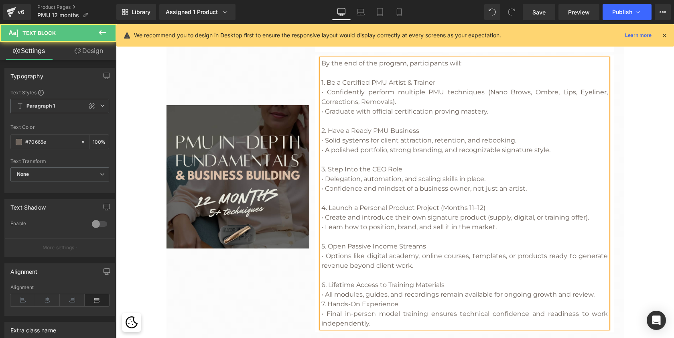
scroll to position [2109, 0]
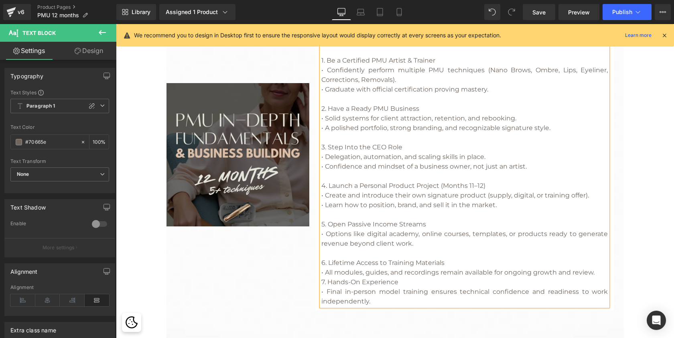
click at [599, 268] on div "• All modules, guides, and recordings remain available for ongoing growth and r…" at bounding box center [464, 272] width 286 height 10
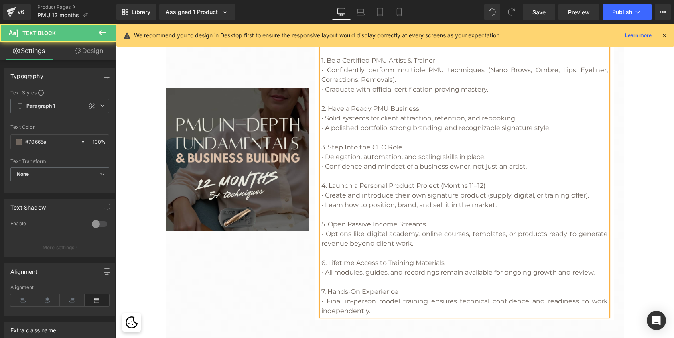
scroll to position [2118, 0]
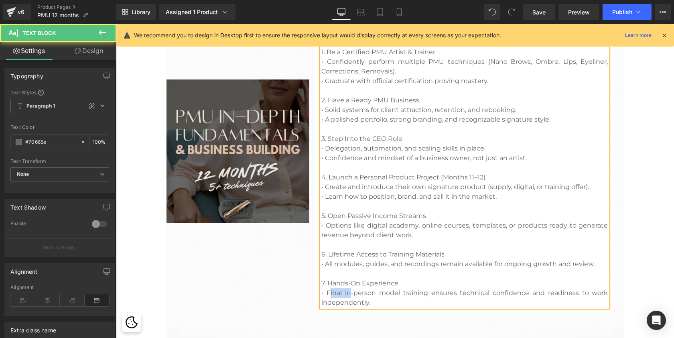
drag, startPoint x: 348, startPoint y: 288, endPoint x: 328, endPoint y: 287, distance: 19.7
click at [328, 288] on div "• Final in-person model training ensures technical confidence and readiness to …" at bounding box center [464, 297] width 286 height 19
drag, startPoint x: 393, startPoint y: 287, endPoint x: 393, endPoint y: 293, distance: 5.6
click at [393, 293] on div "• In-person model training ensures technical confidence and readiness to work i…" at bounding box center [464, 297] width 286 height 19
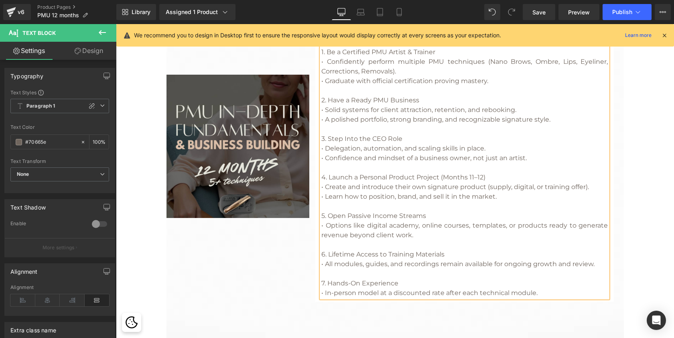
click at [358, 288] on div "• In-person model at a discounted rate after each technical module." at bounding box center [464, 293] width 286 height 10
click at [414, 288] on div "• In-person hands-on model at a discounted rate after each technical module." at bounding box center [464, 293] width 286 height 10
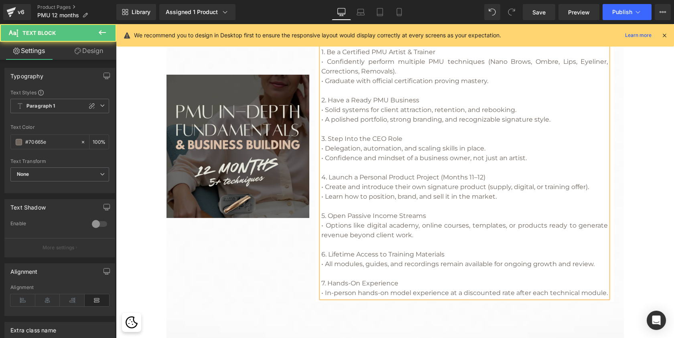
click at [353, 297] on div "• In-person hands-on model experience at a discounted rate after each technical…" at bounding box center [464, 293] width 286 height 10
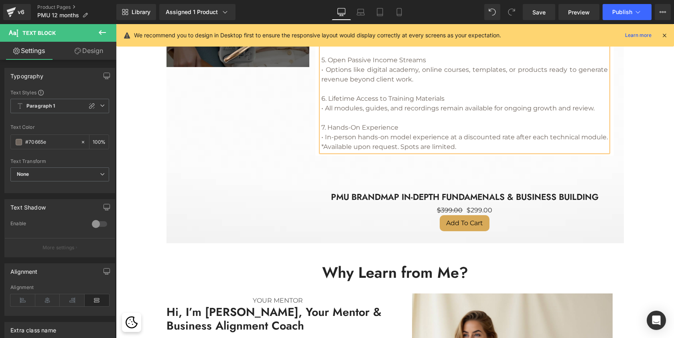
scroll to position [2274, 0]
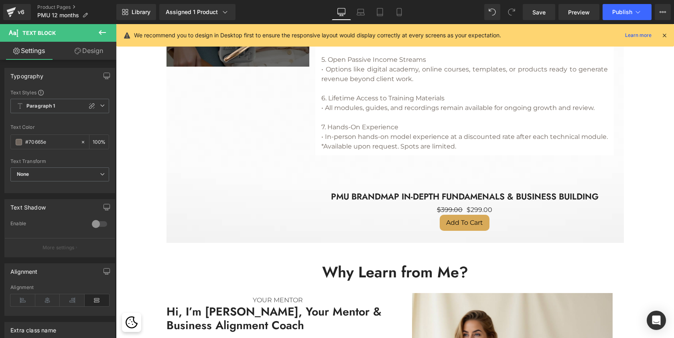
click at [102, 30] on icon at bounding box center [102, 33] width 10 height 10
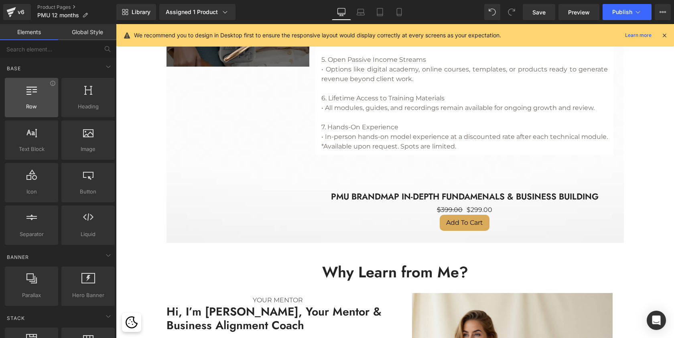
scroll to position [0, 0]
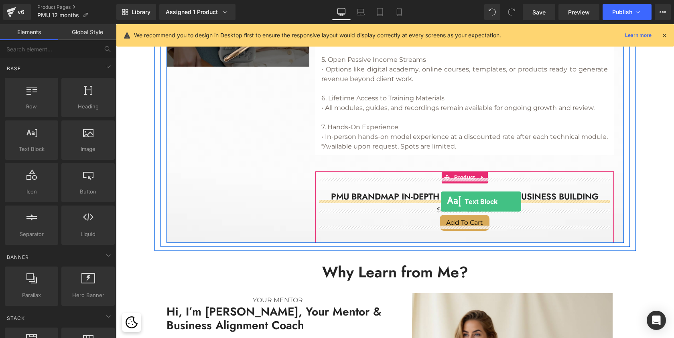
drag, startPoint x: 150, startPoint y: 168, endPoint x: 441, endPoint y: 201, distance: 293.0
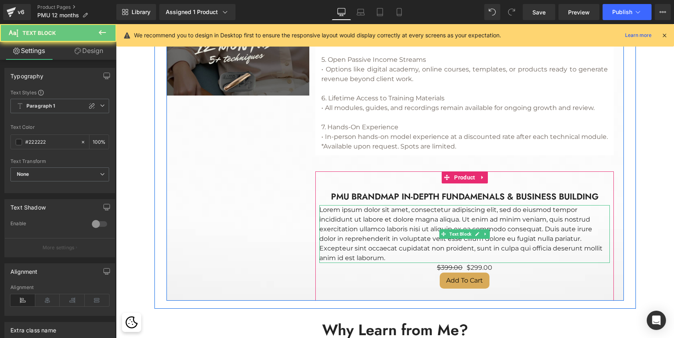
click at [447, 216] on p "Lorem ipsum dolor sit amet, consectetur adipiscing elit, sed do eiusmod tempor …" at bounding box center [464, 234] width 290 height 58
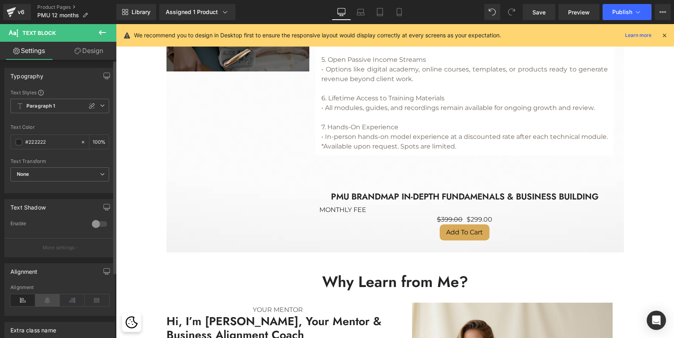
click at [52, 299] on icon at bounding box center [47, 300] width 25 height 12
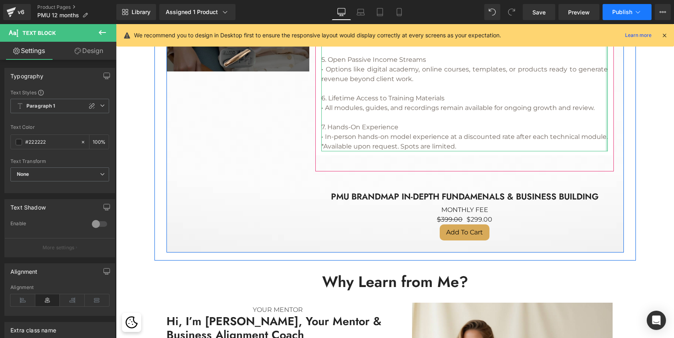
click at [625, 18] on button "Publish" at bounding box center [626, 12] width 49 height 16
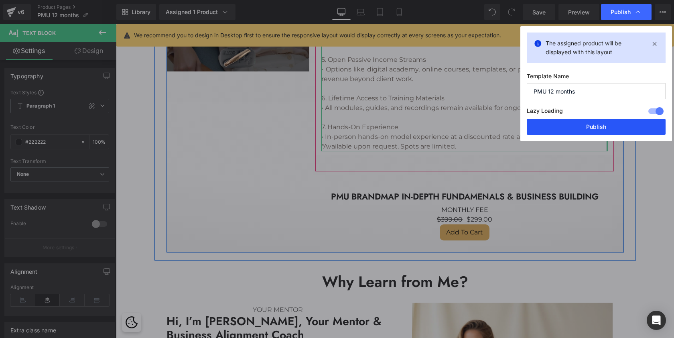
click at [573, 134] on button "Publish" at bounding box center [596, 127] width 139 height 16
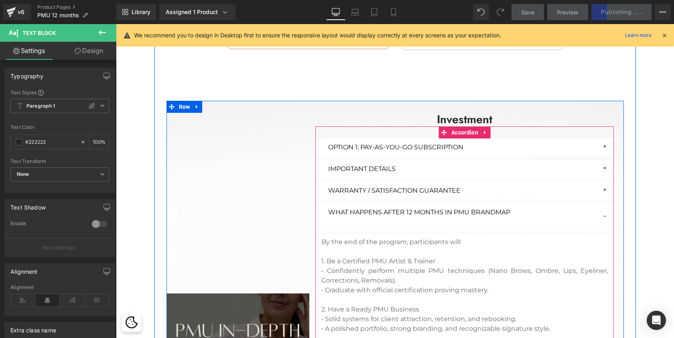
scroll to position [1922, 0]
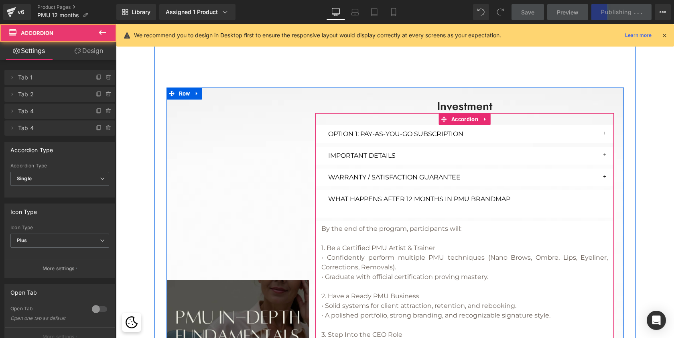
click at [606, 197] on button "button" at bounding box center [606, 203] width 16 height 27
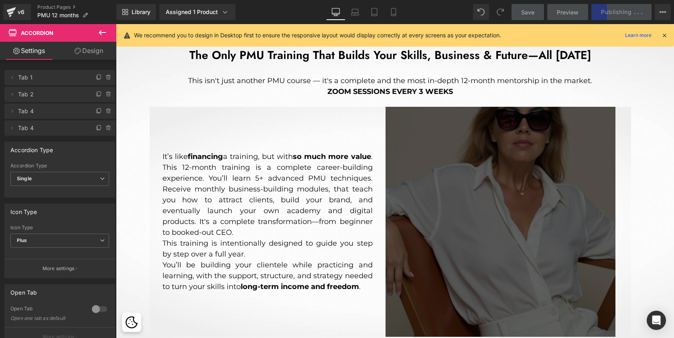
scroll to position [637, 0]
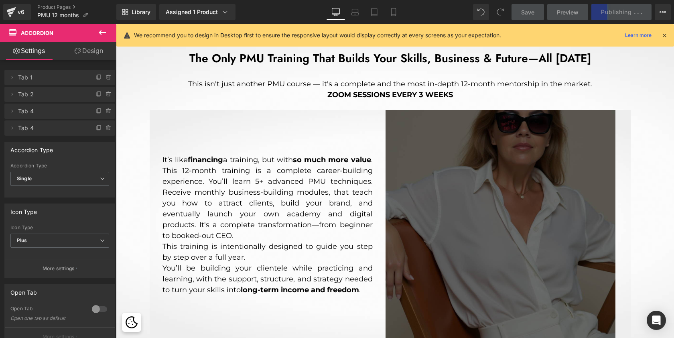
click at [104, 34] on icon at bounding box center [102, 33] width 10 height 10
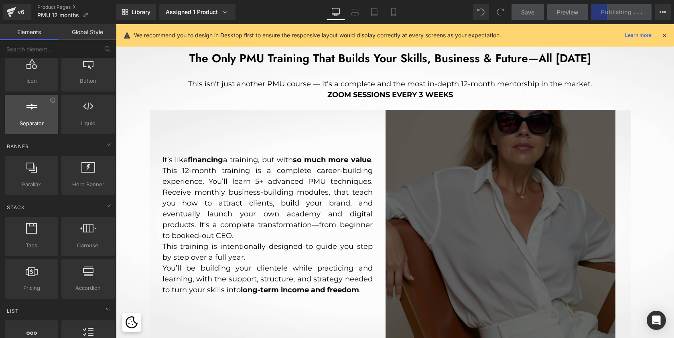
scroll to position [114, 0]
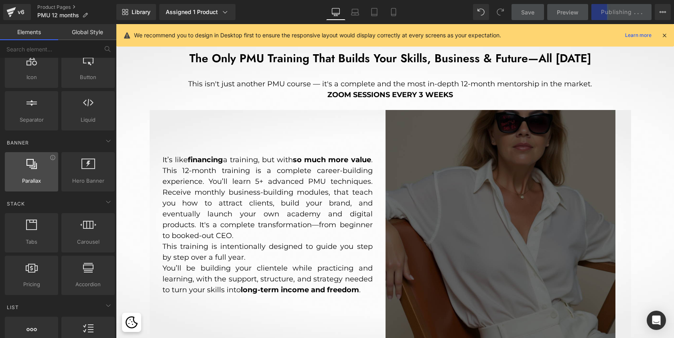
click at [33, 178] on span "Parallax" at bounding box center [31, 180] width 49 height 8
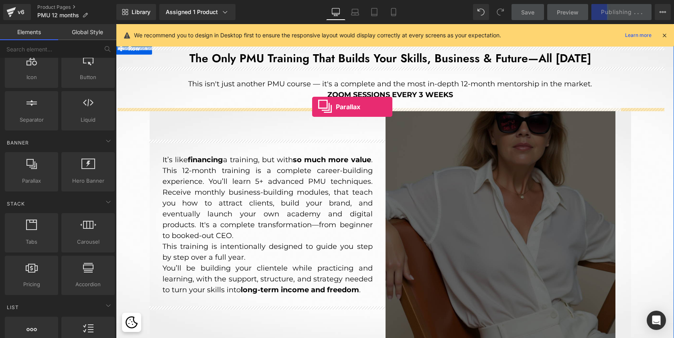
drag, startPoint x: 148, startPoint y: 198, endPoint x: 312, endPoint y: 107, distance: 188.3
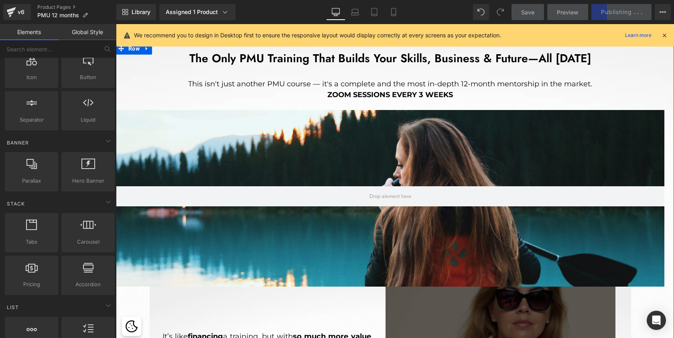
scroll to position [3361, 555]
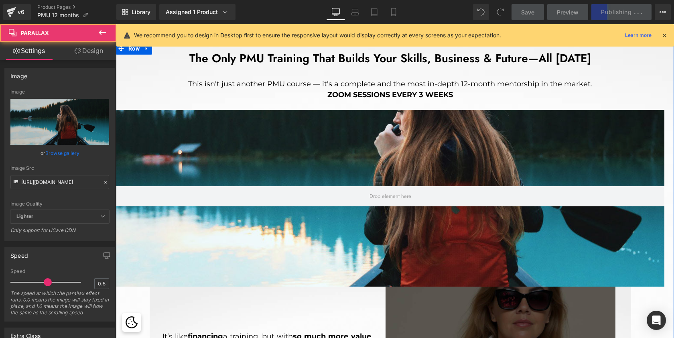
click at [451, 206] on div at bounding box center [395, 182] width 558 height 431
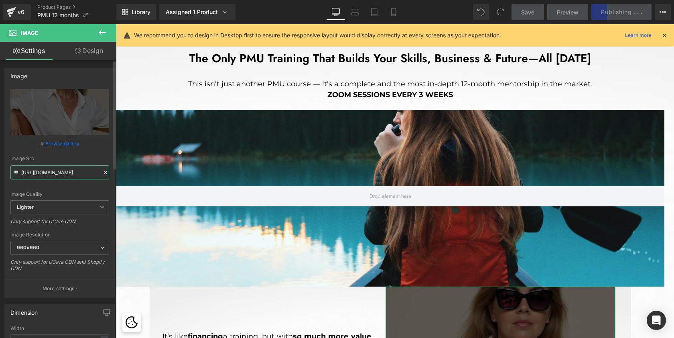
click at [71, 172] on input "[URL][DOMAIN_NAME]" at bounding box center [59, 172] width 99 height 14
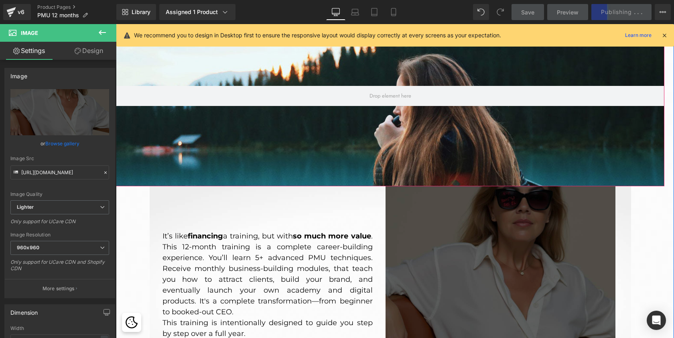
scroll to position [768, 0]
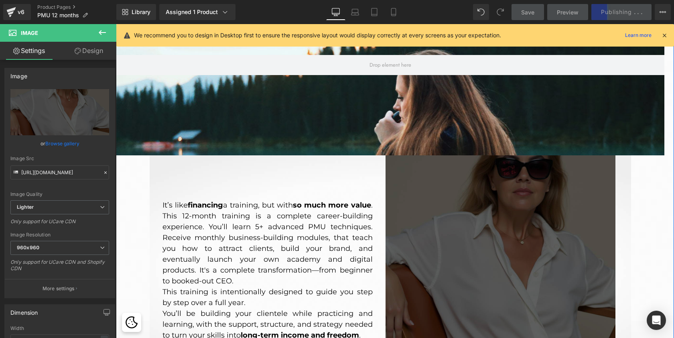
click at [448, 219] on img at bounding box center [500, 270] width 230 height 230
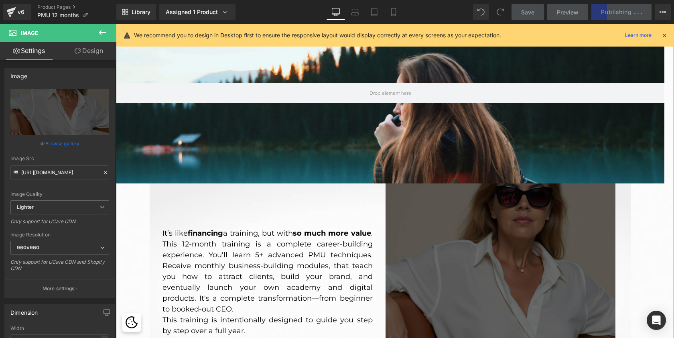
scroll to position [729, 0]
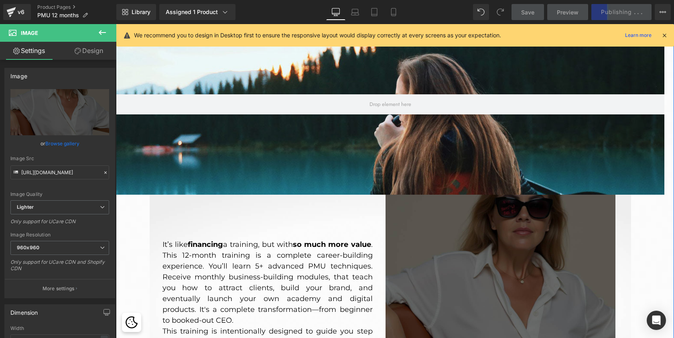
click at [221, 147] on div "Parallax 200px" at bounding box center [390, 106] width 548 height 176
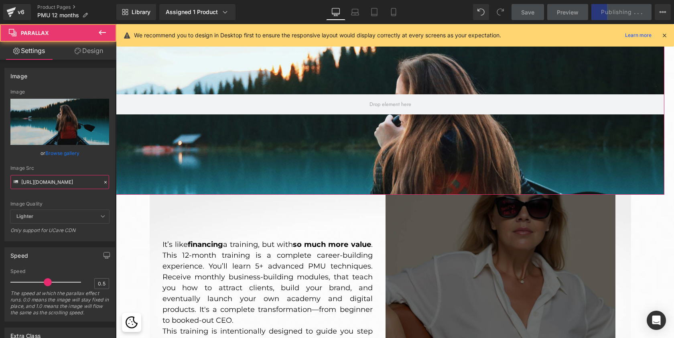
click at [38, 184] on input "[URL][DOMAIN_NAME]" at bounding box center [59, 182] width 99 height 14
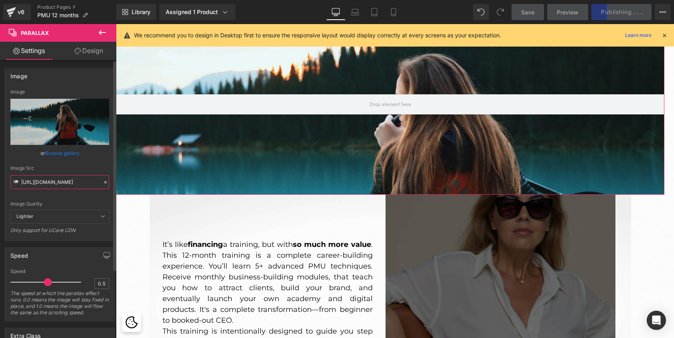
paste input "text"
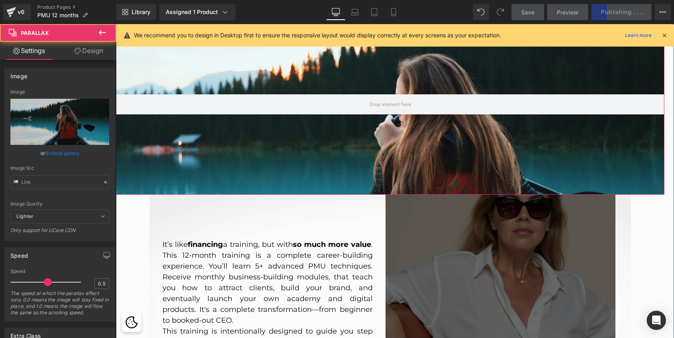
click at [260, 165] on div at bounding box center [395, 173] width 558 height 431
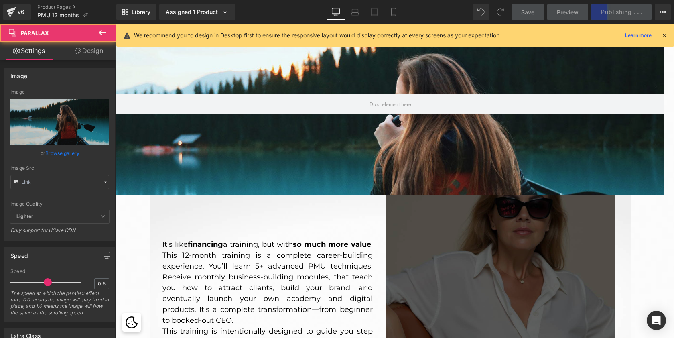
click at [406, 255] on img at bounding box center [500, 309] width 230 height 230
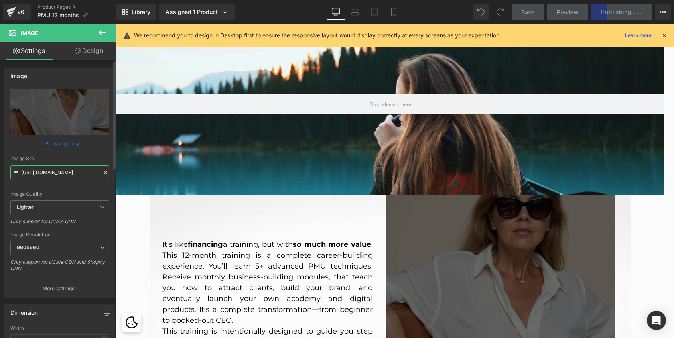
click at [71, 170] on input "[URL][DOMAIN_NAME]" at bounding box center [59, 172] width 99 height 14
click at [253, 114] on div at bounding box center [395, 173] width 558 height 431
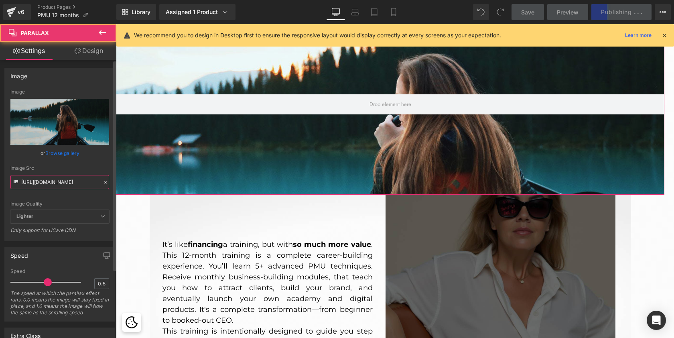
click at [58, 181] on input "[URL][DOMAIN_NAME]" at bounding box center [59, 182] width 99 height 14
paste input "[DOMAIN_NAME][URL][DOMAIN_NAME]"
type input "[URL][DOMAIN_NAME]"
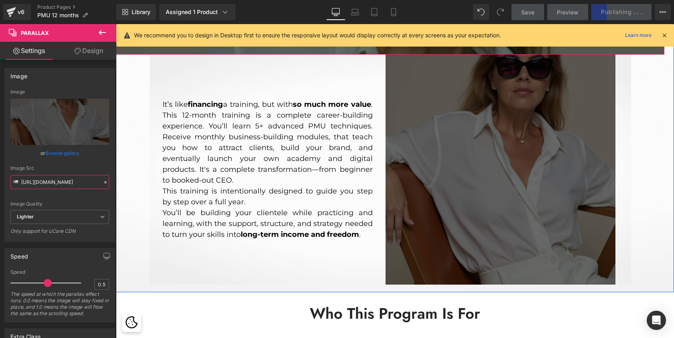
scroll to position [878, 0]
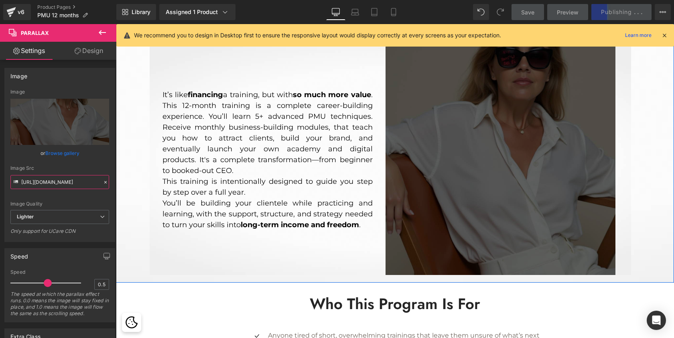
click at [519, 128] on img at bounding box center [500, 160] width 230 height 230
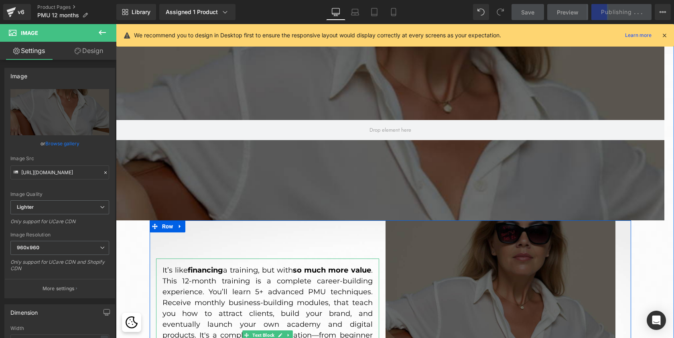
scroll to position [711, 0]
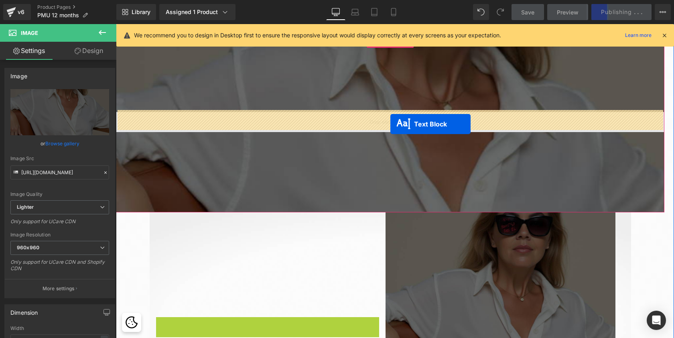
drag, startPoint x: 244, startPoint y: 334, endPoint x: 390, endPoint y: 124, distance: 255.9
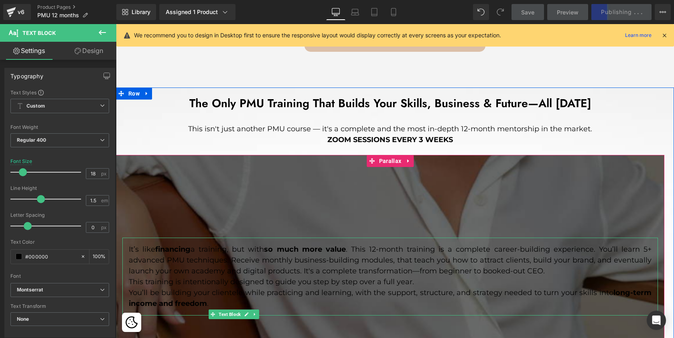
scroll to position [591, 0]
click at [256, 271] on div "It’s like financing a training, but with so much more value . This 12-month tra…" at bounding box center [389, 277] width 535 height 78
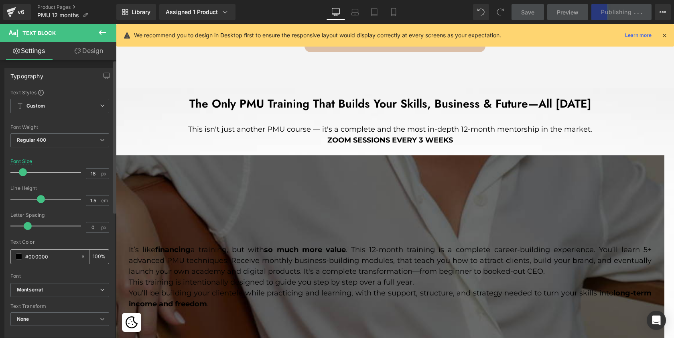
click at [20, 254] on span at bounding box center [19, 256] width 6 height 6
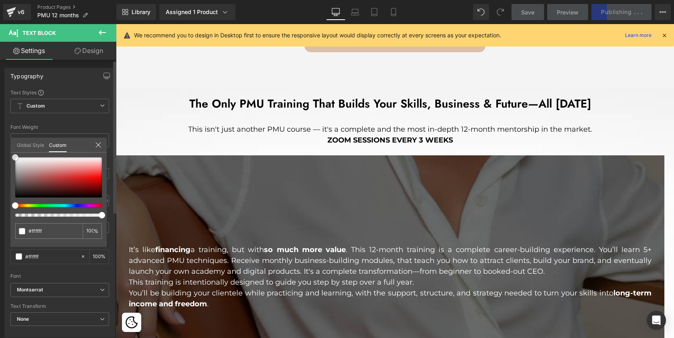
drag, startPoint x: 15, startPoint y: 194, endPoint x: 11, endPoint y: 138, distance: 56.3
click at [11, 138] on div "Global Style Custom Edit styles #000000 100 %" at bounding box center [58, 150] width 96 height 24
click at [98, 47] on link "Design" at bounding box center [89, 51] width 58 height 18
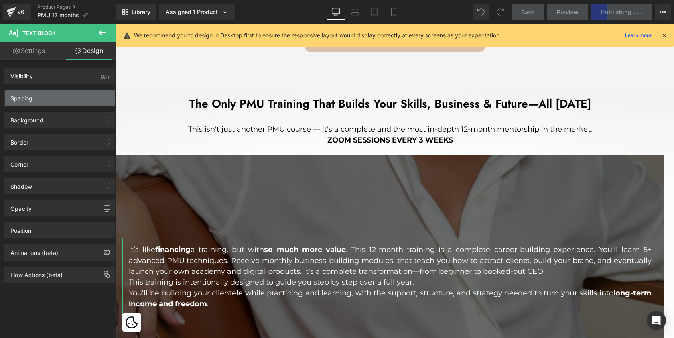
click at [40, 94] on div "Spacing" at bounding box center [60, 97] width 110 height 15
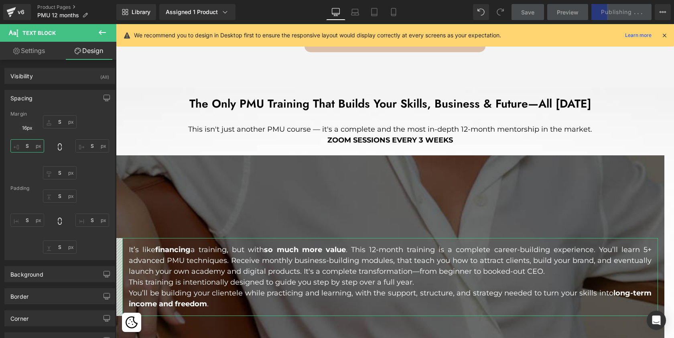
click at [29, 148] on input "S" at bounding box center [27, 145] width 34 height 13
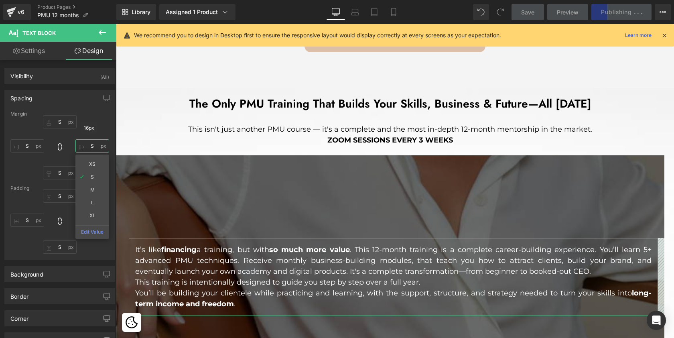
click at [91, 146] on input "S" at bounding box center [92, 145] width 34 height 13
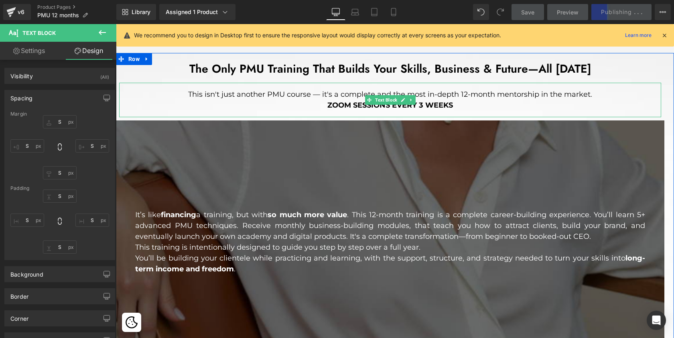
scroll to position [3417, 555]
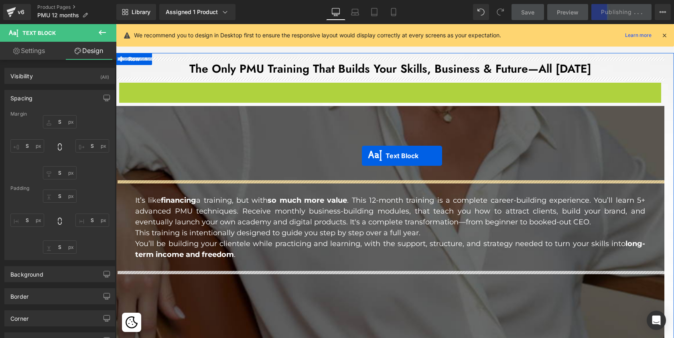
drag, startPoint x: 365, startPoint y: 98, endPoint x: 362, endPoint y: 156, distance: 57.5
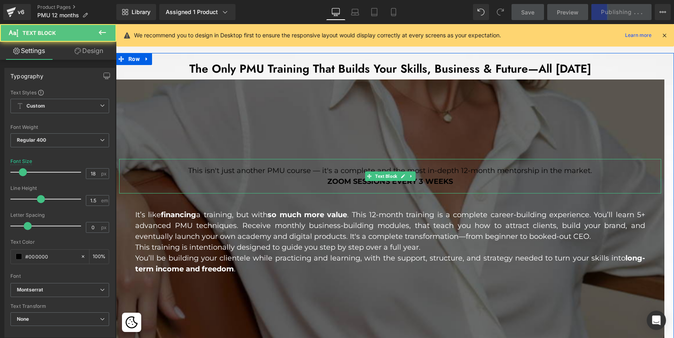
scroll to position [3432, 555]
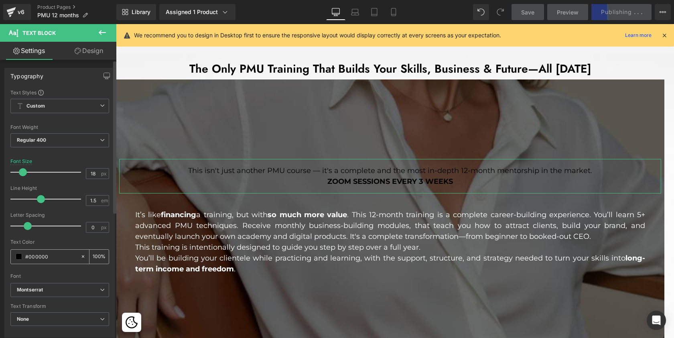
click at [19, 256] on span at bounding box center [19, 256] width 6 height 6
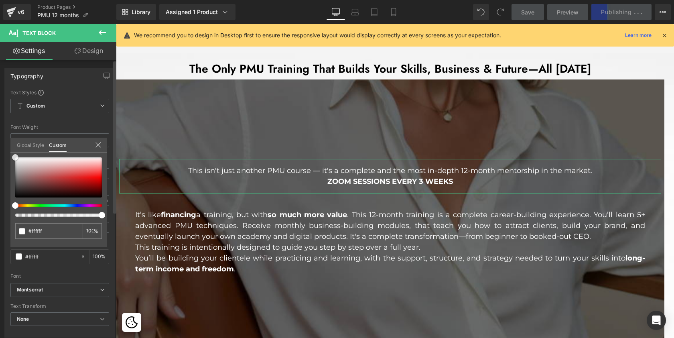
drag, startPoint x: 17, startPoint y: 196, endPoint x: 14, endPoint y: 140, distance: 56.3
click at [13, 140] on div "Global Style Custom Edit styles #000000 100 %" at bounding box center [58, 150] width 96 height 24
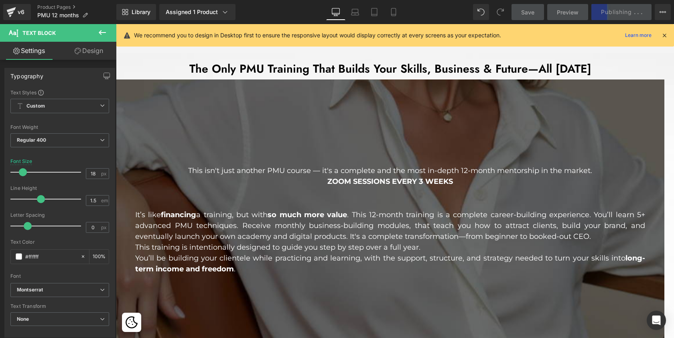
click at [435, 179] on strong "ZOOM SESSIONS EVERY 3 WEEKS" at bounding box center [390, 181] width 126 height 9
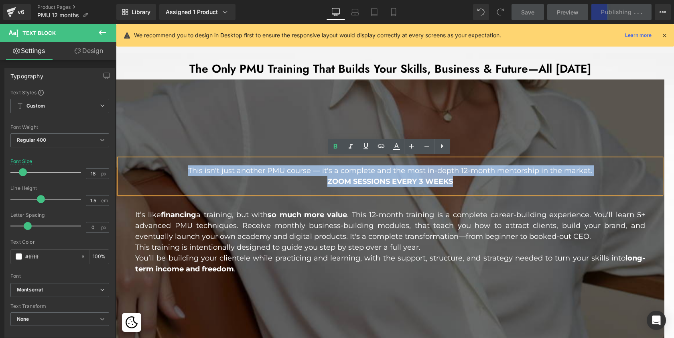
drag, startPoint x: 456, startPoint y: 180, endPoint x: 198, endPoint y: 158, distance: 258.8
click at [198, 159] on div "This isn't just another PMU course — it's a complete and the most in-depth 12-m…" at bounding box center [390, 176] width 542 height 34
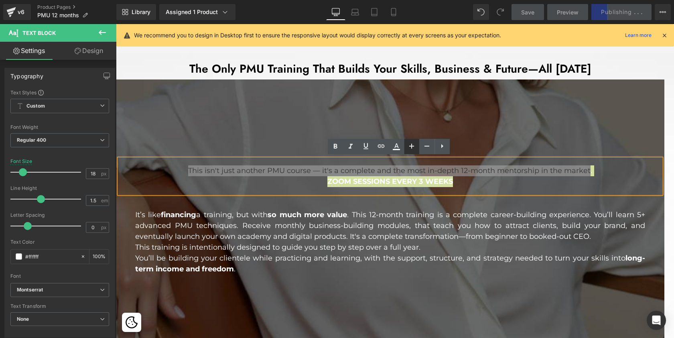
click at [411, 146] on icon at bounding box center [411, 146] width 5 height 5
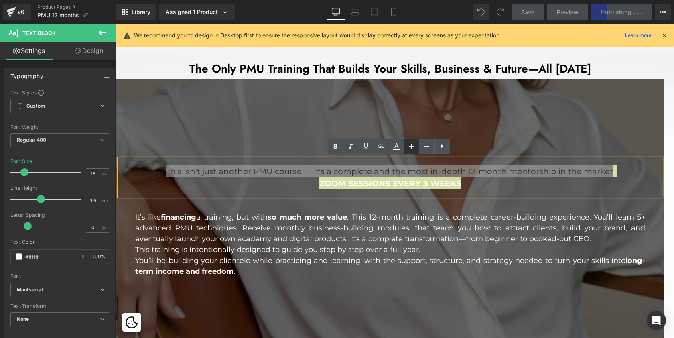
scroll to position [3434, 555]
click at [411, 146] on icon at bounding box center [411, 146] width 5 height 5
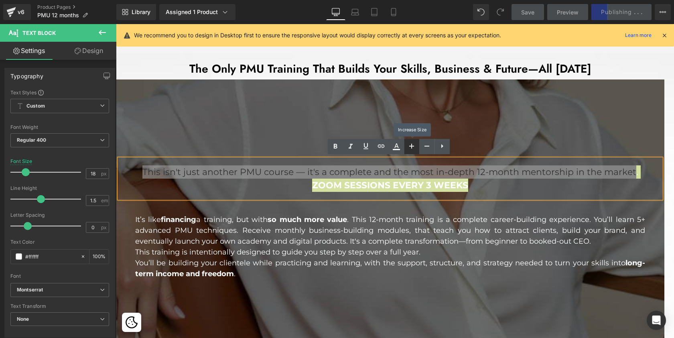
scroll to position [3437, 555]
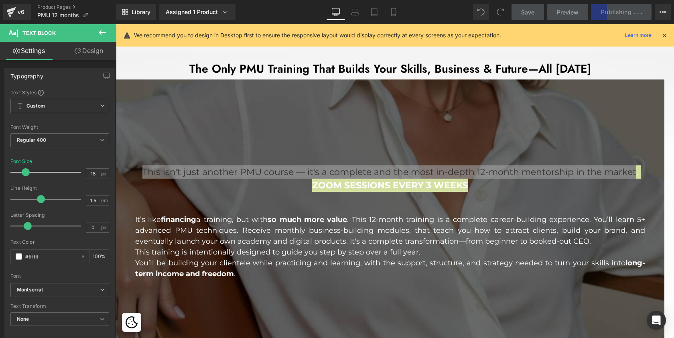
click at [86, 50] on link "Design" at bounding box center [89, 51] width 58 height 18
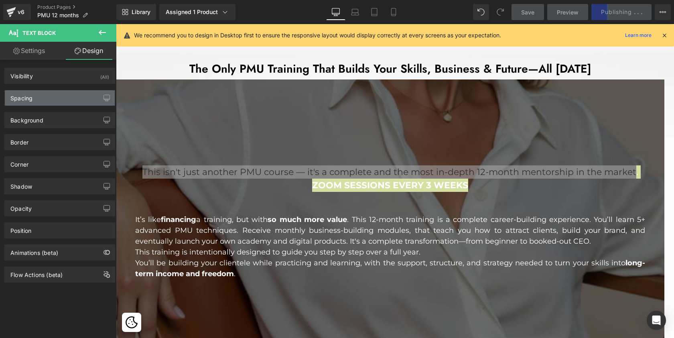
click at [78, 91] on div "Spacing" at bounding box center [60, 97] width 110 height 15
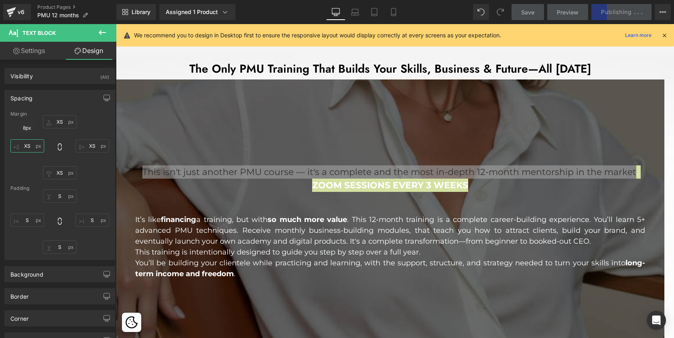
click at [22, 149] on input "XS" at bounding box center [27, 145] width 34 height 13
click at [89, 147] on input "XS" at bounding box center [92, 145] width 34 height 13
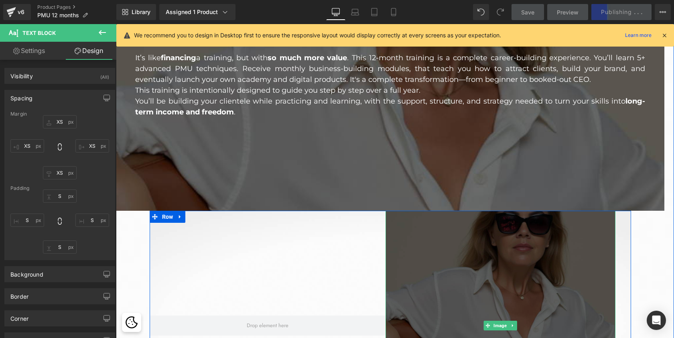
click at [398, 254] on img at bounding box center [500, 326] width 230 height 230
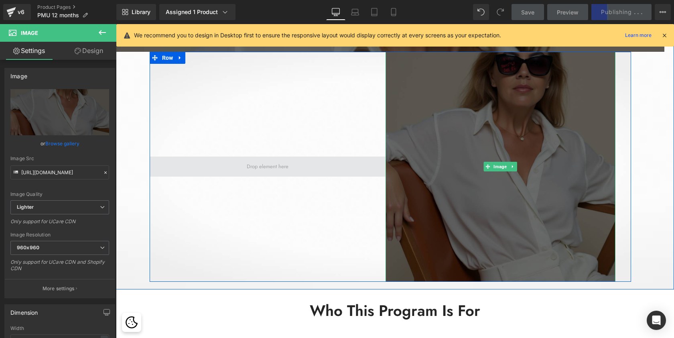
scroll to position [938, 0]
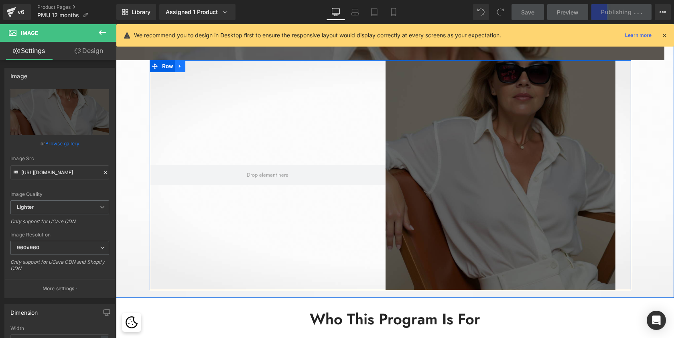
click at [179, 66] on icon at bounding box center [180, 66] width 6 height 6
click at [198, 65] on icon at bounding box center [201, 66] width 6 height 6
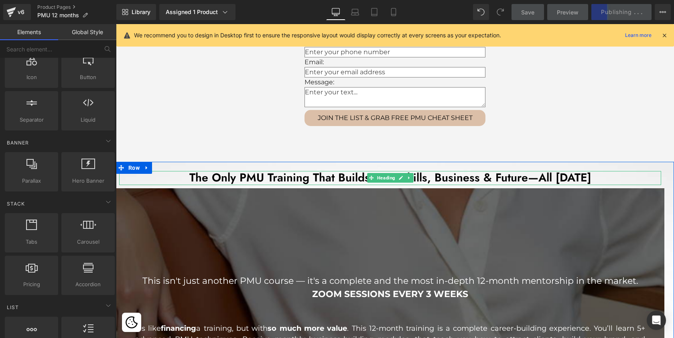
scroll to position [4, 4]
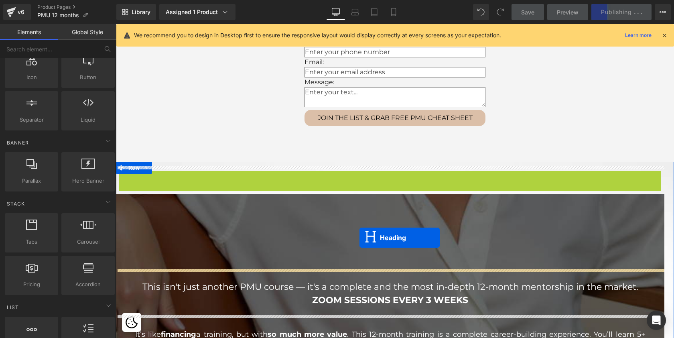
drag, startPoint x: 368, startPoint y: 176, endPoint x: 359, endPoint y: 237, distance: 61.9
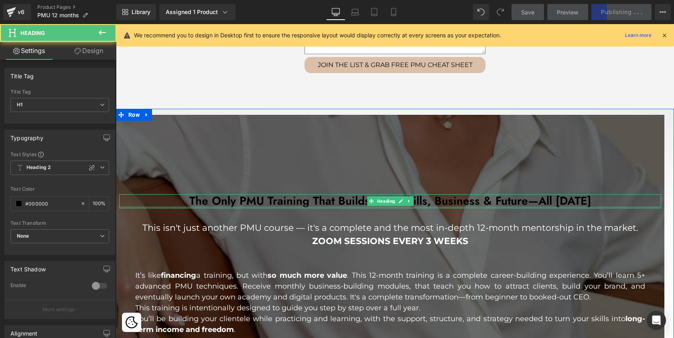
scroll to position [576, 0]
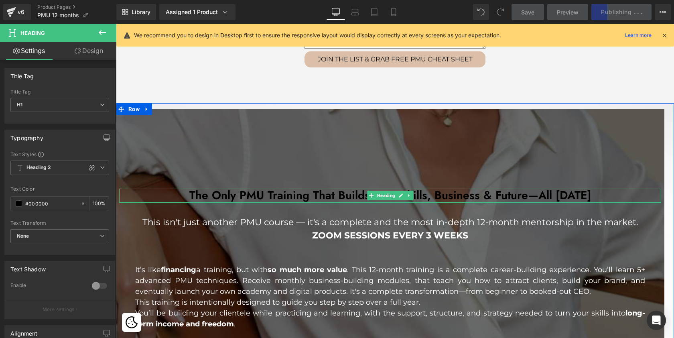
click at [334, 198] on h1 "The Only PMU Training That Builds Your Skills, Business & Future—All [DATE]" at bounding box center [390, 195] width 542 height 14
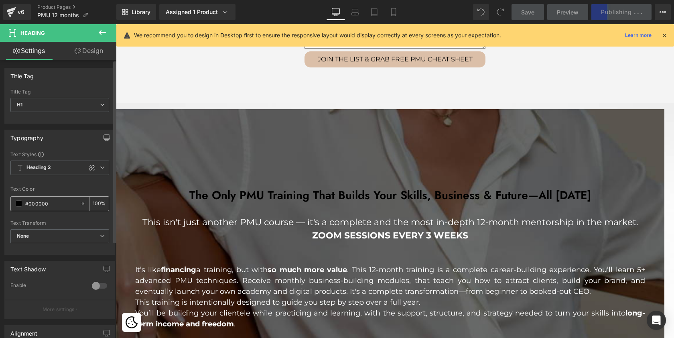
click at [16, 203] on span at bounding box center [19, 203] width 6 height 6
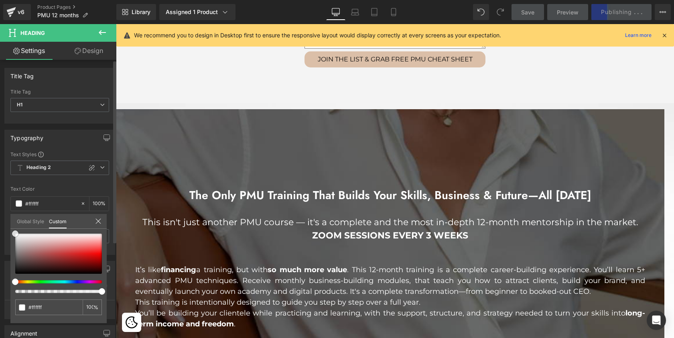
drag, startPoint x: 17, startPoint y: 271, endPoint x: 9, endPoint y: 215, distance: 56.7
click at [9, 215] on div "Typography Text Styles Custom Heading 1 Heading 2 Heading 3 Heading 4 Heading 5…" at bounding box center [60, 189] width 120 height 131
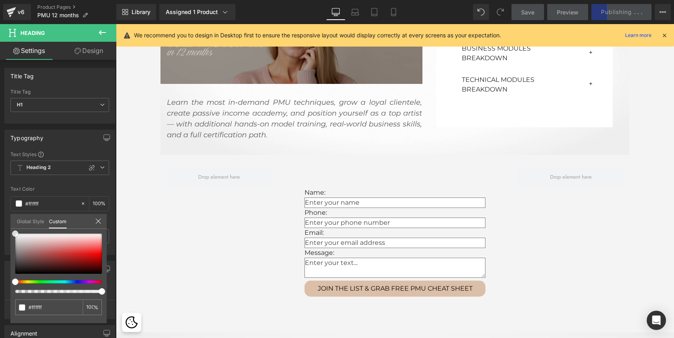
scroll to position [347, 0]
click at [395, 15] on icon at bounding box center [393, 12] width 8 height 8
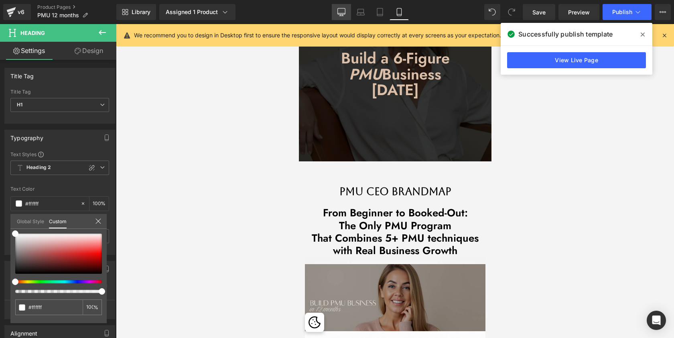
scroll to position [0, 0]
click at [342, 10] on icon at bounding box center [341, 12] width 8 height 8
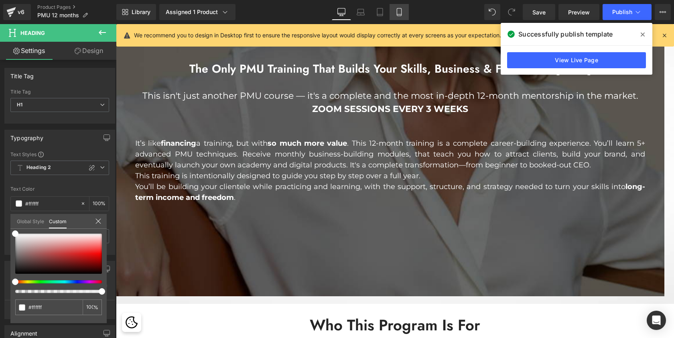
click at [397, 11] on icon at bounding box center [399, 12] width 4 height 8
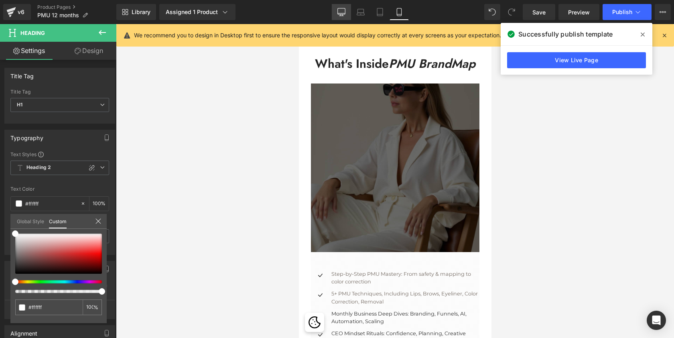
click at [340, 14] on icon at bounding box center [342, 11] width 8 height 6
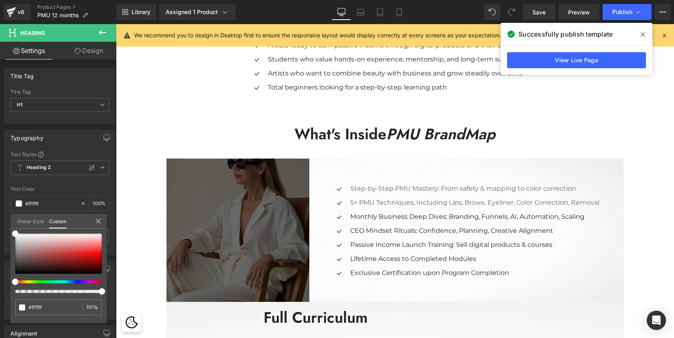
click at [101, 36] on icon at bounding box center [102, 33] width 10 height 10
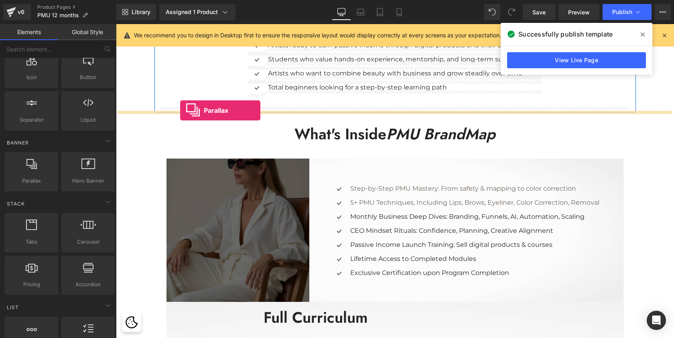
drag, startPoint x: 145, startPoint y: 199, endPoint x: 180, endPoint y: 110, distance: 95.8
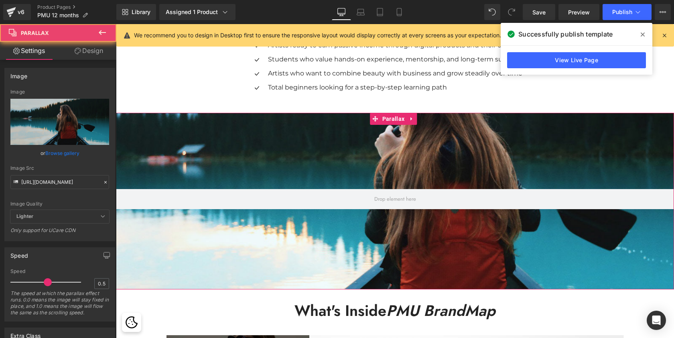
click at [196, 229] on div at bounding box center [395, 183] width 558 height 423
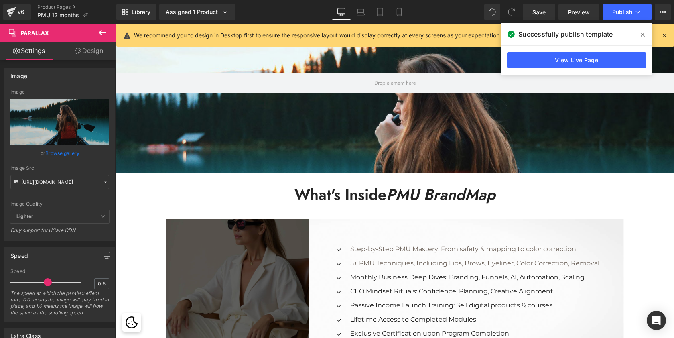
click at [221, 265] on img at bounding box center [237, 290] width 143 height 143
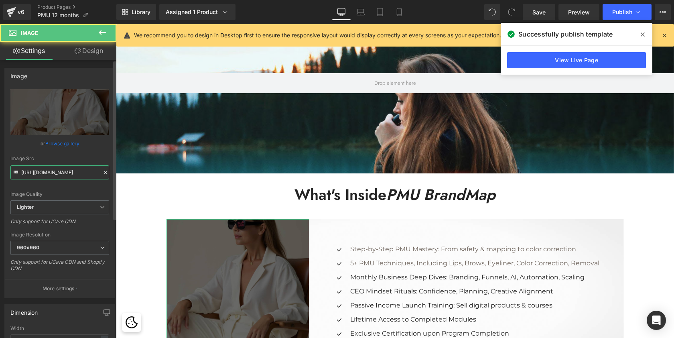
click at [77, 172] on input "[URL][DOMAIN_NAME]" at bounding box center [59, 172] width 99 height 14
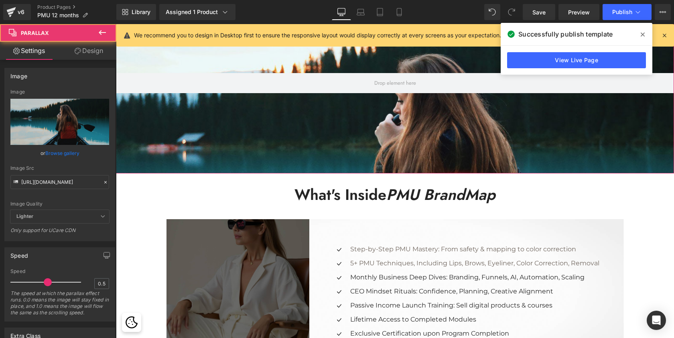
drag, startPoint x: 203, startPoint y: 134, endPoint x: 230, endPoint y: 156, distance: 35.0
click at [203, 134] on div at bounding box center [395, 171] width 558 height 423
click at [49, 182] on input "[URL][DOMAIN_NAME]" at bounding box center [59, 182] width 99 height 14
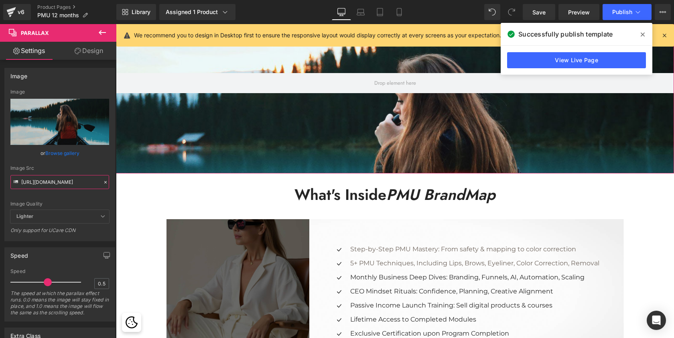
paste input "[DOMAIN_NAME][URL][DOMAIN_NAME]"
type input "[URL][DOMAIN_NAME]"
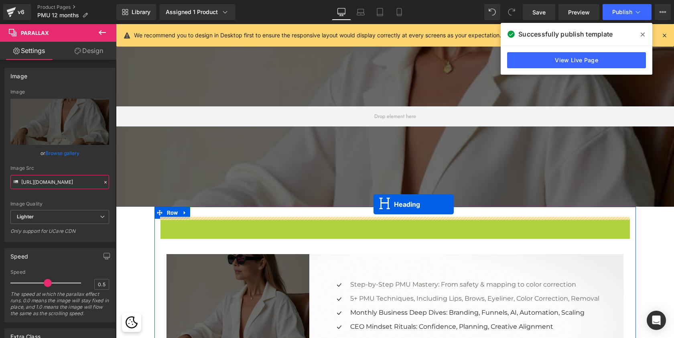
scroll to position [4, 4]
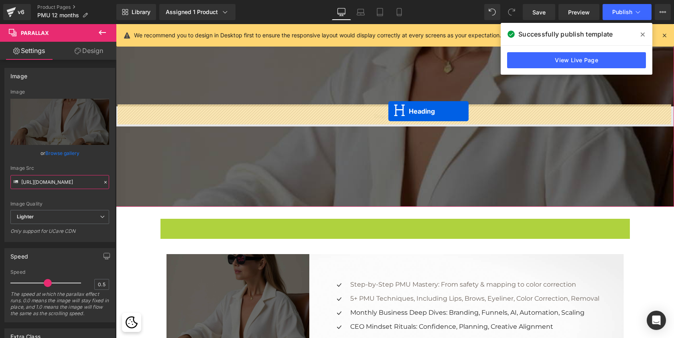
drag, startPoint x: 373, startPoint y: 225, endPoint x: 388, endPoint y: 111, distance: 115.2
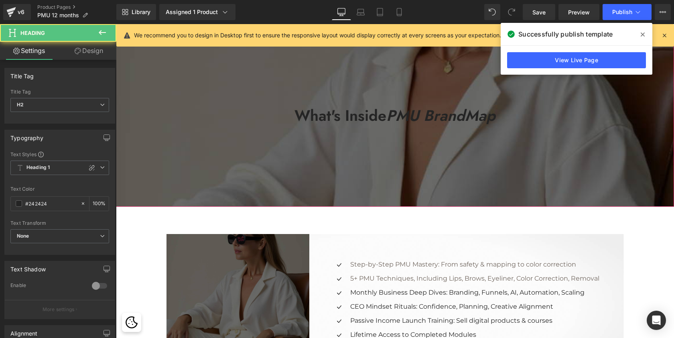
scroll to position [3365, 555]
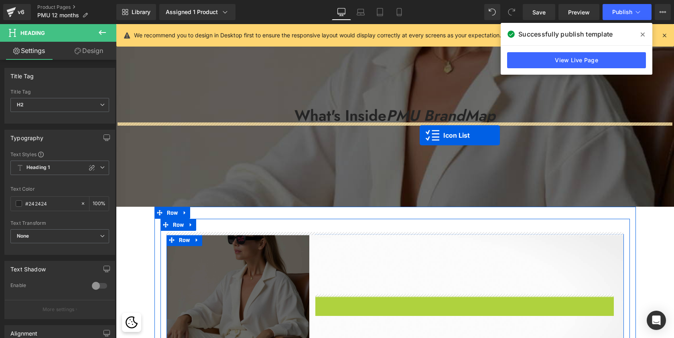
drag, startPoint x: 445, startPoint y: 246, endPoint x: 419, endPoint y: 135, distance: 113.5
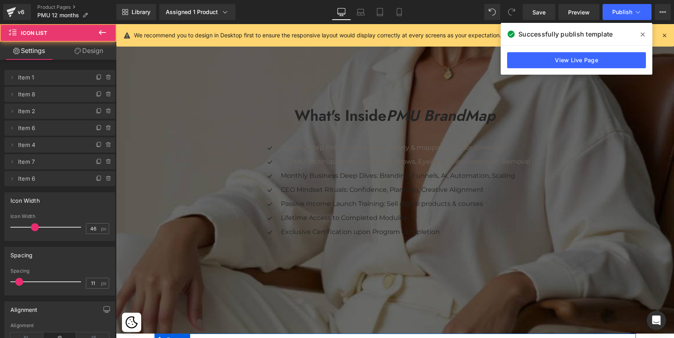
scroll to position [3492, 555]
click at [357, 117] on span "Heading" at bounding box center [346, 116] width 21 height 10
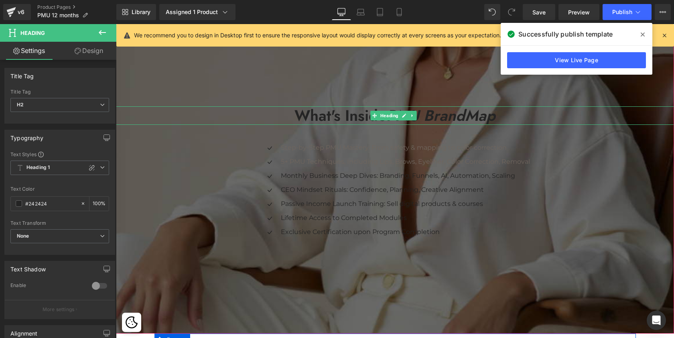
click at [434, 112] on icon "PMU BrandMap" at bounding box center [440, 115] width 109 height 22
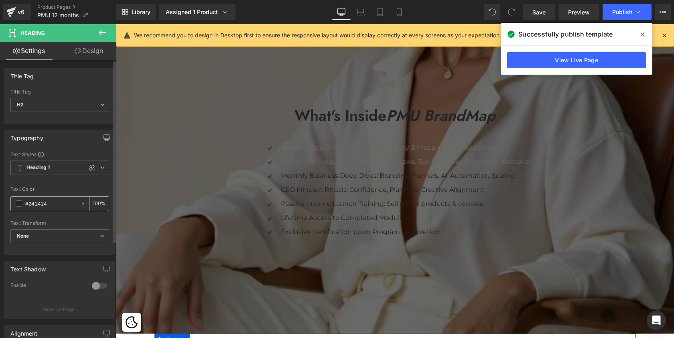
click at [20, 201] on span at bounding box center [19, 203] width 6 height 6
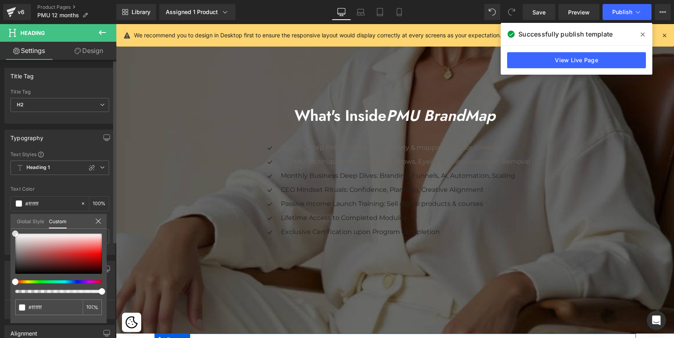
drag, startPoint x: 15, startPoint y: 267, endPoint x: 10, endPoint y: 218, distance: 50.0
click at [10, 218] on div "Global Style Custom Edit styles #242424 100 %" at bounding box center [58, 226] width 96 height 24
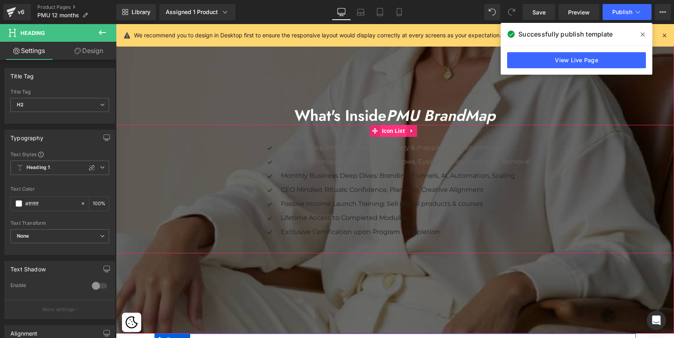
click at [395, 126] on span "Icon List" at bounding box center [393, 131] width 27 height 12
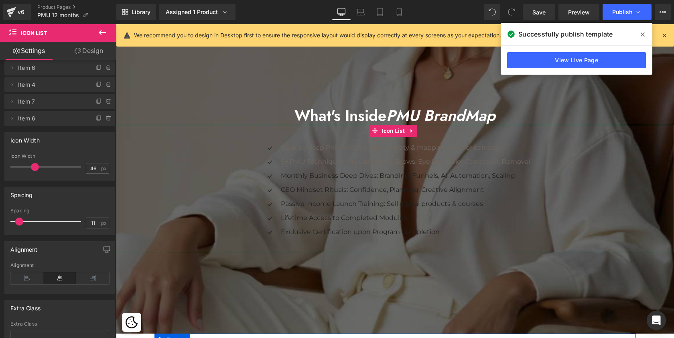
scroll to position [0, 0]
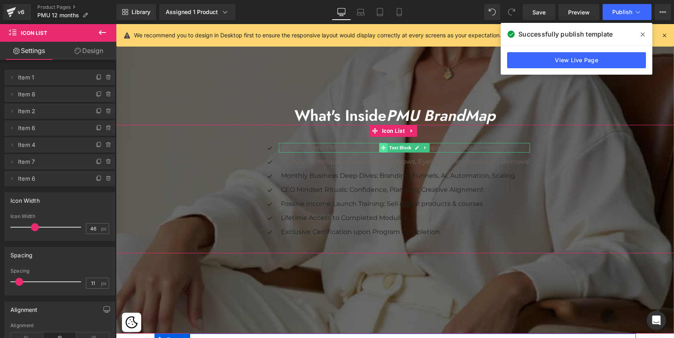
click at [380, 143] on span at bounding box center [383, 148] width 8 height 10
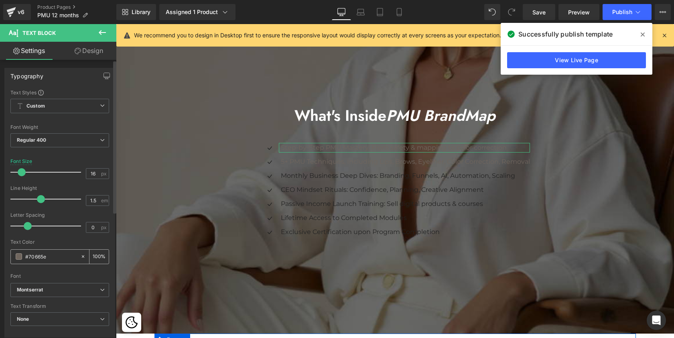
click at [19, 255] on span at bounding box center [19, 256] width 6 height 6
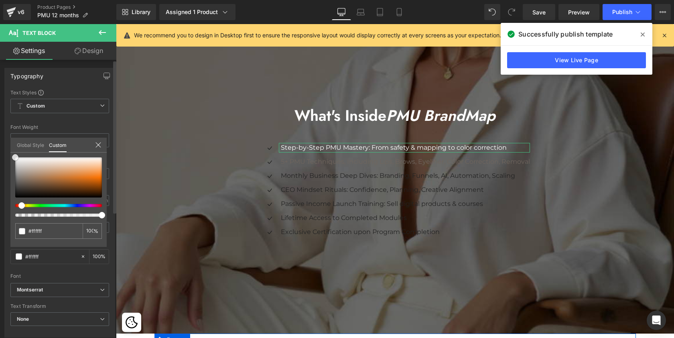
drag, startPoint x: 22, startPoint y: 181, endPoint x: 10, endPoint y: 141, distance: 42.1
click at [10, 141] on div "Typography Text Styles Custom Paragraph 1 Paragraph 2 Paragraph 3 Paragraph 4 C…" at bounding box center [60, 199] width 120 height 275
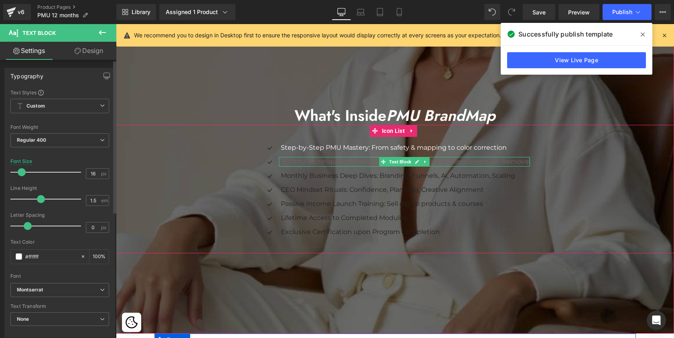
click at [323, 160] on p "5+ PMU Techniques, Including Lips, Brows, Eyeliner, Color Correction, Removal" at bounding box center [405, 162] width 249 height 10
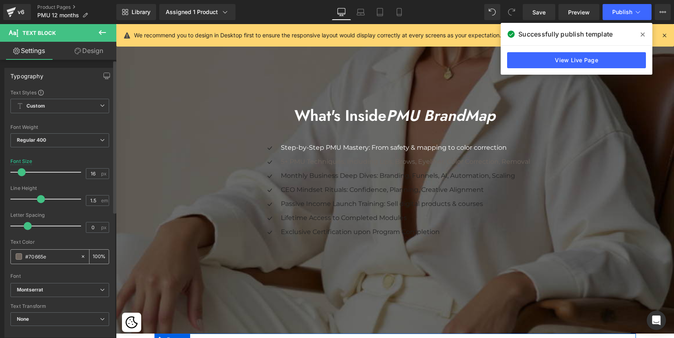
click at [22, 255] on div "#70665e" at bounding box center [45, 256] width 69 height 14
click at [18, 258] on span at bounding box center [19, 256] width 6 height 6
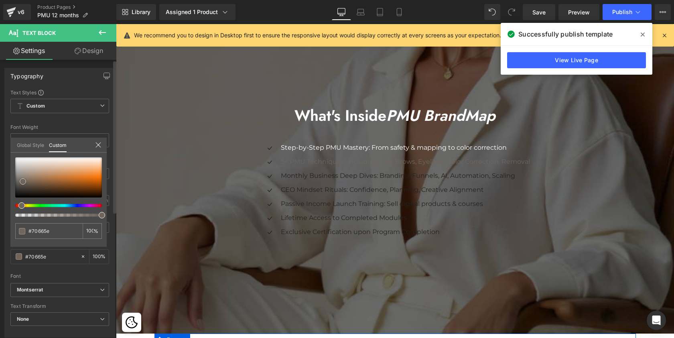
click at [25, 183] on span at bounding box center [23, 181] width 6 height 6
drag, startPoint x: 25, startPoint y: 183, endPoint x: 9, endPoint y: 142, distance: 44.8
click at [9, 142] on div "Typography Text Styles Custom Paragraph 1 Paragraph 2 Paragraph 3 Paragraph 4 C…" at bounding box center [60, 199] width 120 height 275
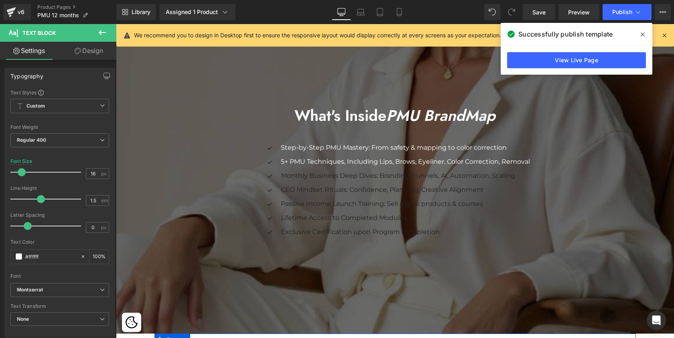
click at [370, 145] on p "Step-by-Step PMU Mastery: From safety & mapping to color correction" at bounding box center [405, 148] width 249 height 10
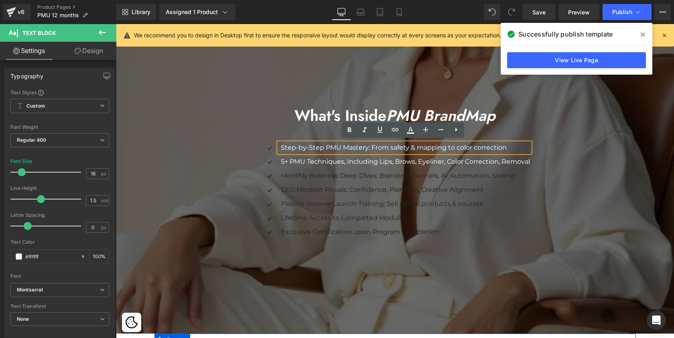
click at [283, 148] on p "Step-by-Step PMU Mastery: From safety & mapping to color correction" at bounding box center [405, 148] width 249 height 10
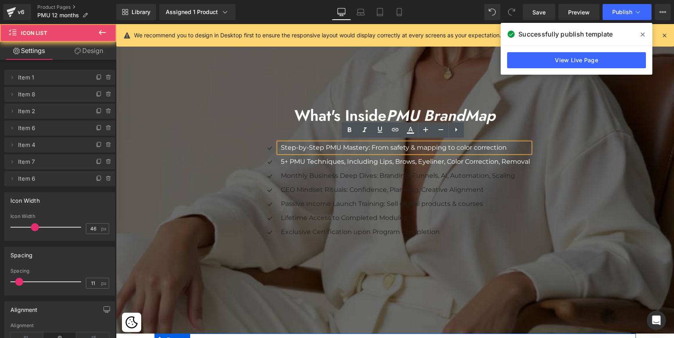
click at [252, 146] on div "Icon Step-by-Step PMU Mastery: From safety & mapping to color correction Text B…" at bounding box center [395, 192] width 558 height 98
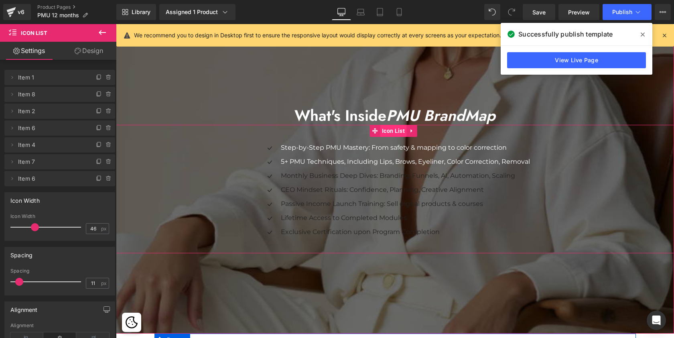
click at [391, 129] on span "Icon List" at bounding box center [393, 131] width 27 height 12
click at [391, 127] on span "Icon List" at bounding box center [393, 131] width 27 height 12
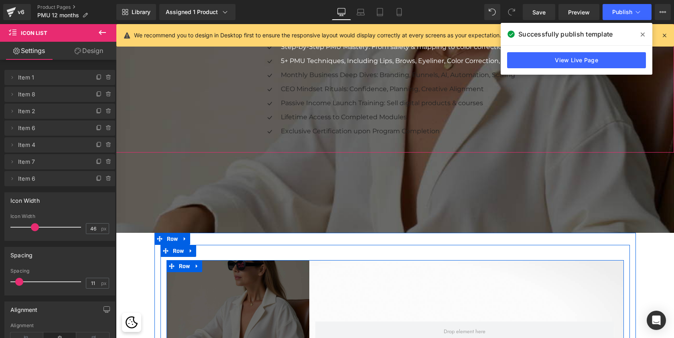
click at [90, 49] on link "Design" at bounding box center [89, 51] width 58 height 18
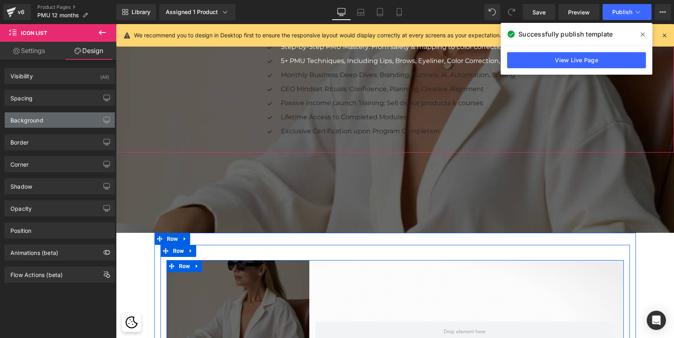
click at [42, 117] on div "Background" at bounding box center [26, 117] width 33 height 11
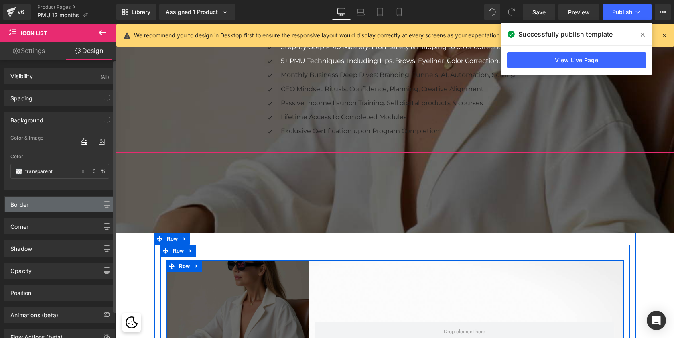
click at [40, 197] on div "Border" at bounding box center [60, 203] width 110 height 15
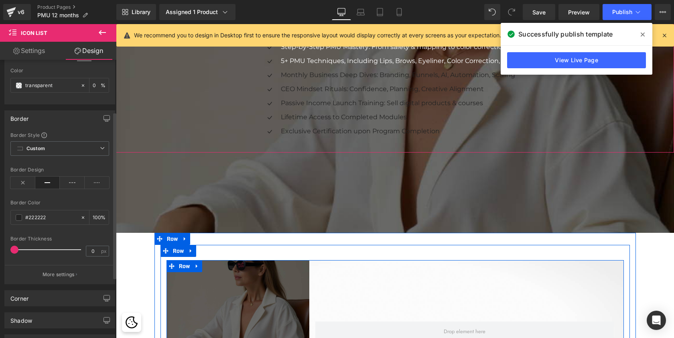
scroll to position [86, 0]
click at [20, 215] on span at bounding box center [19, 217] width 6 height 6
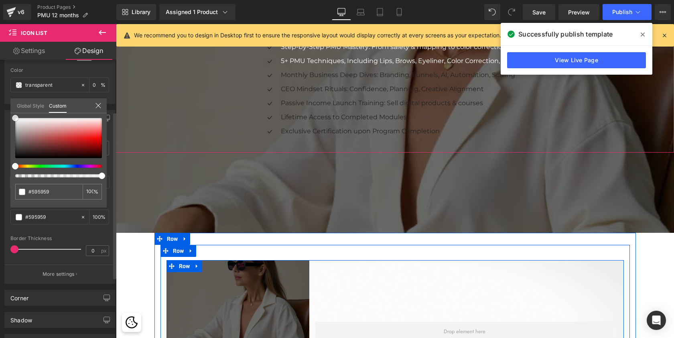
drag, startPoint x: 14, startPoint y: 152, endPoint x: 11, endPoint y: 95, distance: 56.2
click at [12, 104] on div "Border Border Style Custom Border Solid Border Dashed Border Dotted Custom Cust…" at bounding box center [60, 194] width 120 height 180
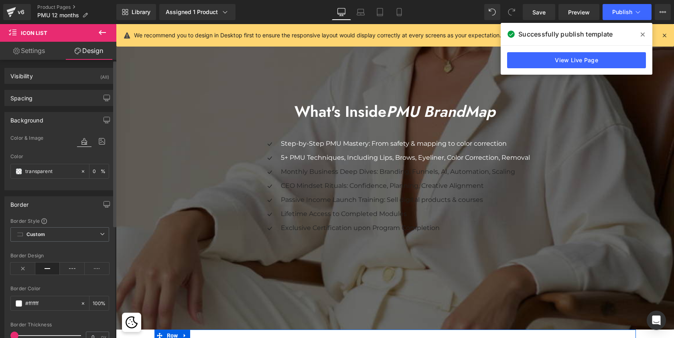
scroll to position [1078, 0]
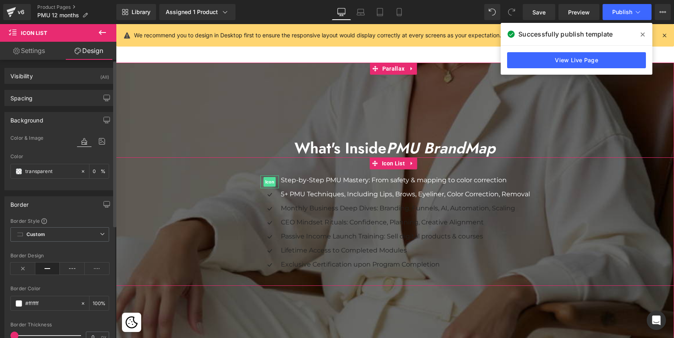
click at [266, 180] on span "Icon" at bounding box center [269, 182] width 12 height 10
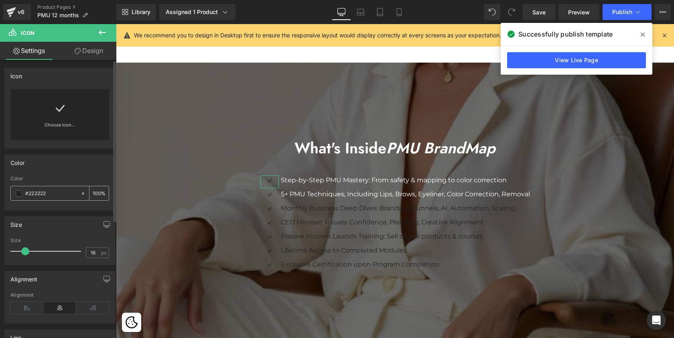
click at [18, 196] on span at bounding box center [19, 193] width 6 height 6
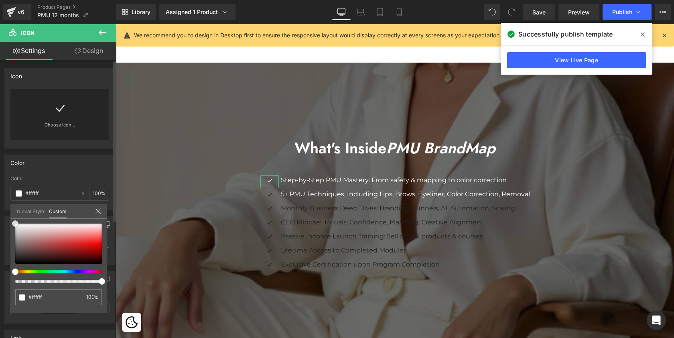
drag, startPoint x: 15, startPoint y: 257, endPoint x: 0, endPoint y: 186, distance: 73.0
click at [0, 186] on div "Color rgb(34, 34, 34) Color #222222 100 % Global Style Custom Edit styles #2222…" at bounding box center [60, 179] width 120 height 62
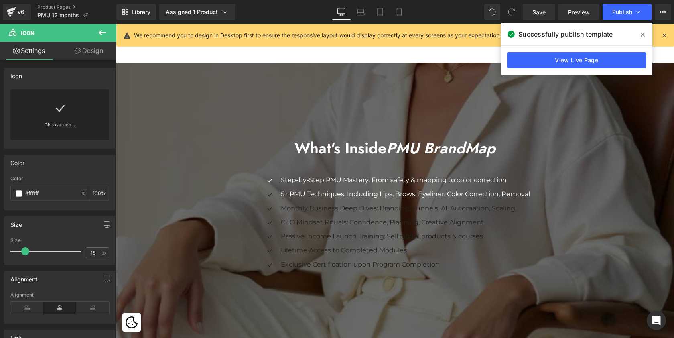
click at [269, 192] on div "Icon" at bounding box center [269, 195] width 18 height 13
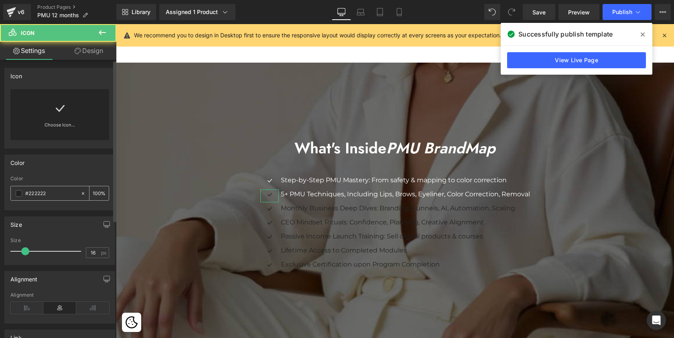
click at [18, 192] on span at bounding box center [19, 193] width 6 height 6
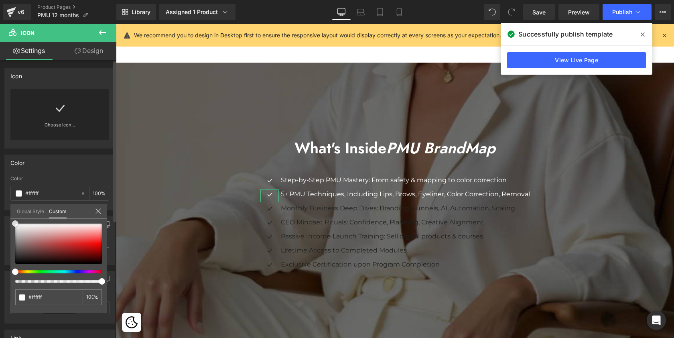
drag, startPoint x: 17, startPoint y: 256, endPoint x: 3, endPoint y: 188, distance: 70.0
click at [3, 188] on div "Color rgb(34, 34, 34) Color #222222 100 % Global Style Custom Edit styles #2222…" at bounding box center [60, 179] width 120 height 62
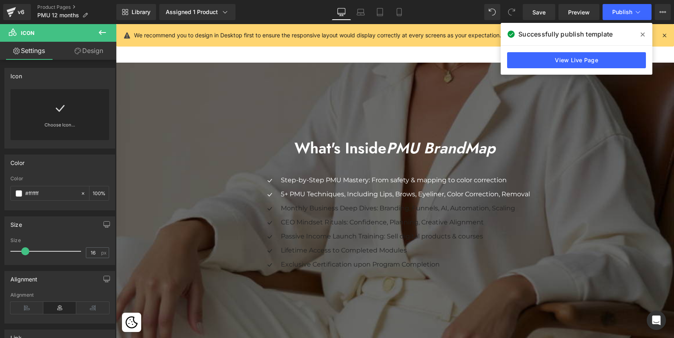
click at [266, 205] on div "Icon" at bounding box center [269, 209] width 18 height 13
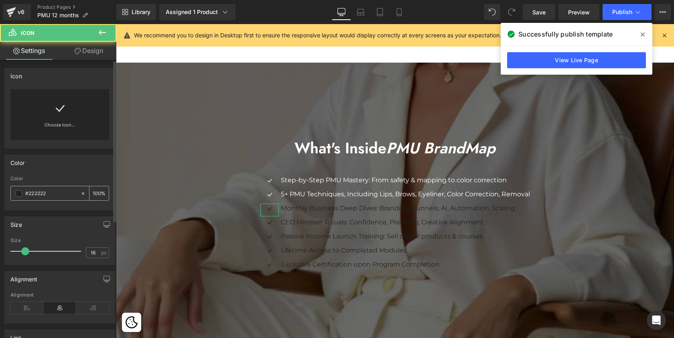
click at [20, 194] on span at bounding box center [19, 193] width 6 height 6
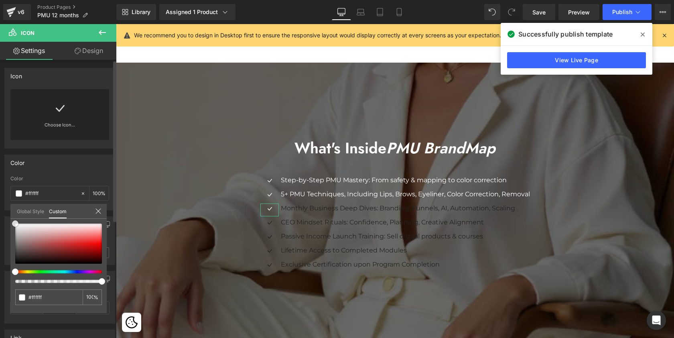
drag, startPoint x: 16, startPoint y: 256, endPoint x: 71, endPoint y: 214, distance: 69.1
click at [12, 207] on div "Global Style Custom Edit styles #222222 100 %" at bounding box center [58, 216] width 96 height 24
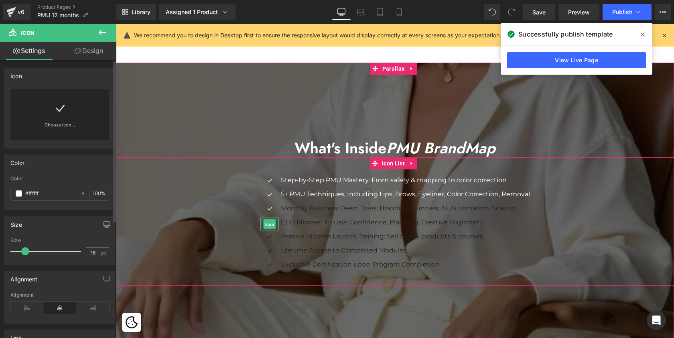
click at [266, 220] on span "Icon" at bounding box center [269, 224] width 12 height 10
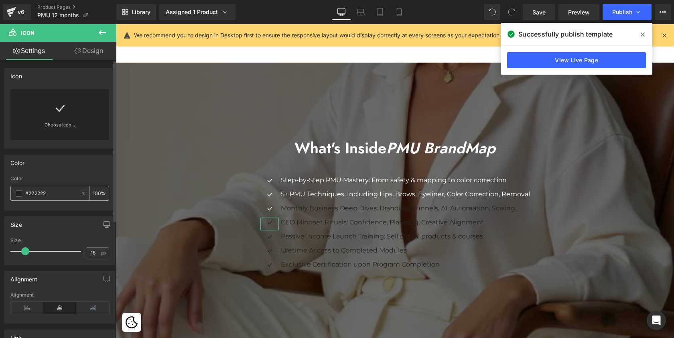
click at [21, 190] on span at bounding box center [19, 193] width 6 height 6
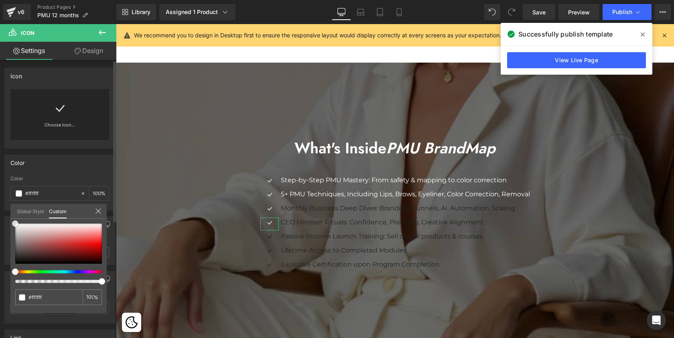
drag, startPoint x: 15, startPoint y: 257, endPoint x: 8, endPoint y: 196, distance: 61.0
click at [8, 196] on div "Color rgb(34, 34, 34) Color #222222 100 % Global Style Custom Edit styles #2222…" at bounding box center [60, 179] width 120 height 62
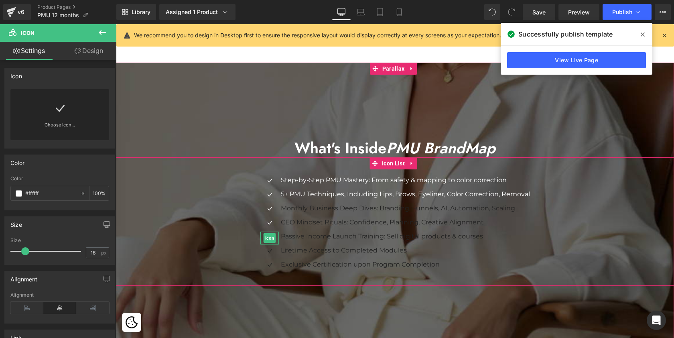
click at [270, 234] on span "Icon" at bounding box center [269, 238] width 12 height 10
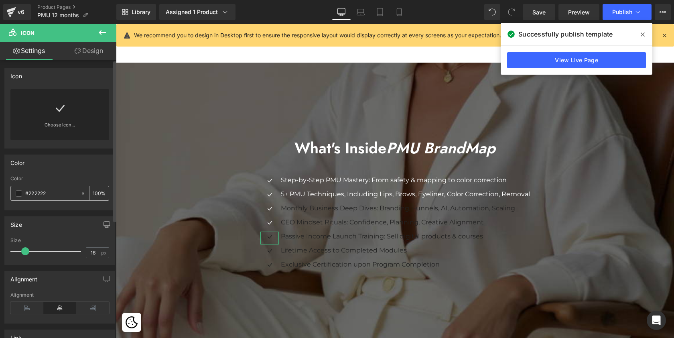
click at [18, 193] on span at bounding box center [19, 193] width 6 height 6
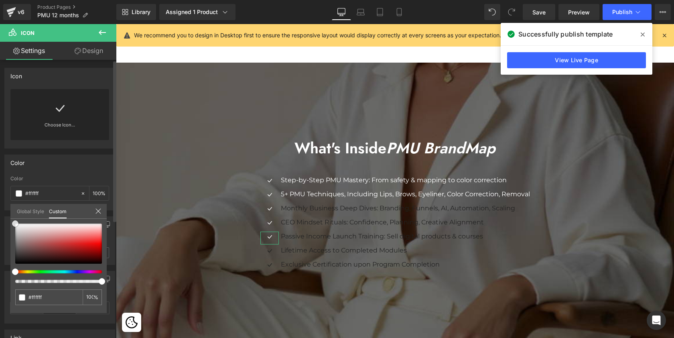
drag, startPoint x: 15, startPoint y: 258, endPoint x: 5, endPoint y: 196, distance: 62.9
click at [5, 196] on div "Color rgb(34, 34, 34) Color #222222 100 % Global Style Custom Edit styles #2222…" at bounding box center [60, 179] width 120 height 62
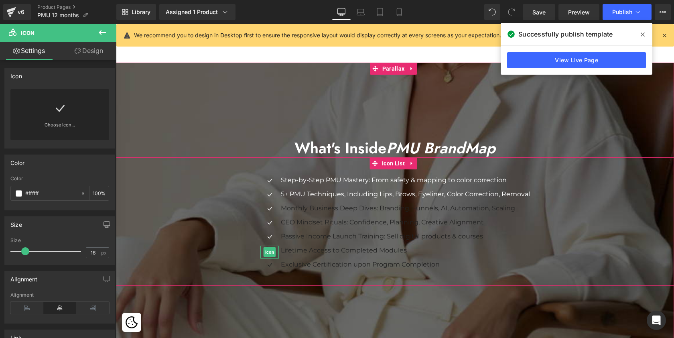
click at [267, 247] on div "Icon" at bounding box center [269, 251] width 18 height 13
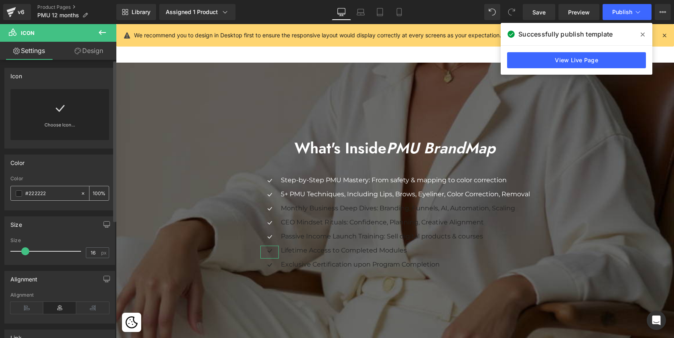
click at [18, 195] on span at bounding box center [19, 193] width 6 height 6
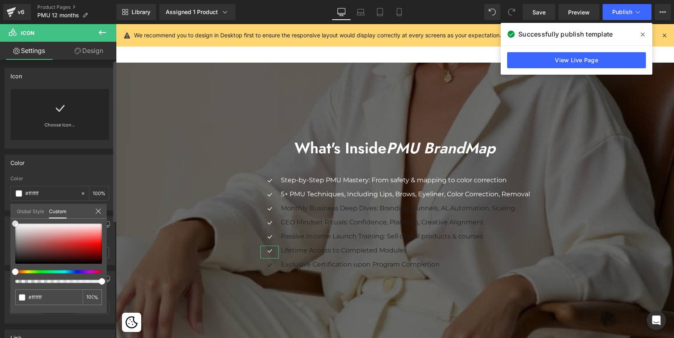
drag, startPoint x: 14, startPoint y: 249, endPoint x: 8, endPoint y: 213, distance: 36.5
click at [8, 210] on div "Color rgb(34, 34, 34) Color #222222 100 % Global Style Custom Edit styles #2222…" at bounding box center [60, 179] width 120 height 62
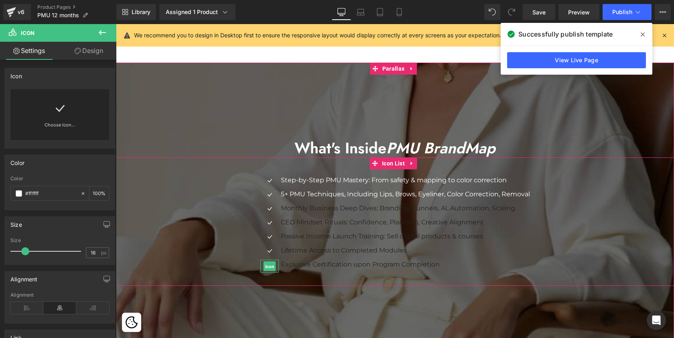
click at [267, 262] on span "Icon" at bounding box center [269, 266] width 12 height 10
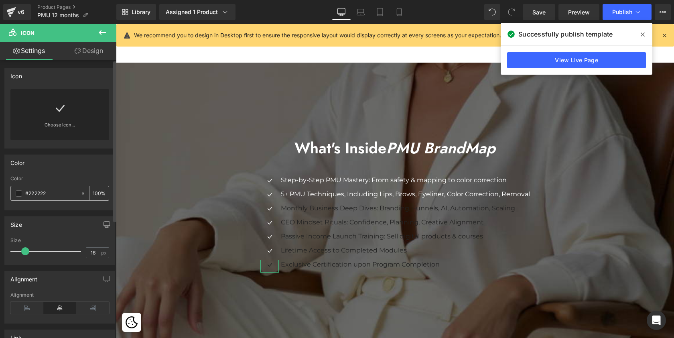
click at [20, 194] on span at bounding box center [19, 193] width 6 height 6
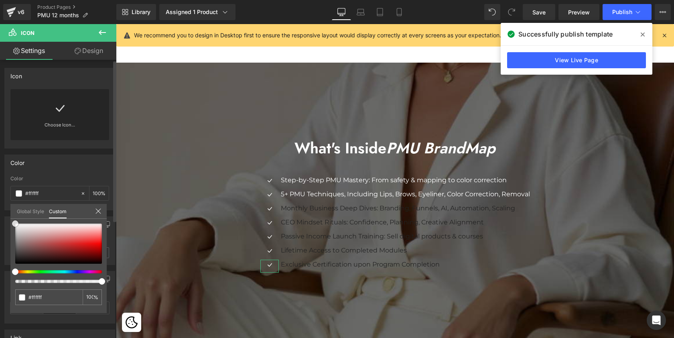
drag, startPoint x: 15, startPoint y: 197, endPoint x: 14, endPoint y: 190, distance: 6.9
click at [14, 190] on div "Color rgb(34, 34, 34) Color #222222 100 % Global Style Custom Edit styles #2222…" at bounding box center [60, 179] width 120 height 62
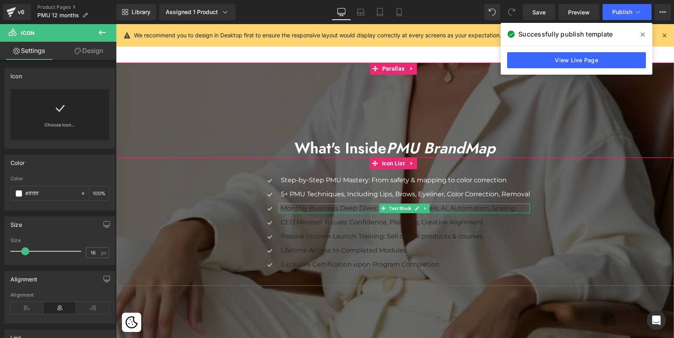
click at [294, 207] on p "Monthly Business Deep Dives: Branding, Funnels, AI, Automation, Scaling" at bounding box center [405, 208] width 249 height 10
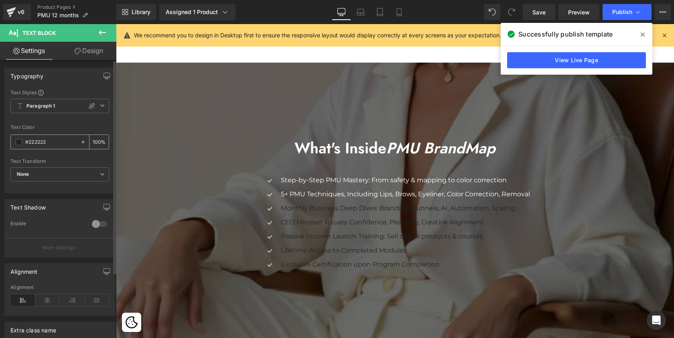
click at [19, 143] on span at bounding box center [19, 142] width 6 height 6
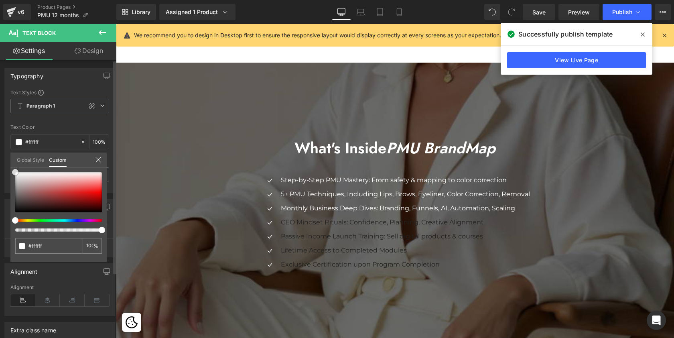
drag, startPoint x: 14, startPoint y: 205, endPoint x: 8, endPoint y: 148, distance: 58.1
click at [8, 148] on div "Typography Text Styles Custom Paragraph 1 Paragraph 2 Paragraph 3 Paragraph 4 P…" at bounding box center [60, 127] width 120 height 131
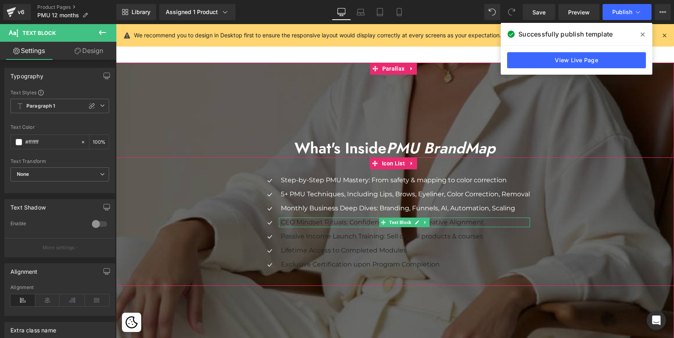
click at [316, 218] on p "CEO Mindset Rituals: Confidence, Planning, Creative Alignment" at bounding box center [405, 222] width 249 height 10
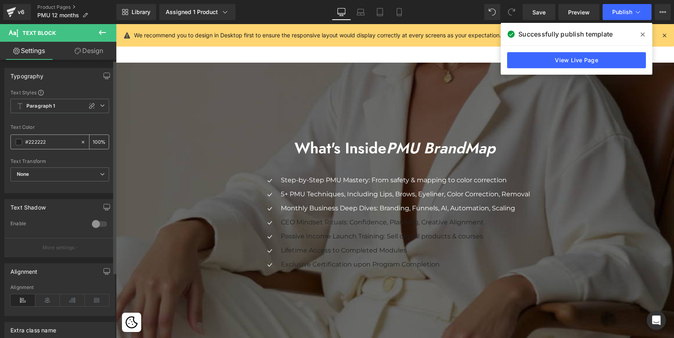
click at [17, 145] on div "#222222" at bounding box center [45, 142] width 69 height 14
click at [20, 142] on span at bounding box center [19, 142] width 6 height 6
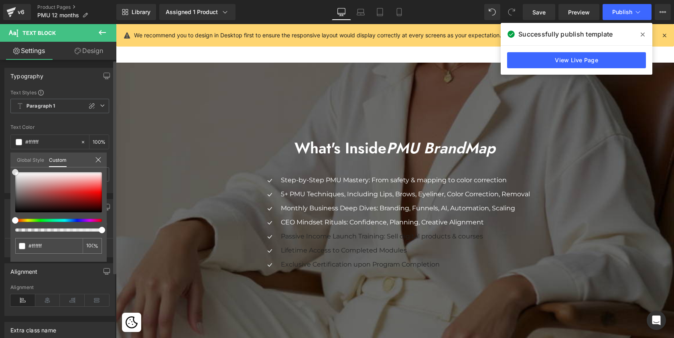
drag, startPoint x: 13, startPoint y: 205, endPoint x: 6, endPoint y: 156, distance: 49.7
click at [6, 156] on div "Typography Text Styles Custom Paragraph 1 Paragraph 2 Paragraph 3 Paragraph 4 P…" at bounding box center [60, 127] width 120 height 131
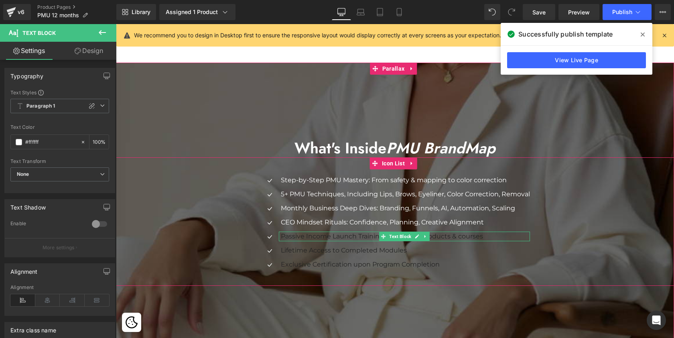
click at [296, 234] on p "Passive Income Launch Training: Sell digital products & courses" at bounding box center [405, 236] width 249 height 10
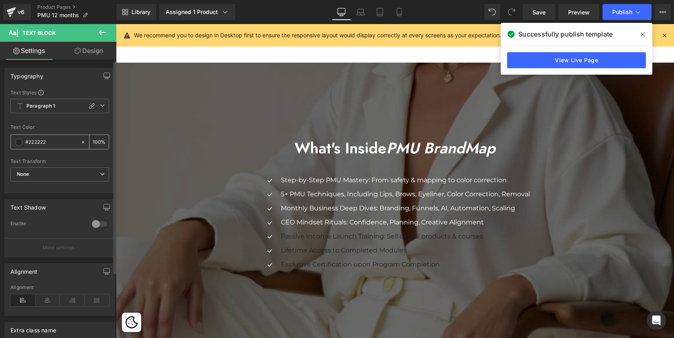
click at [19, 143] on span at bounding box center [19, 142] width 6 height 6
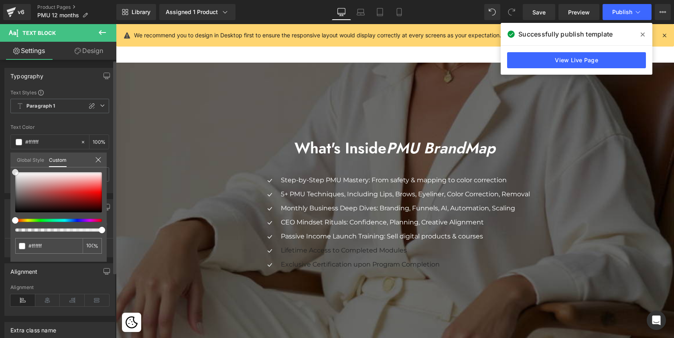
drag, startPoint x: 15, startPoint y: 206, endPoint x: 14, endPoint y: 158, distance: 48.1
click at [10, 158] on div "Global Style Custom Edit styles #222222 100 %" at bounding box center [58, 164] width 96 height 24
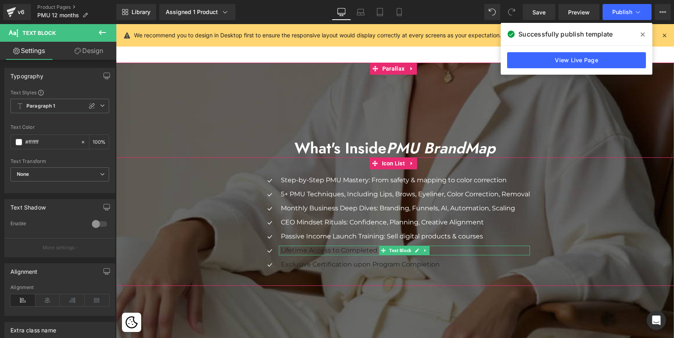
click at [304, 247] on p "Lifetime Access to Completed Modules" at bounding box center [405, 250] width 249 height 10
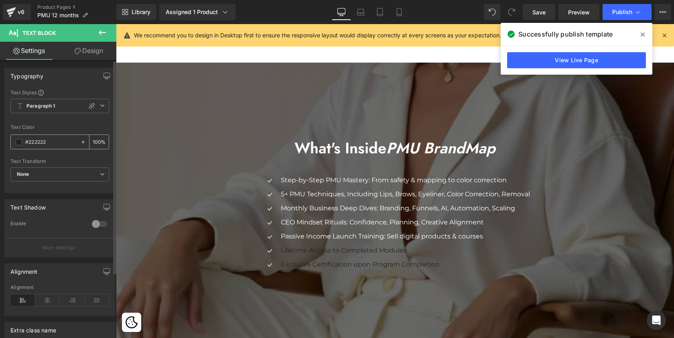
click at [18, 140] on span at bounding box center [19, 142] width 6 height 6
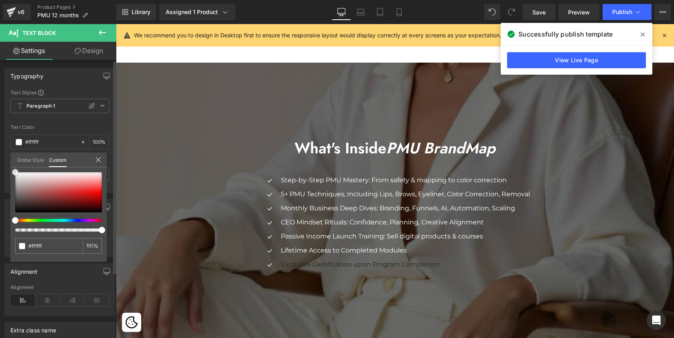
drag, startPoint x: 14, startPoint y: 206, endPoint x: 13, endPoint y: 162, distance: 44.1
click at [10, 162] on div "Global Style Custom Edit styles #222222 100 %" at bounding box center [58, 164] width 96 height 24
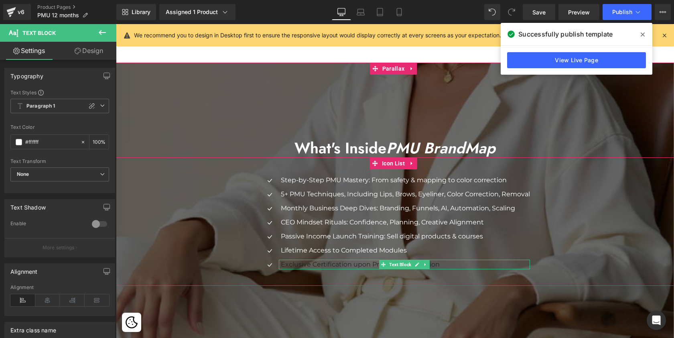
click at [321, 264] on span "Exclusive Certification upon Program Completion" at bounding box center [360, 264] width 159 height 8
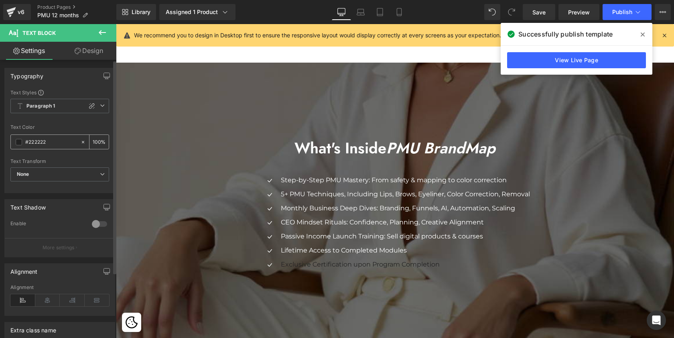
click at [19, 141] on span at bounding box center [19, 142] width 6 height 6
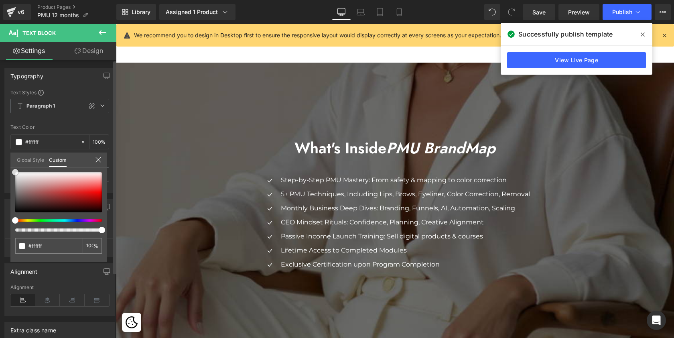
drag, startPoint x: 14, startPoint y: 206, endPoint x: 5, endPoint y: 163, distance: 43.9
click at [5, 163] on div "Typography Text Styles Custom Paragraph 1 Paragraph 2 Paragraph 3 Paragraph 4 P…" at bounding box center [60, 127] width 120 height 131
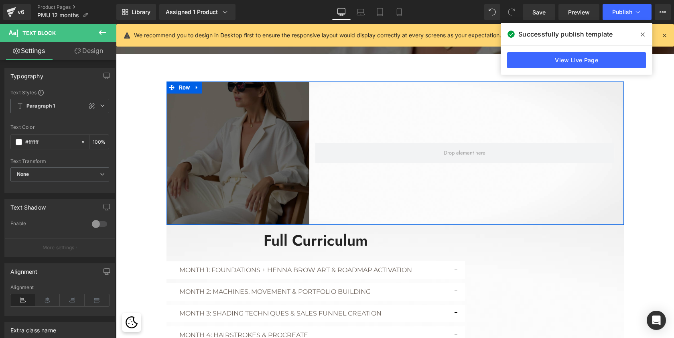
scroll to position [1385, 0]
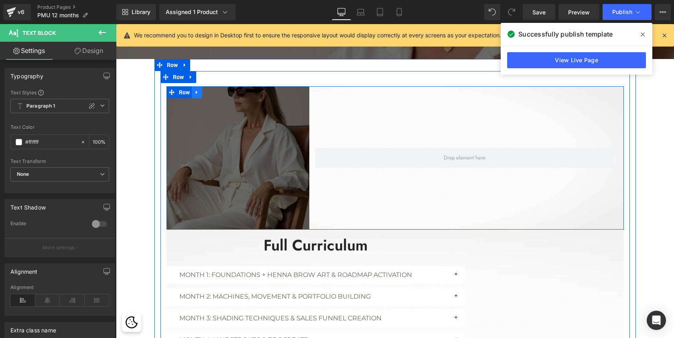
click at [196, 90] on icon at bounding box center [197, 92] width 2 height 4
click at [216, 91] on icon at bounding box center [218, 92] width 6 height 6
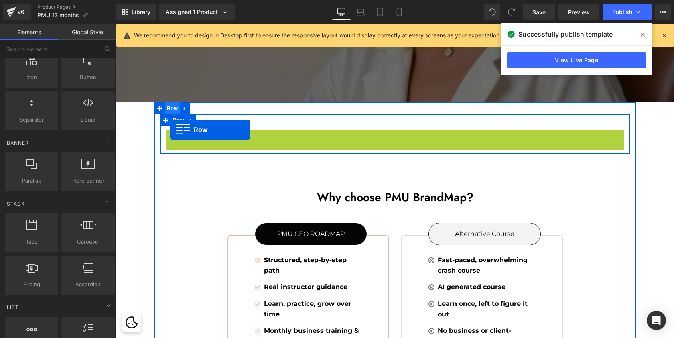
scroll to position [2985, 555]
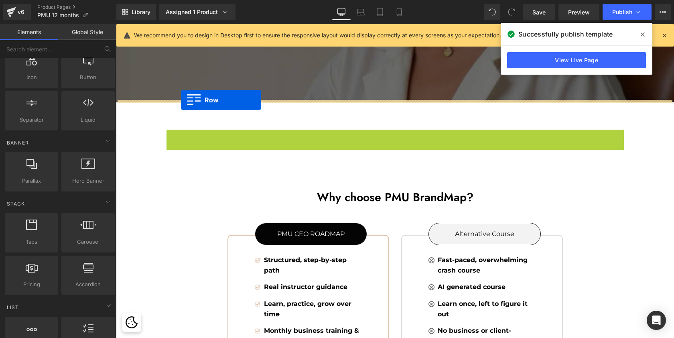
drag, startPoint x: 170, startPoint y: 134, endPoint x: 181, endPoint y: 100, distance: 35.8
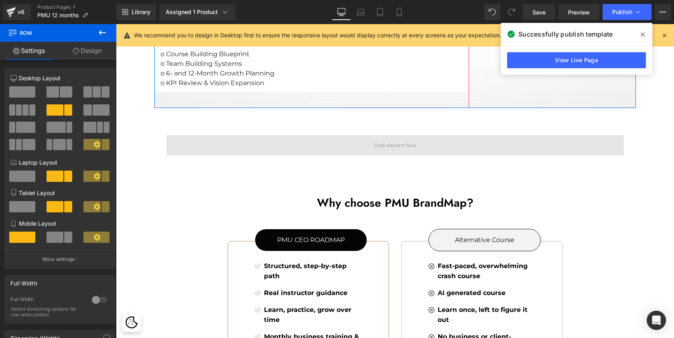
scroll to position [1720, 0]
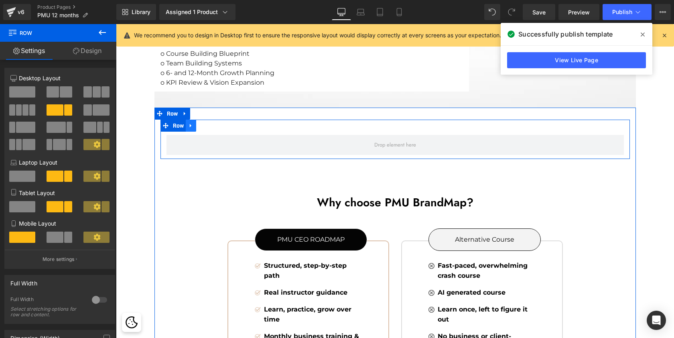
click at [192, 126] on icon at bounding box center [191, 126] width 6 height 6
click at [210, 125] on icon at bounding box center [212, 126] width 6 height 6
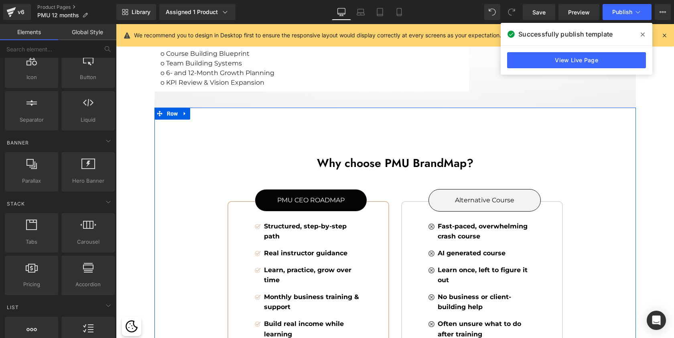
scroll to position [3329, 555]
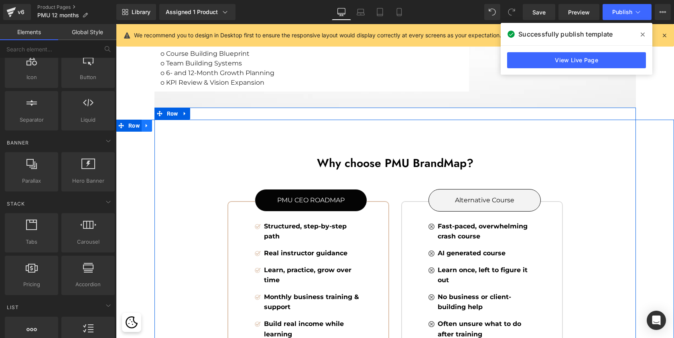
click at [147, 124] on icon at bounding box center [147, 126] width 6 height 6
click at [168, 125] on icon at bounding box center [168, 126] width 6 height 6
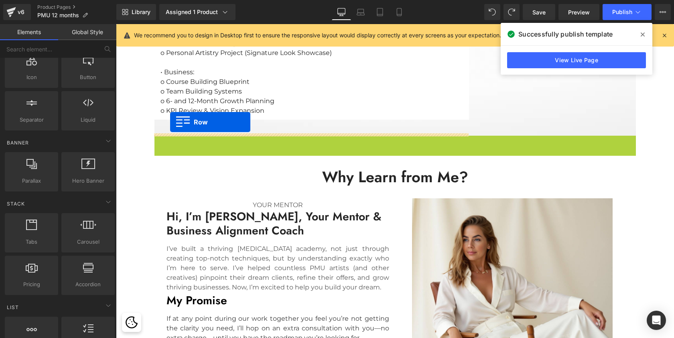
scroll to position [2791, 555]
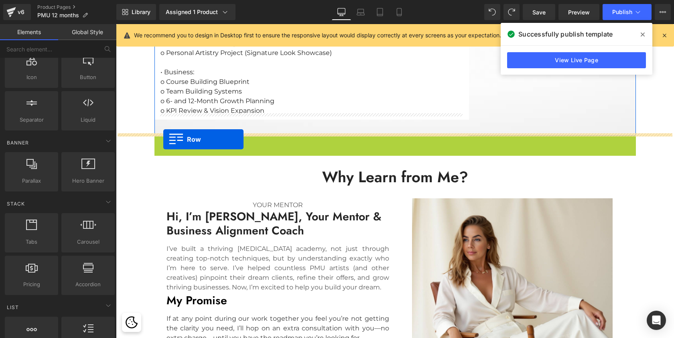
drag, startPoint x: 157, startPoint y: 140, endPoint x: 163, endPoint y: 139, distance: 6.4
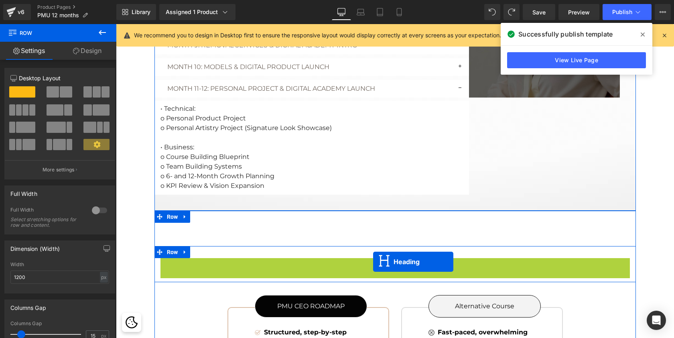
scroll to position [3332, 555]
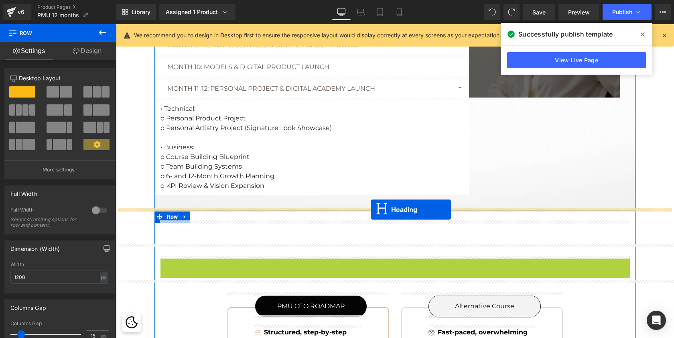
drag, startPoint x: 373, startPoint y: 266, endPoint x: 371, endPoint y: 209, distance: 57.0
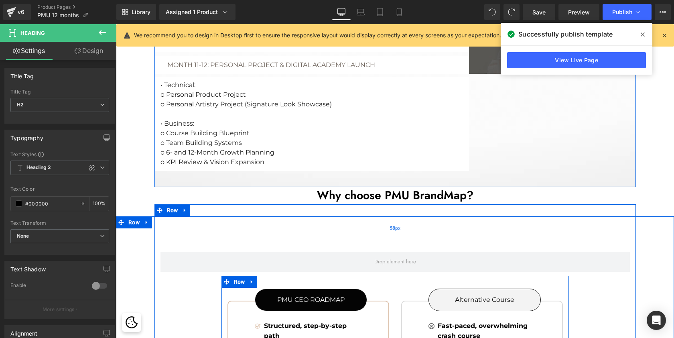
scroll to position [3160, 555]
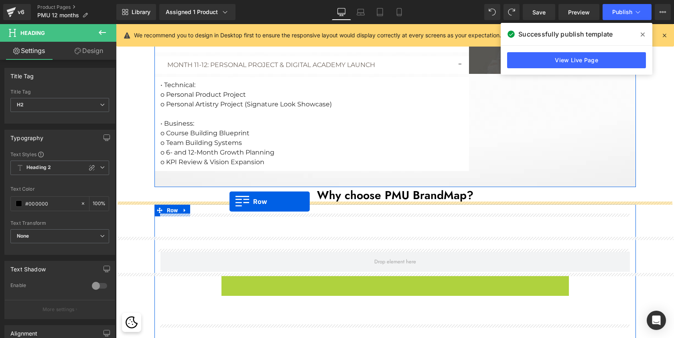
drag, startPoint x: 224, startPoint y: 279, endPoint x: 229, endPoint y: 201, distance: 78.0
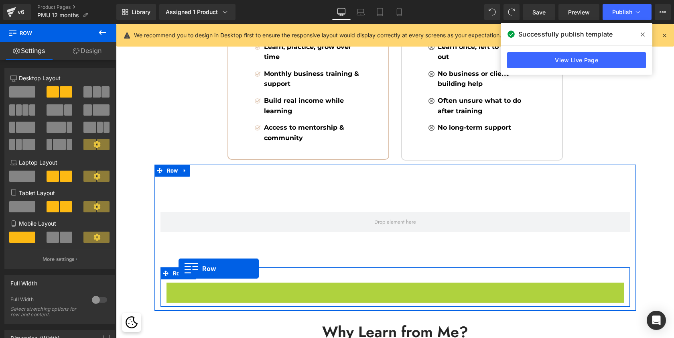
scroll to position [3142, 555]
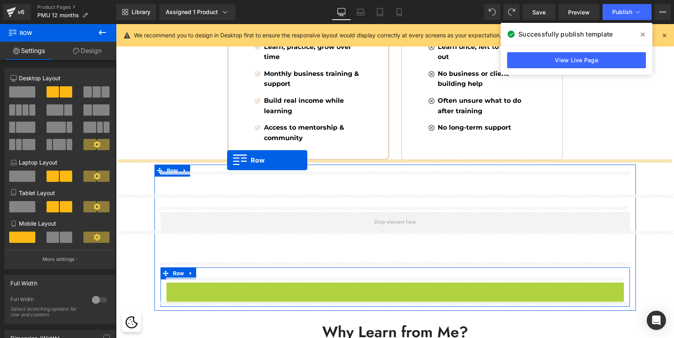
drag, startPoint x: 170, startPoint y: 284, endPoint x: 227, endPoint y: 160, distance: 136.4
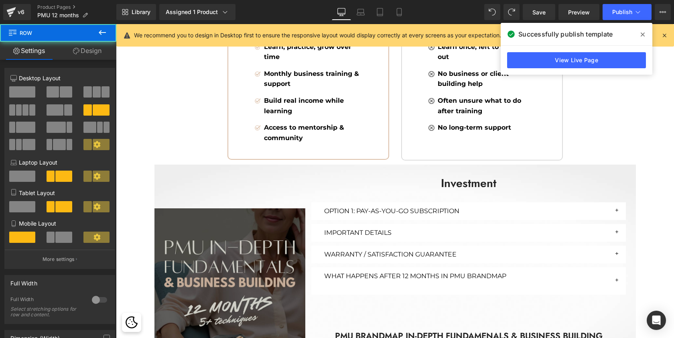
scroll to position [3369, 555]
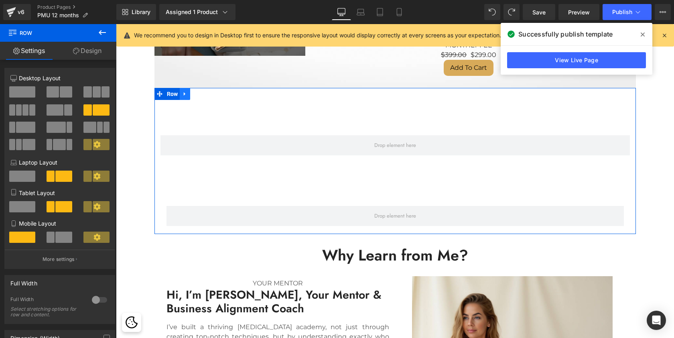
click at [186, 91] on icon at bounding box center [185, 94] width 6 height 6
click at [206, 91] on icon at bounding box center [206, 94] width 6 height 6
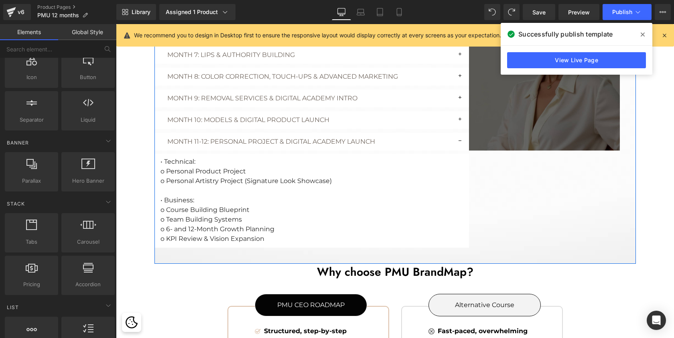
scroll to position [1298, 0]
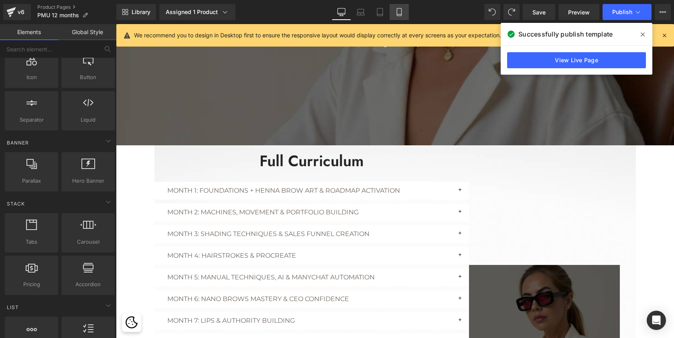
click at [400, 12] on icon at bounding box center [399, 12] width 8 height 8
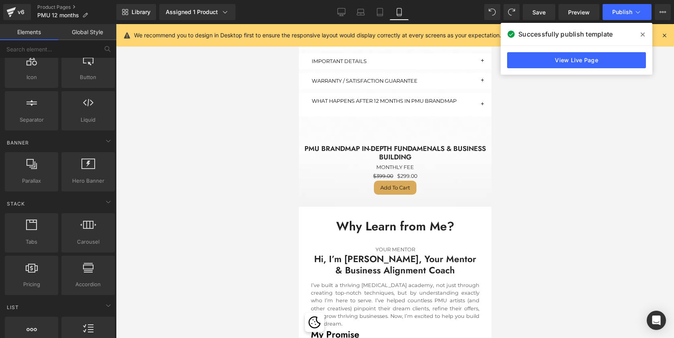
scroll to position [2562, 0]
click at [618, 14] on span "Publish" at bounding box center [622, 12] width 20 height 6
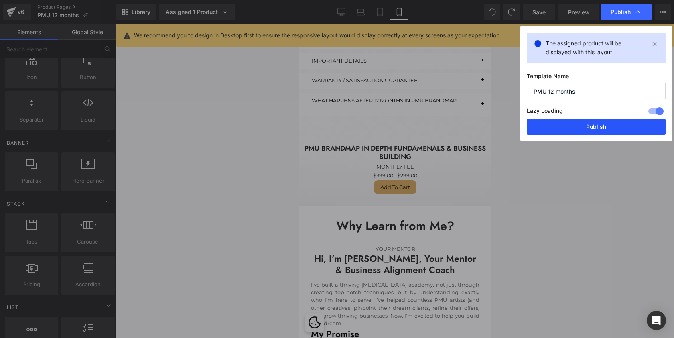
click at [563, 123] on button "Publish" at bounding box center [596, 127] width 139 height 16
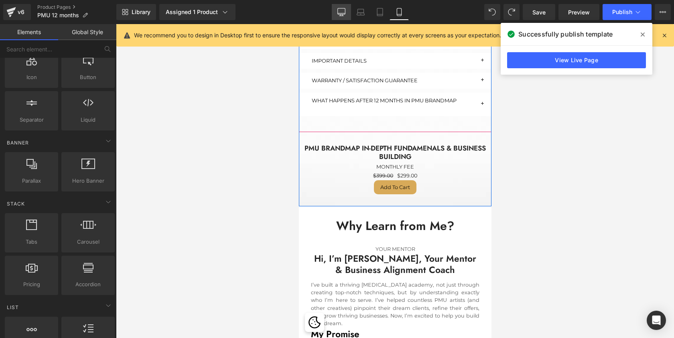
click at [346, 9] on link "Desktop" at bounding box center [341, 12] width 19 height 16
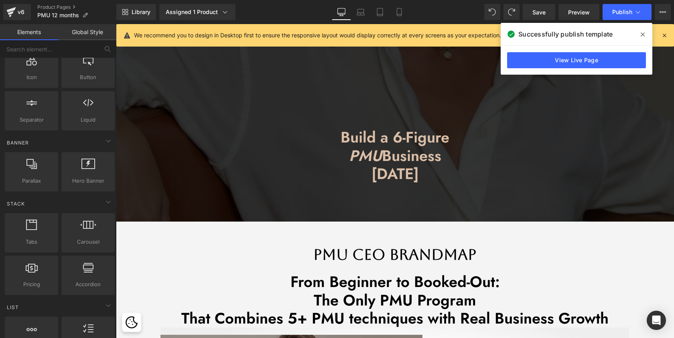
scroll to position [0, 0]
click at [641, 34] on icon at bounding box center [642, 34] width 4 height 6
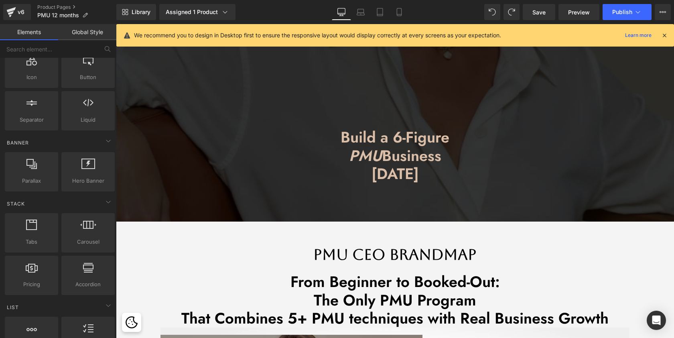
click at [663, 36] on icon at bounding box center [663, 35] width 7 height 7
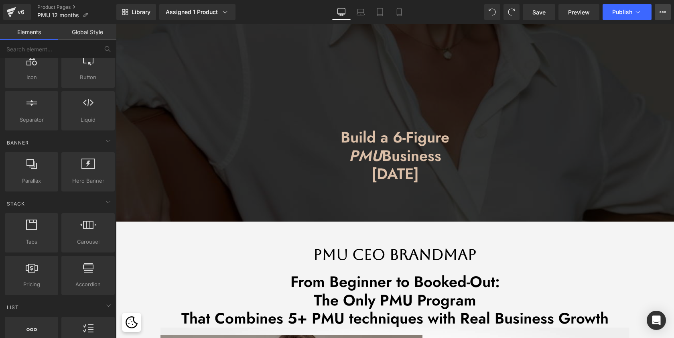
click at [662, 14] on icon at bounding box center [662, 12] width 6 height 6
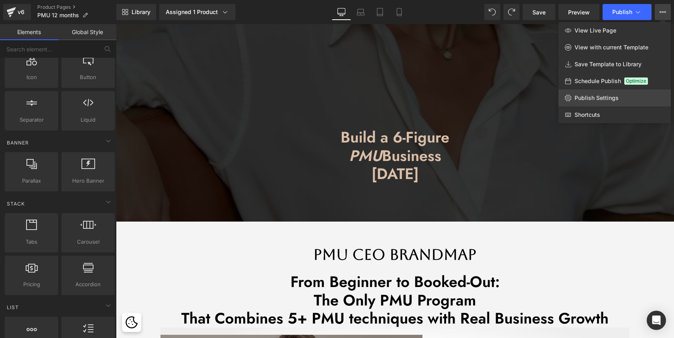
click at [582, 103] on link "Publish Settings" at bounding box center [614, 97] width 112 height 17
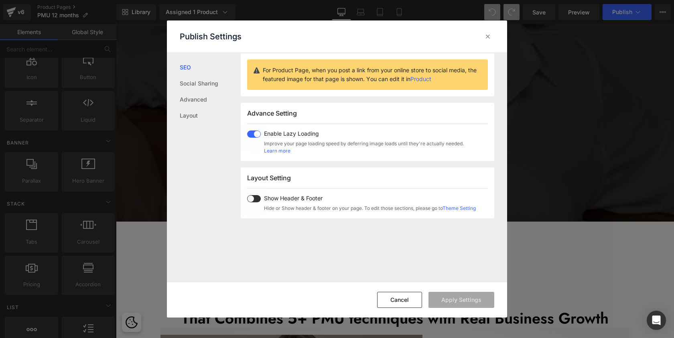
scroll to position [94, 0]
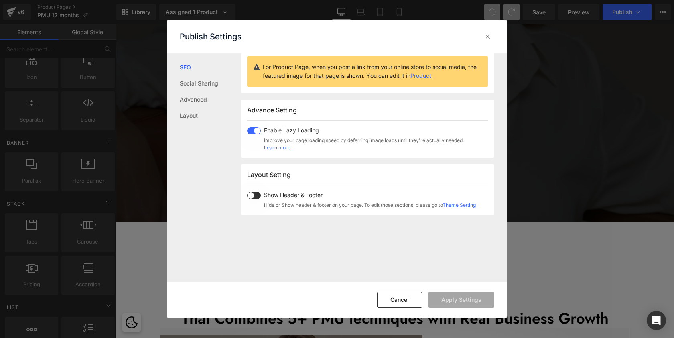
click at [258, 197] on span at bounding box center [254, 195] width 14 height 7
click at [456, 298] on button "Apply Settings" at bounding box center [461, 300] width 66 height 16
click at [492, 37] on div at bounding box center [487, 36] width 13 height 13
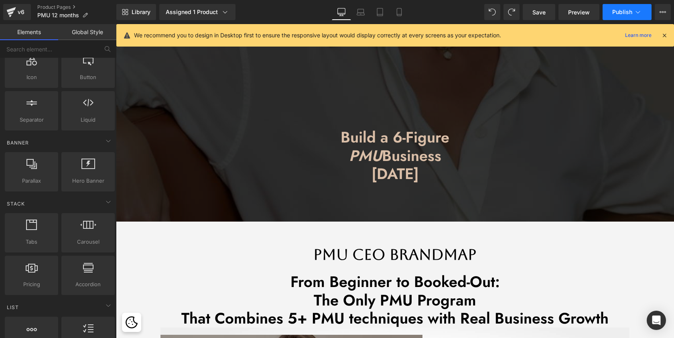
click at [620, 17] on button "Publish" at bounding box center [626, 12] width 49 height 16
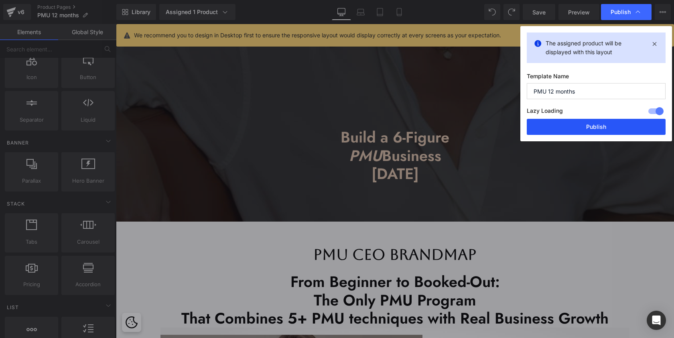
click at [590, 123] on button "Publish" at bounding box center [596, 127] width 139 height 16
